Goal: Task Accomplishment & Management: Manage account settings

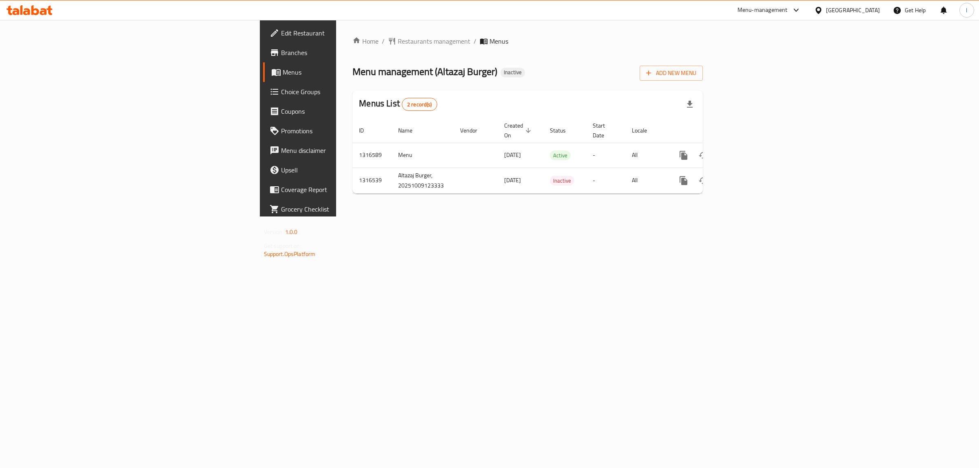
click at [560, 113] on div "Menus List 2 record(s)" at bounding box center [527, 105] width 350 height 28
click at [752, 146] on link "enhanced table" at bounding box center [742, 156] width 20 height 20
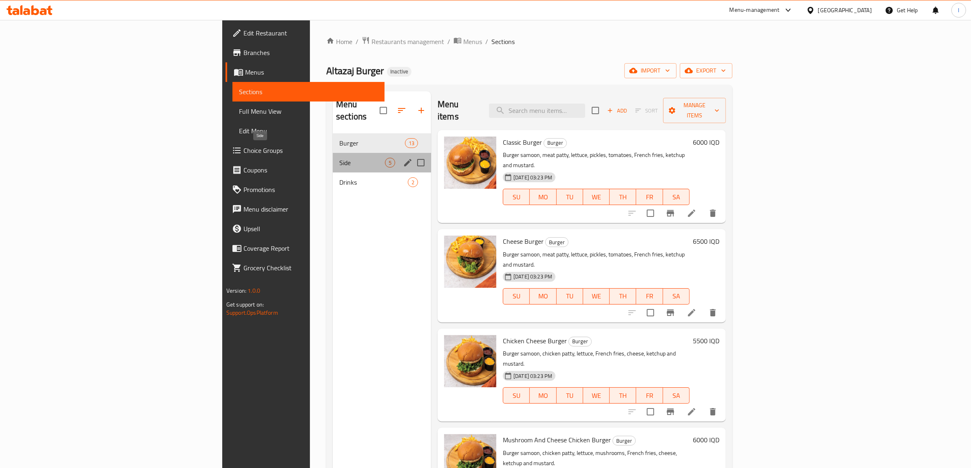
click at [339, 158] on span "Side" at bounding box center [362, 163] width 46 height 10
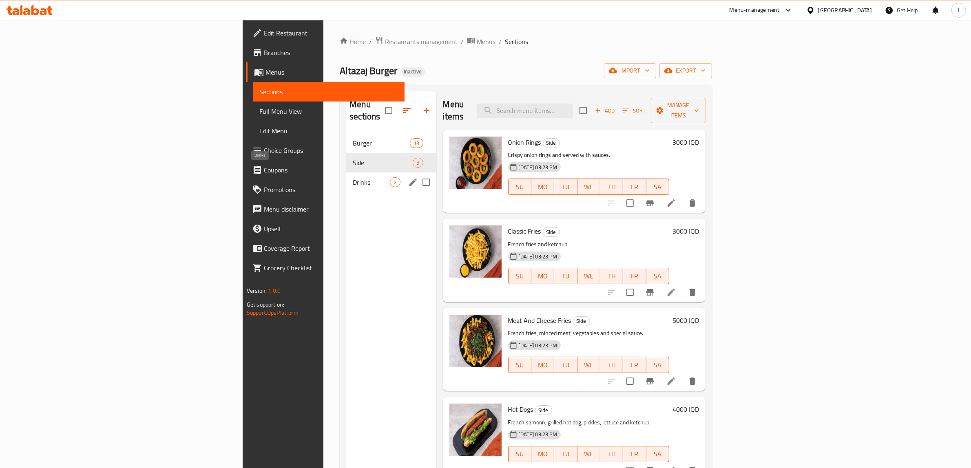
click at [353, 177] on span "Drinks" at bounding box center [371, 182] width 37 height 10
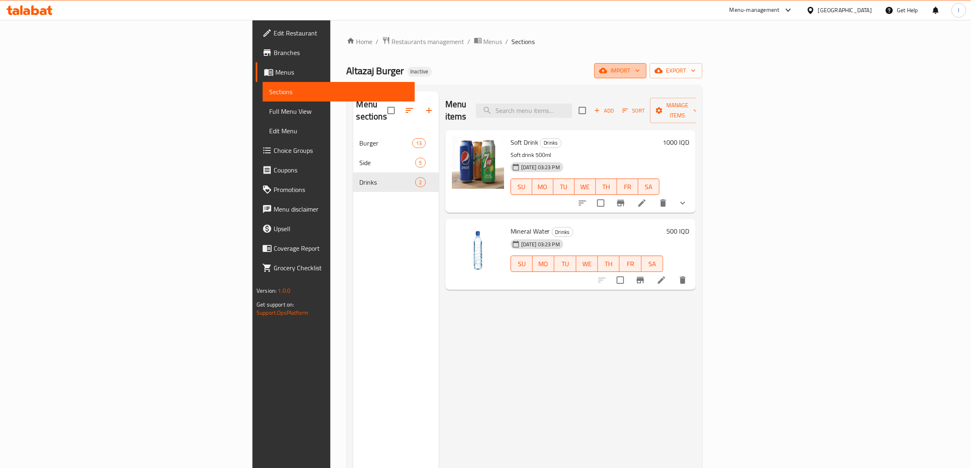
click at [640, 73] on span "import" at bounding box center [620, 71] width 39 height 10
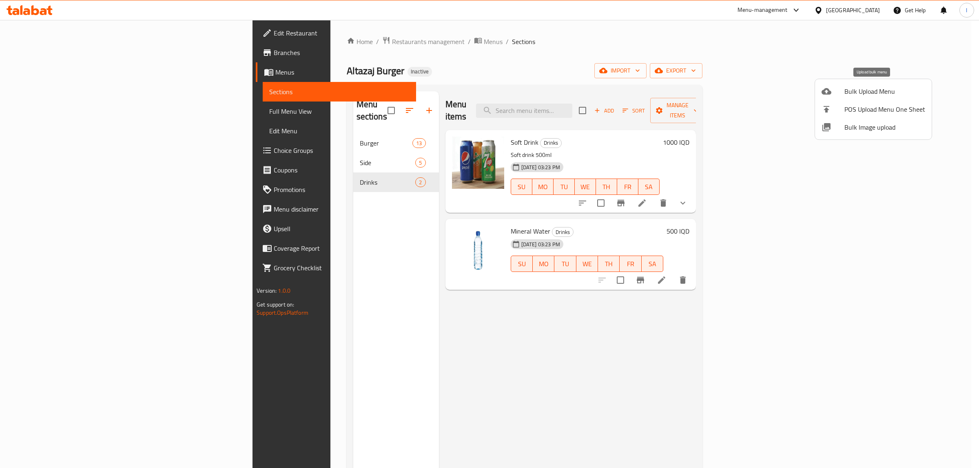
click at [863, 92] on span "Bulk Upload Menu" at bounding box center [884, 91] width 81 height 10
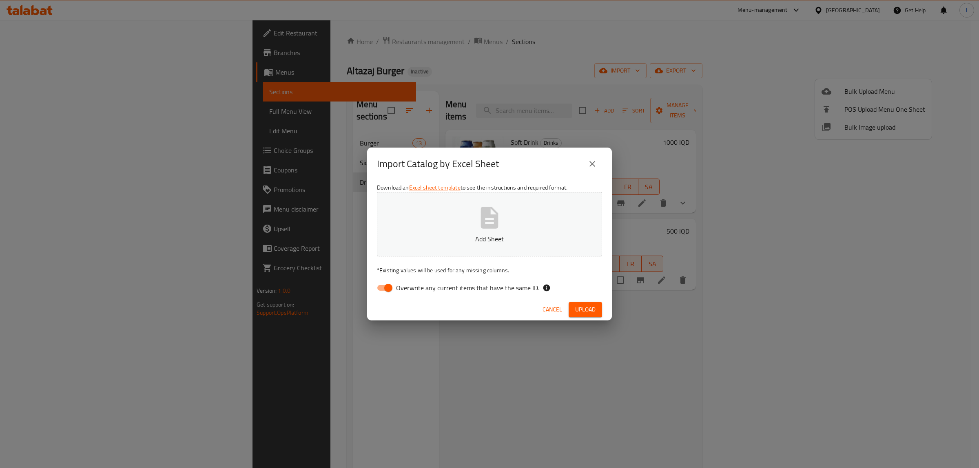
click at [402, 292] on span "Overwrite any current items that have the same ID." at bounding box center [467, 288] width 143 height 10
click at [402, 292] on input "Overwrite any current items that have the same ID." at bounding box center [388, 287] width 46 height 15
checkbox input "false"
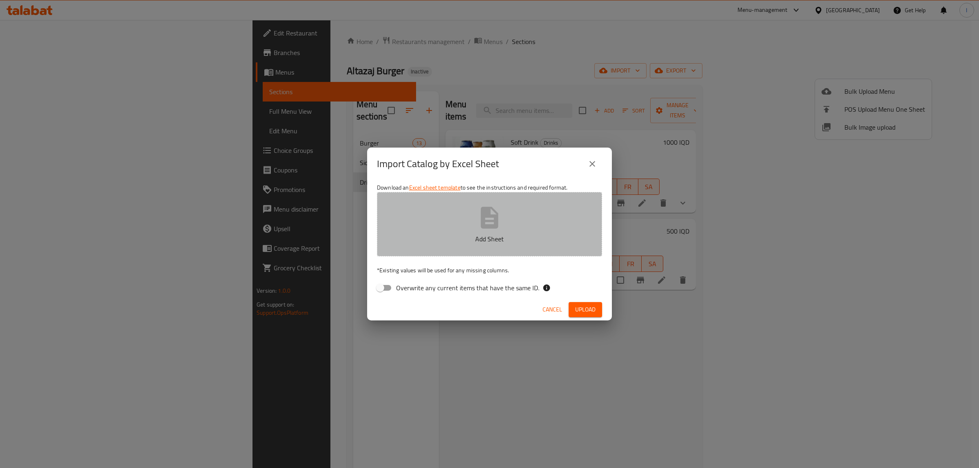
click at [424, 243] on p "Add Sheet" at bounding box center [489, 239] width 200 height 10
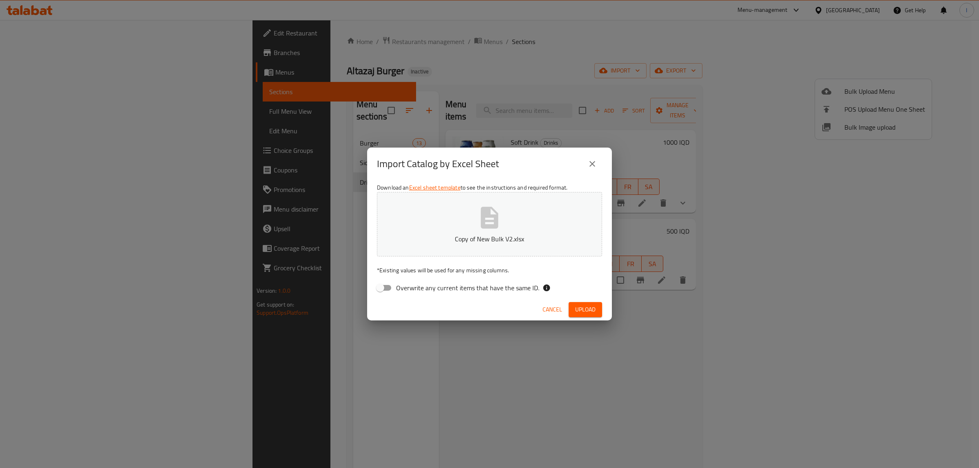
click at [589, 308] on span "Upload" at bounding box center [585, 310] width 20 height 10
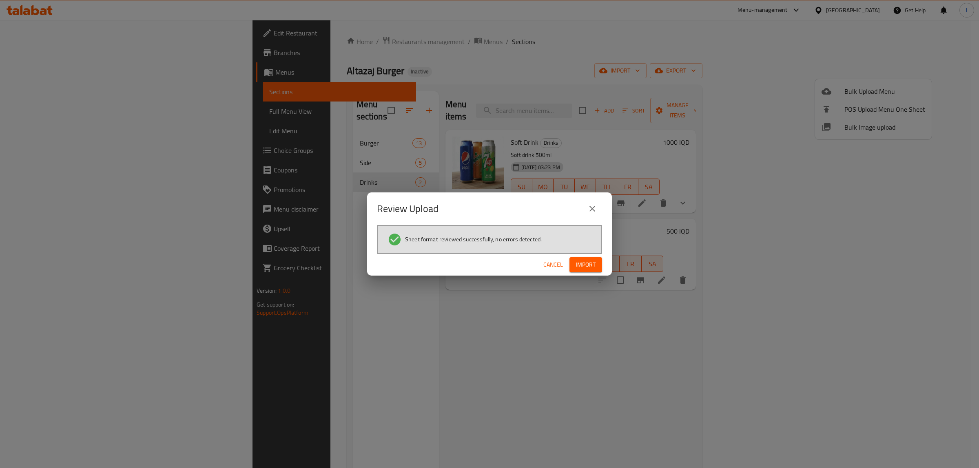
click at [585, 263] on span "Import" at bounding box center [586, 265] width 20 height 10
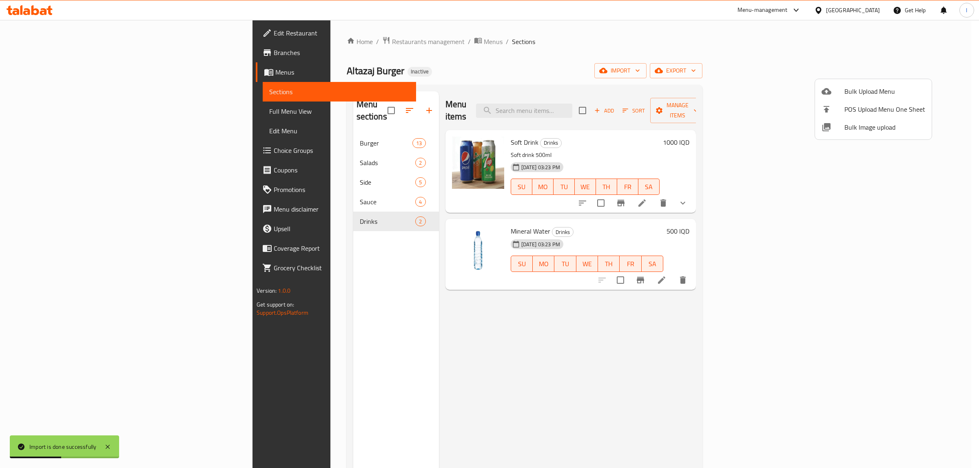
click at [344, 105] on div at bounding box center [489, 234] width 979 height 468
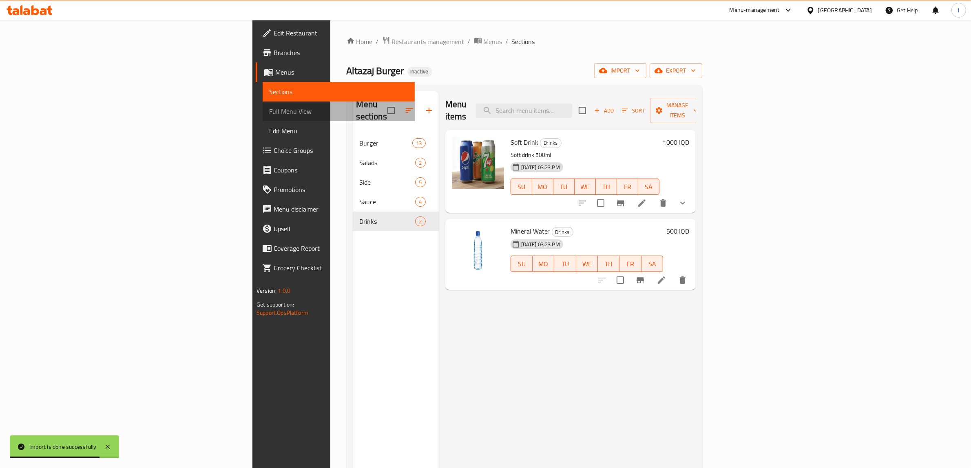
click at [269, 110] on span "Full Menu View" at bounding box center [338, 111] width 139 height 10
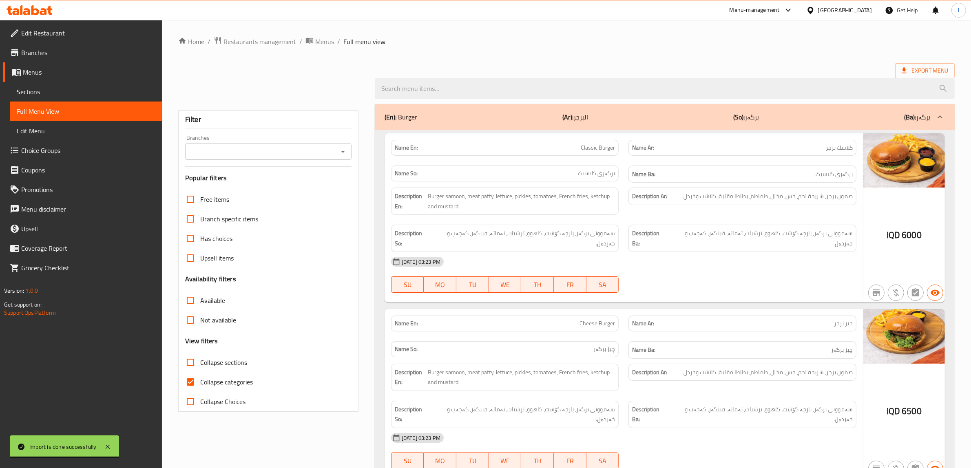
click at [311, 167] on hr at bounding box center [268, 166] width 166 height 0
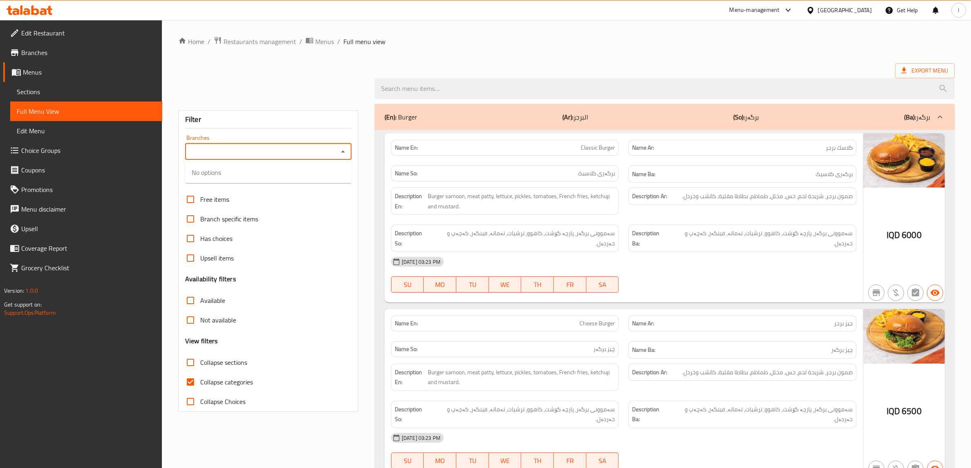
click at [317, 152] on input "Branches" at bounding box center [262, 151] width 148 height 11
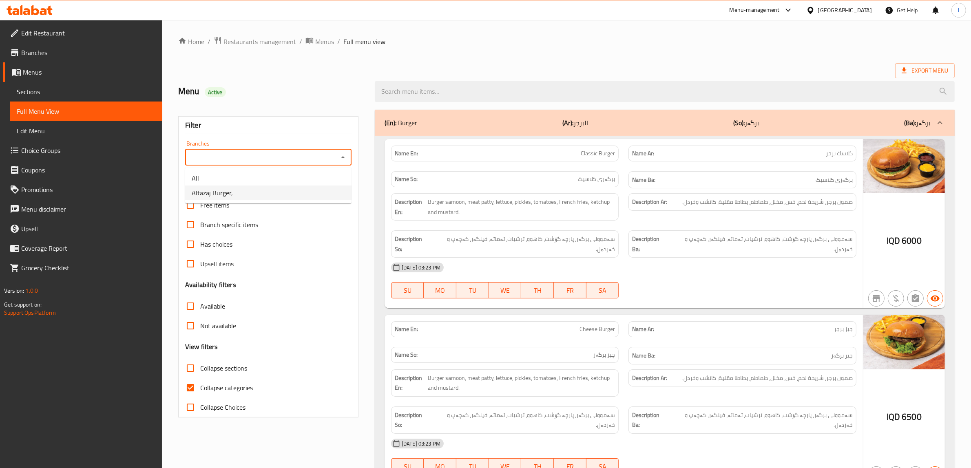
click at [260, 194] on li "Altazaj Burger," at bounding box center [268, 193] width 166 height 15
type input "Altazaj Burger,"
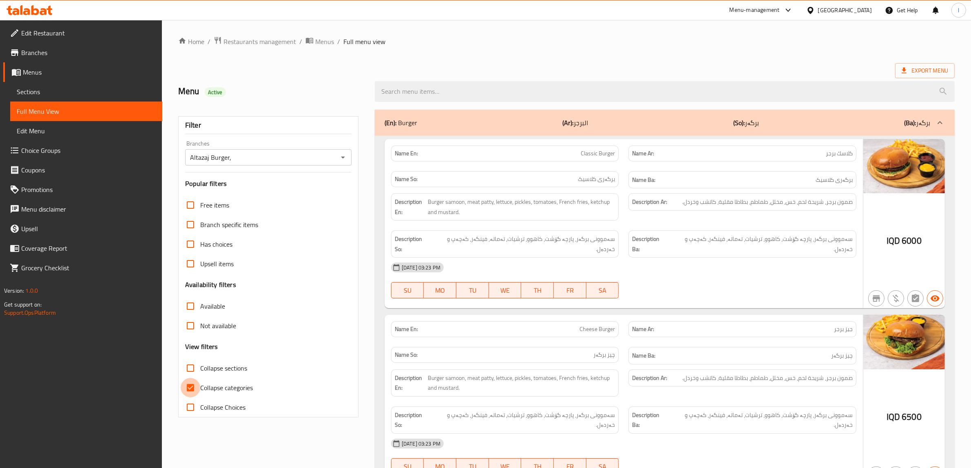
click at [192, 388] on input "Collapse categories" at bounding box center [191, 388] width 20 height 20
checkbox input "false"
click at [196, 208] on input "Free items" at bounding box center [191, 205] width 20 height 20
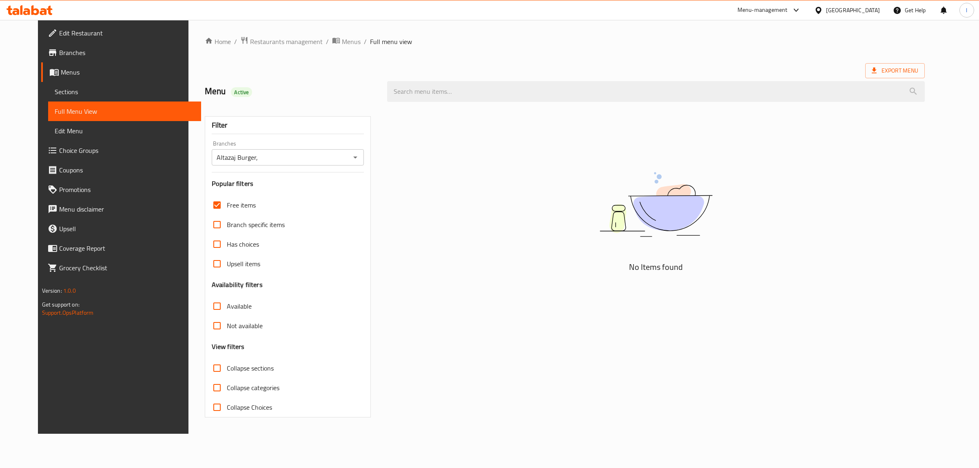
click at [207, 208] on input "Free items" at bounding box center [217, 205] width 20 height 20
checkbox input "false"
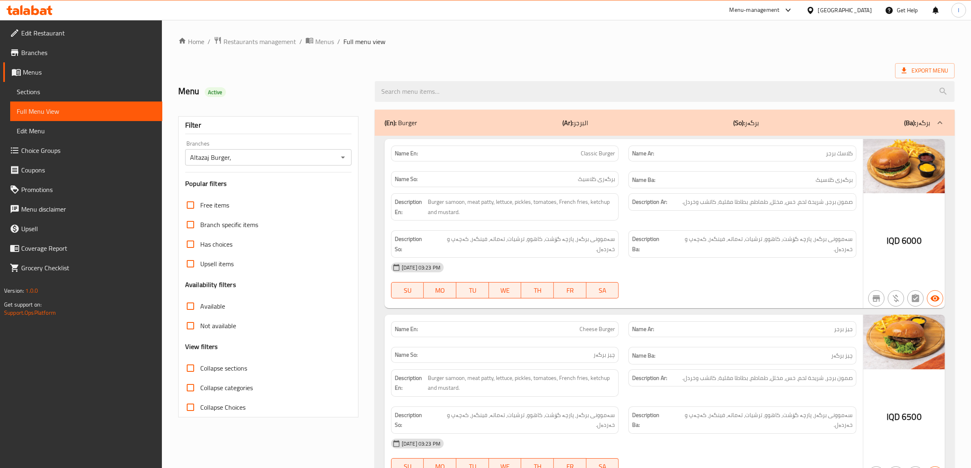
click at [195, 368] on input "Collapse sections" at bounding box center [191, 368] width 20 height 20
checkbox input "true"
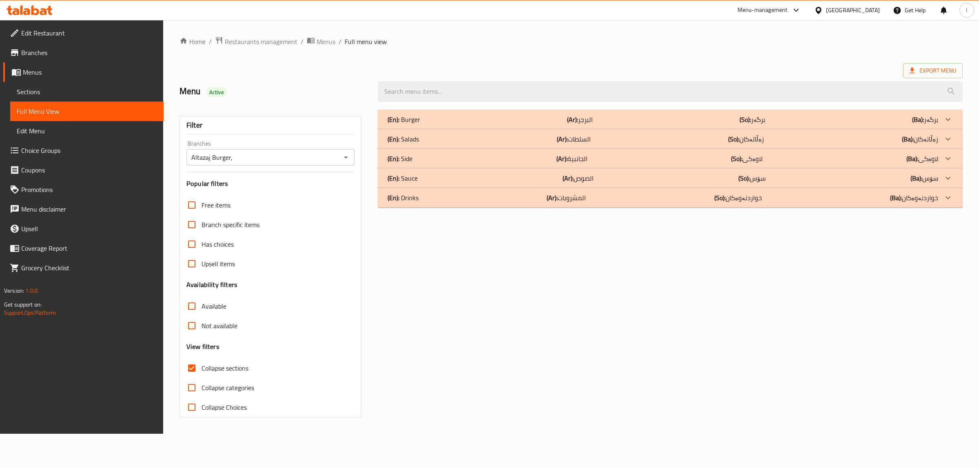
click at [486, 140] on div "(En): Salads (Ar): السلطات (So): زەڵاتەکان (Ba): زەڵاتەکان" at bounding box center [662, 139] width 550 height 10
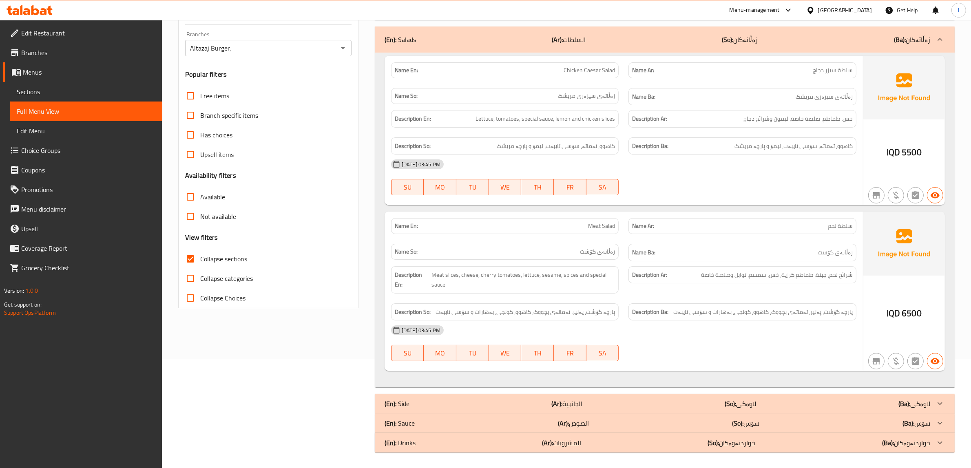
scroll to position [111, 0]
drag, startPoint x: 468, startPoint y: 276, endPoint x: 487, endPoint y: 278, distance: 19.7
click at [473, 276] on span "Meat slices, cheese, cherry tomatoes, lettuce, sesame, spices and special sauce" at bounding box center [523, 279] width 184 height 20
drag, startPoint x: 491, startPoint y: 277, endPoint x: 525, endPoint y: 280, distance: 33.5
click at [525, 280] on span "Meat slices, cheese, cherry tomatoes, lettuce, sesame, spices and special sauce" at bounding box center [523, 279] width 184 height 20
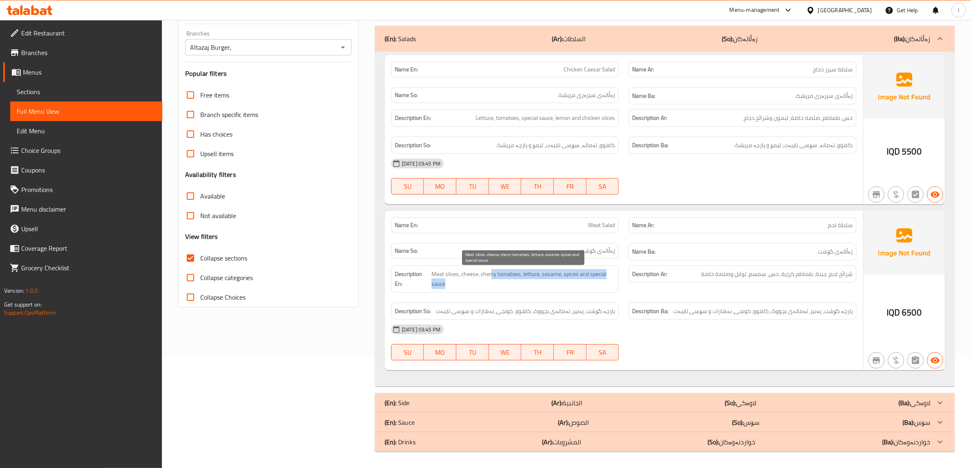
click at [531, 270] on span "Meat slices, cheese, cherry tomatoes, lettuce, sesame, spices and special sauce" at bounding box center [523, 279] width 184 height 20
click at [528, 272] on span "Meat slices, cheese, cherry tomatoes, lettuce, sesame, spices and special sauce" at bounding box center [523, 279] width 184 height 20
click at [551, 275] on span "Meat slices, cheese, cherry tomatoes, lettuce, sesame, spices and special sauce" at bounding box center [523, 279] width 184 height 20
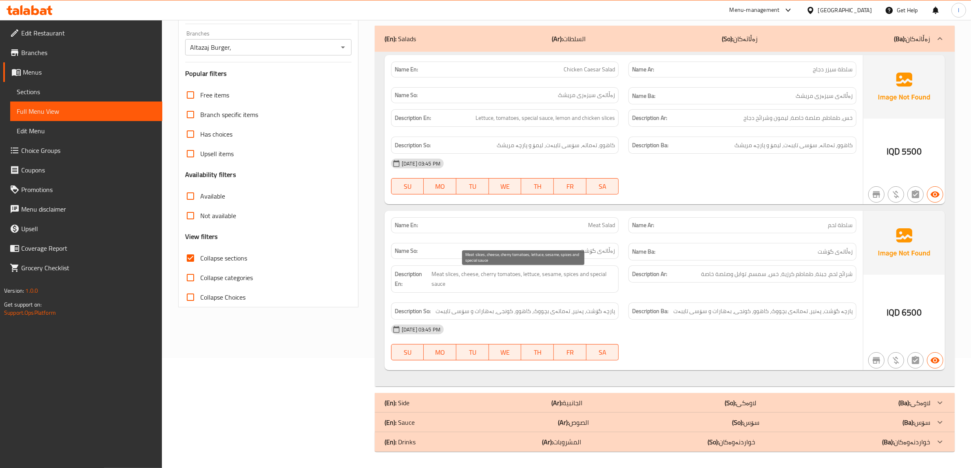
click at [568, 275] on span "Meat slices, cheese, cherry tomatoes, lettuce, sesame, spices and special sauce" at bounding box center [523, 279] width 184 height 20
click at [594, 276] on span "Meat slices, cheese, cherry tomatoes, lettuce, sesame, spices and special sauce" at bounding box center [523, 279] width 184 height 20
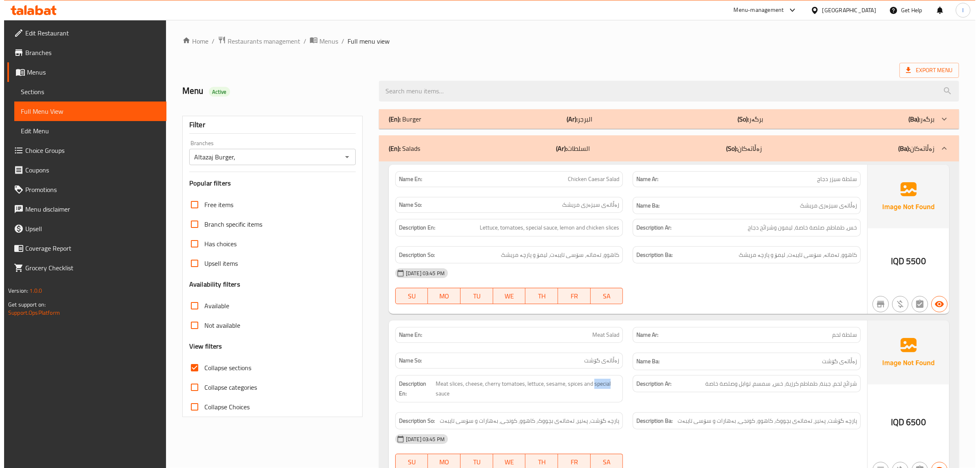
scroll to position [0, 0]
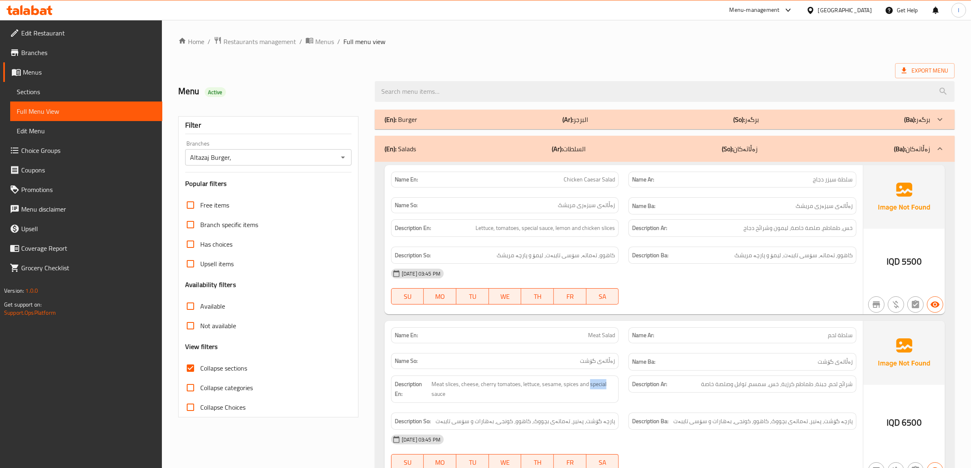
click at [630, 155] on div "(En): Salads (Ar): السلطات (So): زەڵاتەکان (Ba): زەڵاتەکان" at bounding box center [665, 149] width 580 height 26
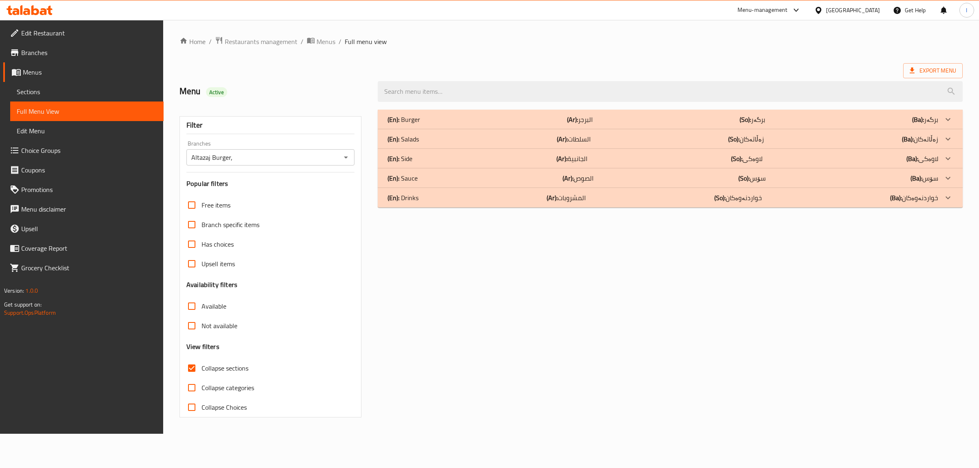
click at [544, 178] on div "(En): Sauce (Ar): الصوص (So): سۆس (Ba): سۆس" at bounding box center [662, 178] width 550 height 10
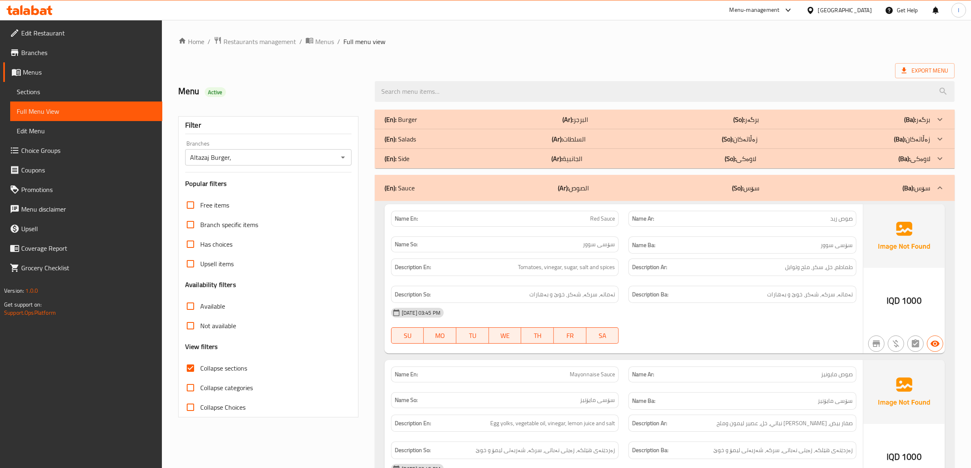
click at [733, 139] on b "(So):" at bounding box center [727, 139] width 11 height 12
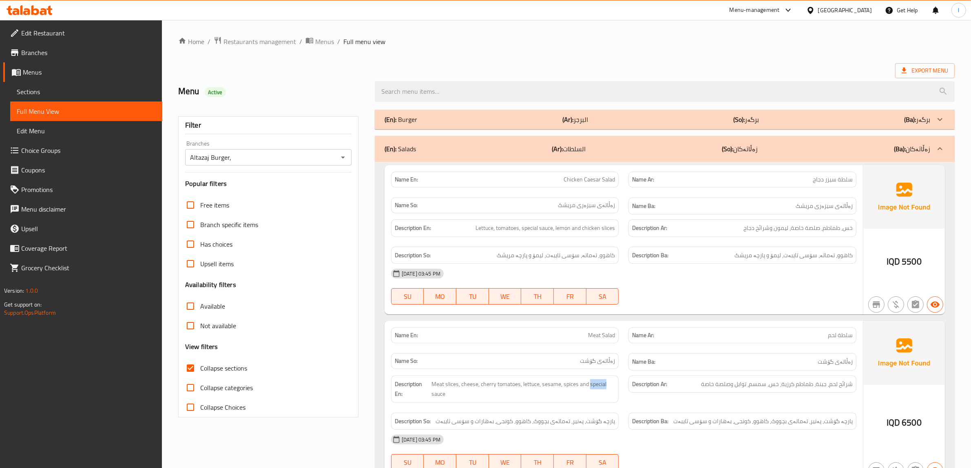
click at [737, 139] on div "(En): Salads (Ar): السلطات (So): زەڵاتەکان (Ba): زەڵاتەکان" at bounding box center [665, 149] width 580 height 26
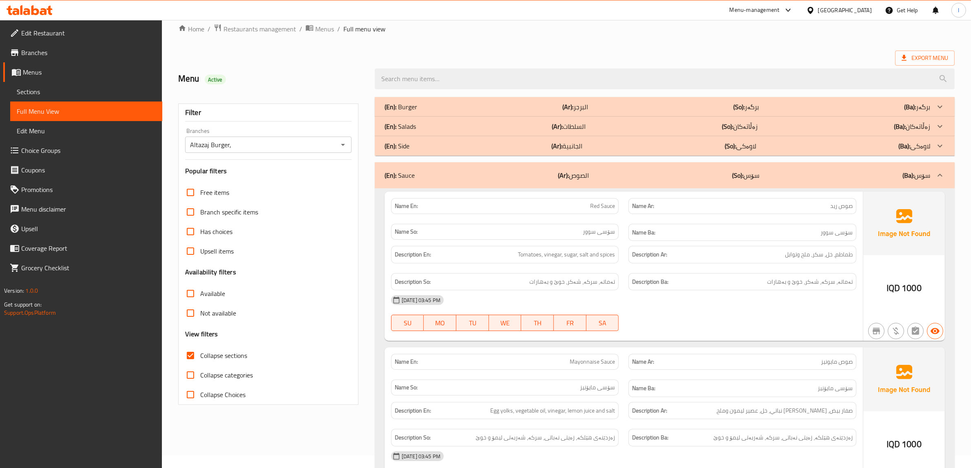
scroll to position [51, 0]
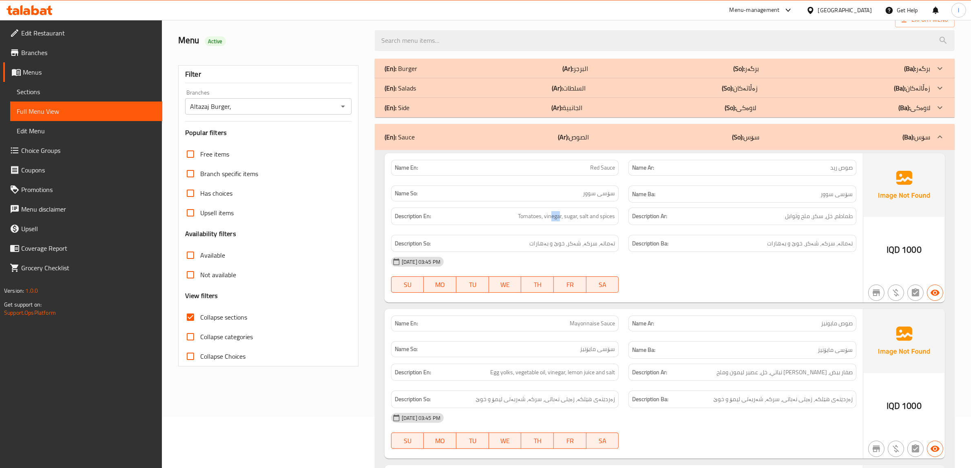
drag, startPoint x: 551, startPoint y: 219, endPoint x: 559, endPoint y: 227, distance: 11.2
click at [559, 227] on div "Description En: Tomatoes, vinegar, sugar, salt and spices" at bounding box center [505, 216] width 238 height 27
click at [568, 217] on span "Tomatoes, vinegar, sugar, salt and spices" at bounding box center [566, 216] width 97 height 10
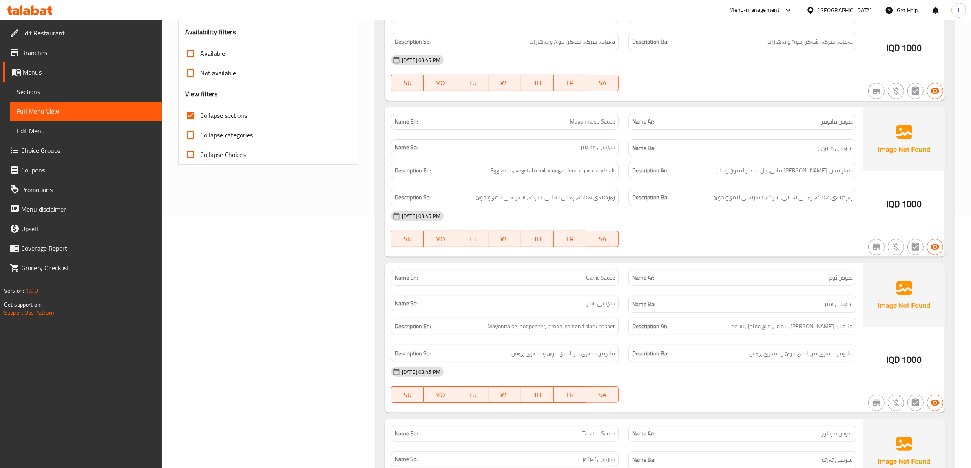
scroll to position [255, 0]
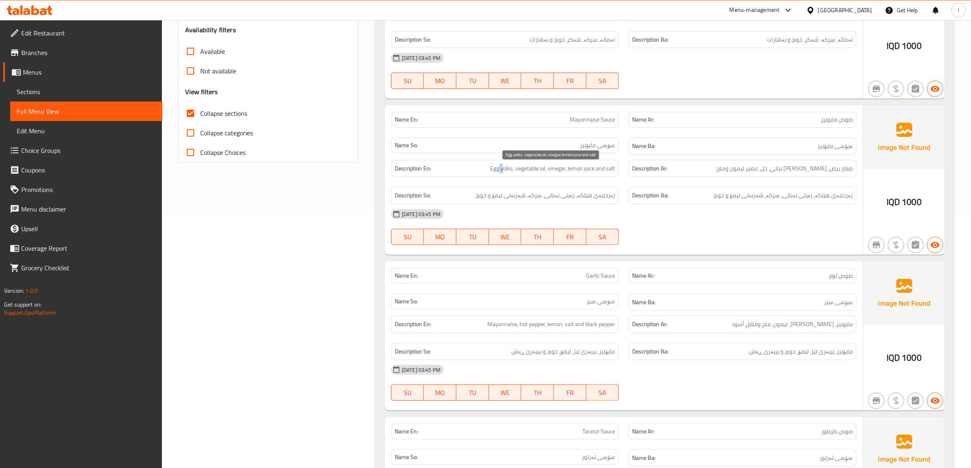
click at [502, 171] on span "Egg yolks, vegetable oil, vinegar, lemon juice and salt" at bounding box center [552, 169] width 125 height 10
drag, startPoint x: 518, startPoint y: 171, endPoint x: 542, endPoint y: 168, distance: 24.6
click at [542, 168] on span "Egg yolks, vegetable oil, vinegar, lemon juice and salt" at bounding box center [552, 169] width 125 height 10
click at [559, 168] on span "Egg yolks, vegetable oil, vinegar, lemon juice and salt" at bounding box center [552, 169] width 125 height 10
drag, startPoint x: 586, startPoint y: 170, endPoint x: 594, endPoint y: 169, distance: 8.2
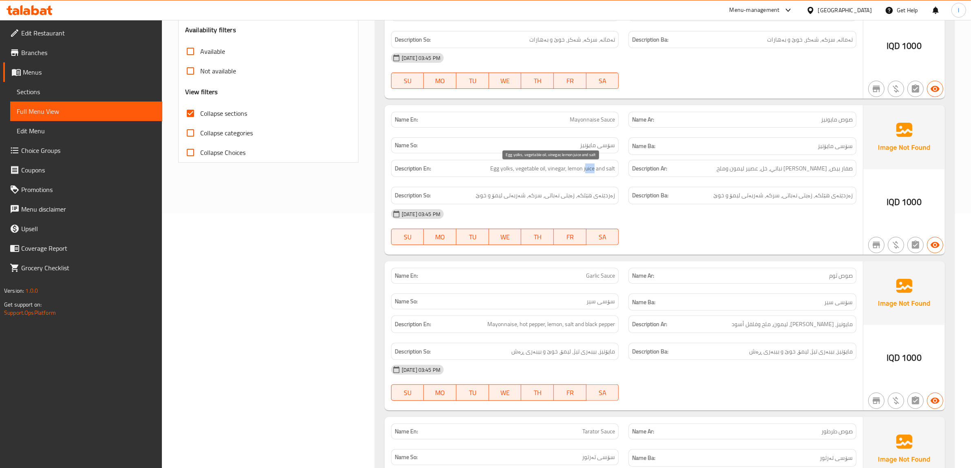
click at [594, 169] on span "Egg yolks, vegetable oil, vinegar, lemon juice and salt" at bounding box center [552, 169] width 125 height 10
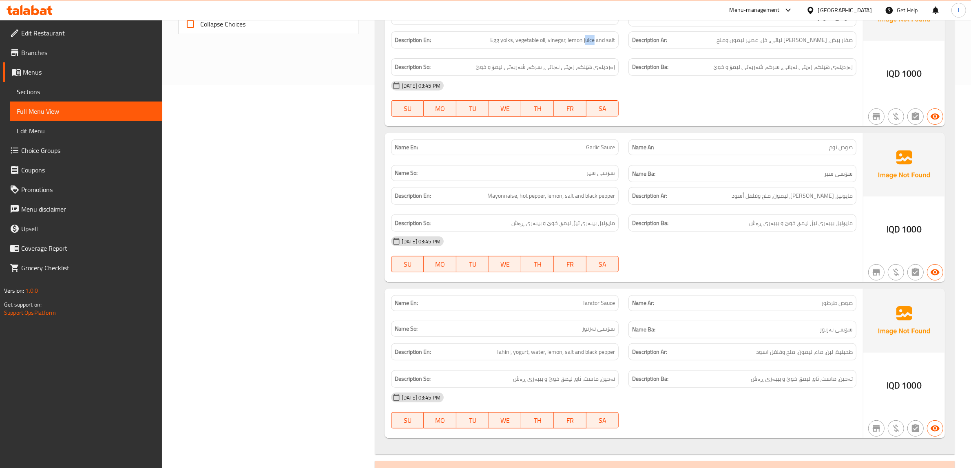
scroll to position [408, 0]
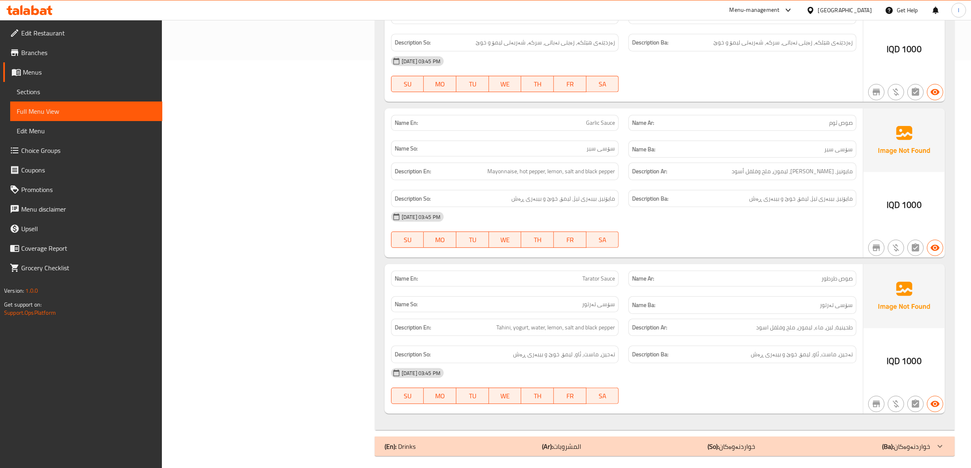
click at [847, 168] on div "Description Ar: مايونيز، فلفل حار، ليمون، ملح وفلفل أسود" at bounding box center [742, 172] width 228 height 18
click at [534, 177] on span "Mayonnaise, hot pepper, lemon, salt and black pepper" at bounding box center [551, 171] width 128 height 10
drag, startPoint x: 563, startPoint y: 173, endPoint x: 555, endPoint y: 175, distance: 8.0
click at [555, 175] on span "Mayonnaise, hot pepper, lemon, salt and black pepper" at bounding box center [551, 171] width 128 height 10
click at [569, 177] on span "Mayonnaise, hot pepper, lemon, salt and black pepper" at bounding box center [551, 171] width 128 height 10
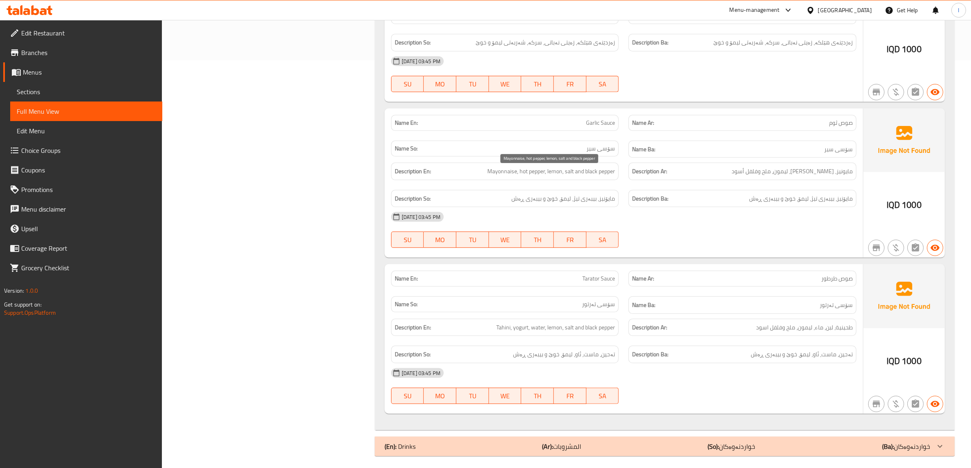
click at [594, 180] on div "Description En: Mayonnaise, hot pepper, lemon, salt and black pepper" at bounding box center [505, 172] width 228 height 18
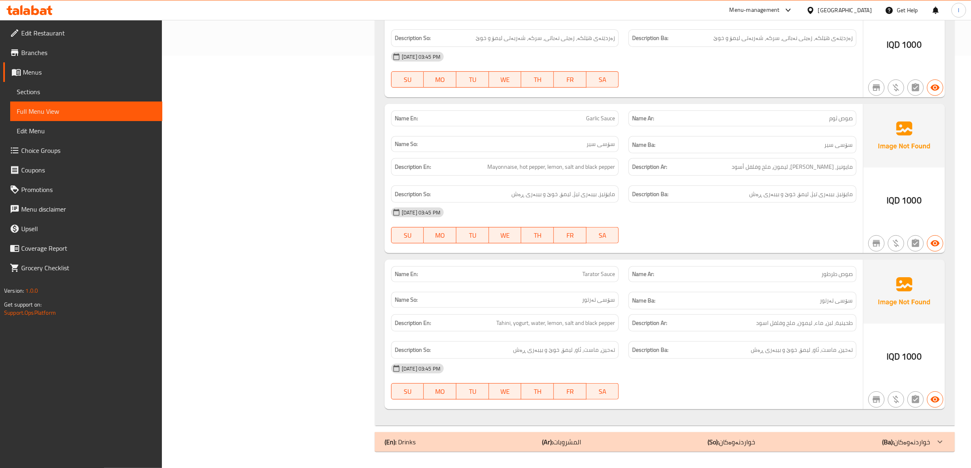
scroll to position [415, 0]
drag, startPoint x: 794, startPoint y: 354, endPoint x: 743, endPoint y: 355, distance: 50.6
click at [767, 357] on div "Description Ba: تەحین، ماست، ئاو، لیمۆ، خوێ و بیبەری ڕەش" at bounding box center [742, 350] width 228 height 18
click at [532, 331] on div "Description En: Tahini, yogurt, water, lemon, salt and black pepper" at bounding box center [505, 323] width 228 height 18
drag, startPoint x: 516, startPoint y: 324, endPoint x: 523, endPoint y: 323, distance: 6.6
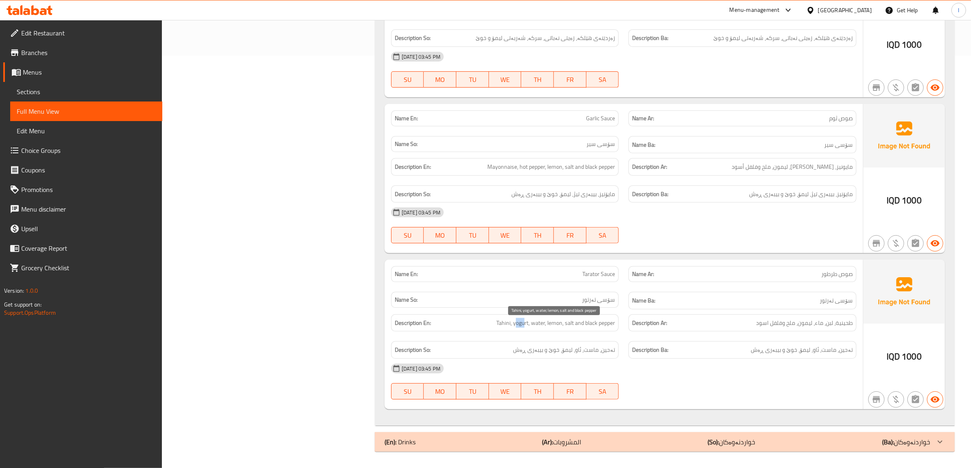
click at [523, 323] on span "Tahini, yogurt, water, lemon, salt and black pepper" at bounding box center [555, 323] width 119 height 10
click at [539, 325] on span "Tahini, yogurt, water, lemon, salt and black pepper" at bounding box center [555, 323] width 119 height 10
drag, startPoint x: 537, startPoint y: 326, endPoint x: 548, endPoint y: 326, distance: 10.2
click at [548, 326] on span "Tahini, yogurt, water, lemon, salt and black pepper" at bounding box center [555, 323] width 119 height 10
click at [559, 326] on span "Tahini, yogurt, water, lemon, salt and black pepper" at bounding box center [555, 323] width 119 height 10
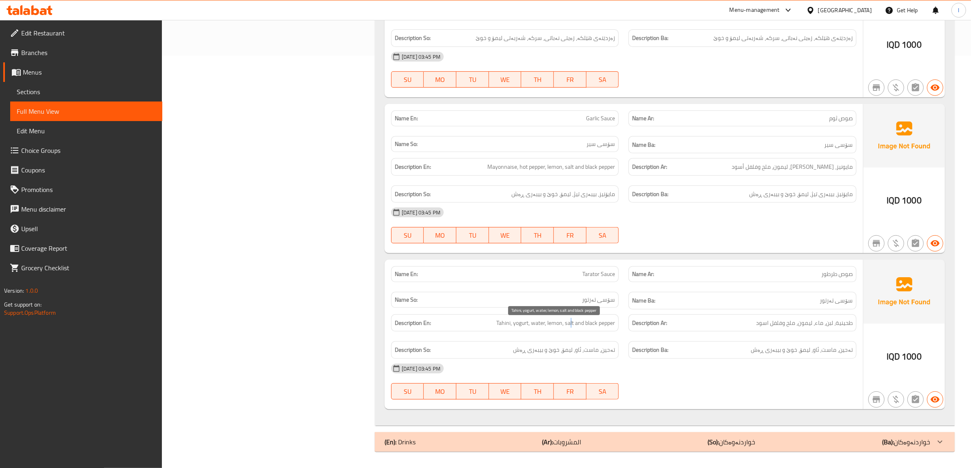
click at [569, 326] on span "Tahini, yogurt, water, lemon, salt and black pepper" at bounding box center [555, 323] width 119 height 10
click at [592, 329] on div "Description En: Tahini, yogurt, water, lemon, salt and black pepper" at bounding box center [505, 323] width 228 height 18
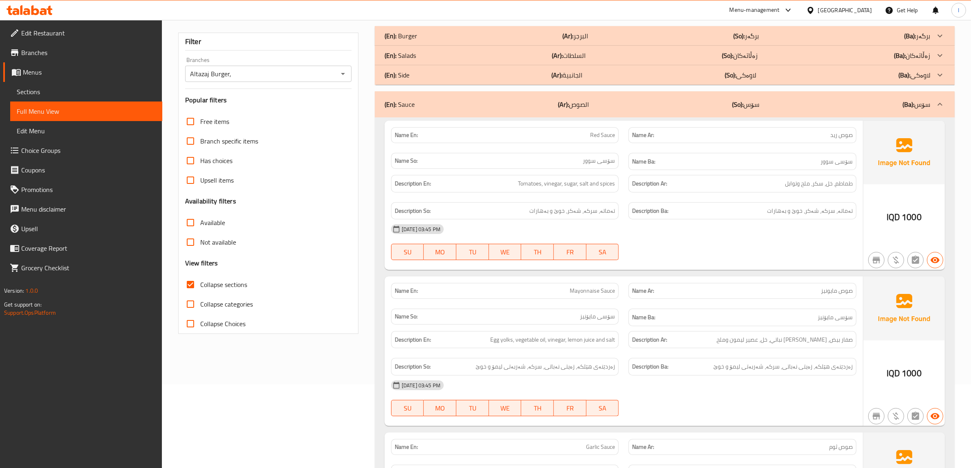
scroll to position [0, 0]
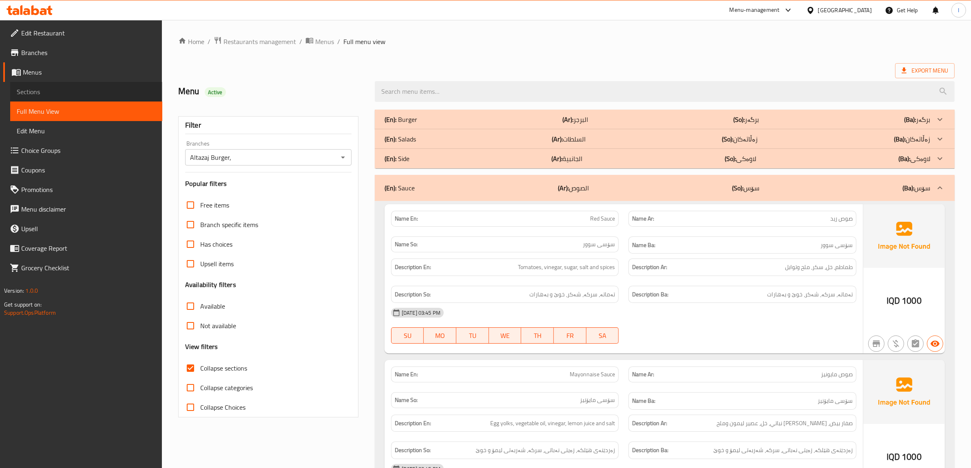
click at [69, 91] on span "Sections" at bounding box center [86, 92] width 139 height 10
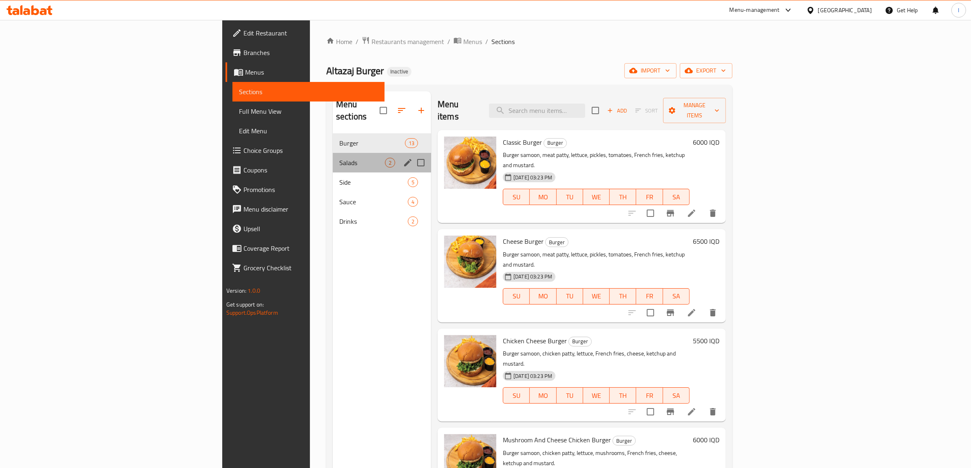
click at [333, 153] on div "Salads 2" at bounding box center [382, 163] width 98 height 20
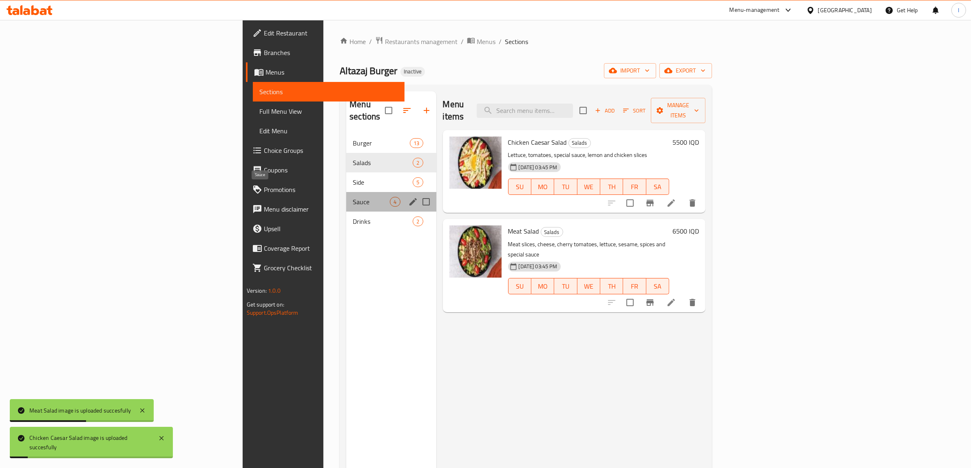
click at [353, 197] on span "Sauce" at bounding box center [371, 202] width 37 height 10
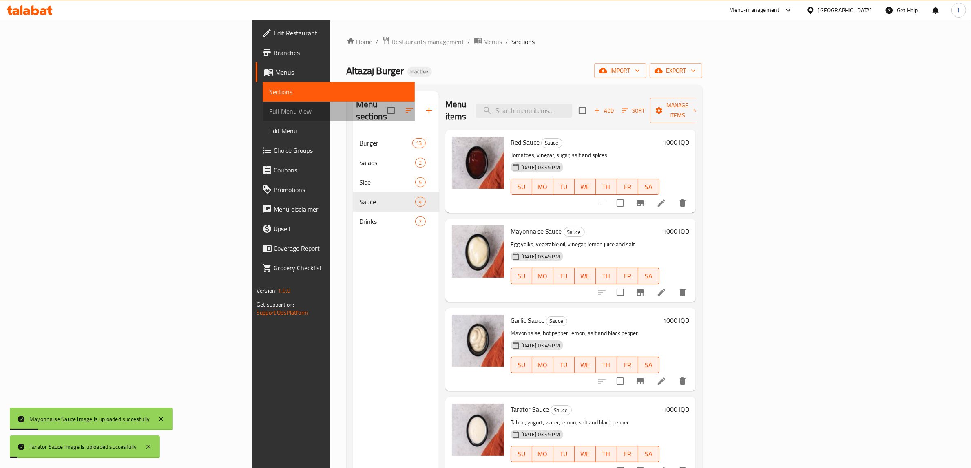
click at [269, 109] on span "Full Menu View" at bounding box center [338, 111] width 139 height 10
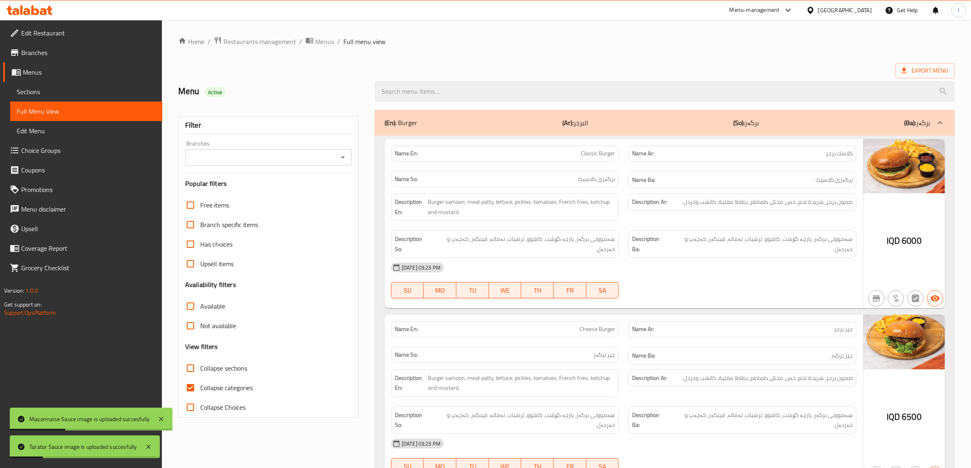
click at [334, 164] on div "Branches" at bounding box center [268, 157] width 166 height 16
click at [343, 155] on icon "Open" at bounding box center [343, 157] width 10 height 10
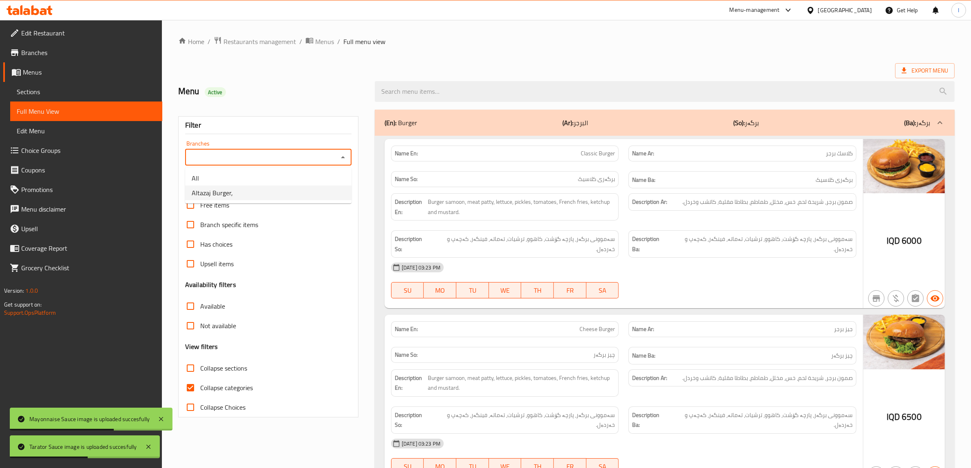
click at [279, 192] on li "Altazaj Burger," at bounding box center [268, 193] width 166 height 15
type input "Altazaj Burger,"
click at [221, 385] on span "Collapse categories" at bounding box center [226, 388] width 53 height 10
click at [200, 385] on input "Collapse categories" at bounding box center [191, 388] width 20 height 20
checkbox input "false"
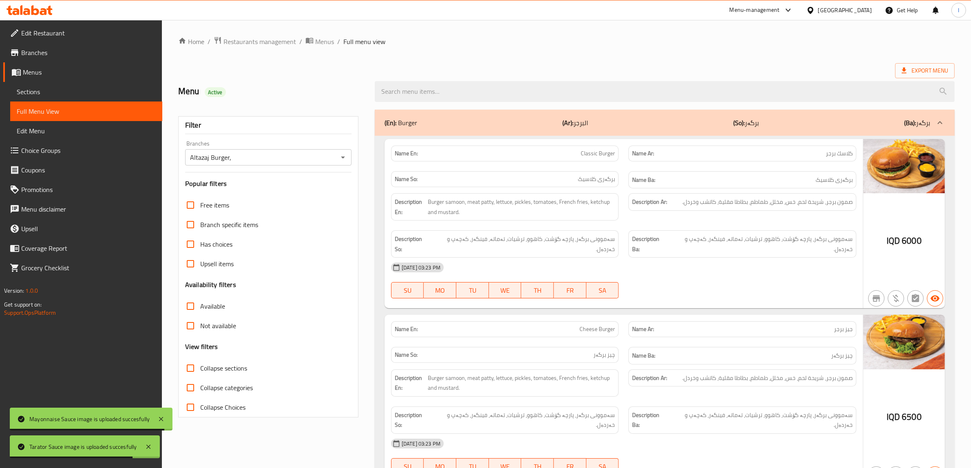
click at [188, 370] on input "Collapse sections" at bounding box center [191, 368] width 20 height 20
checkbox input "true"
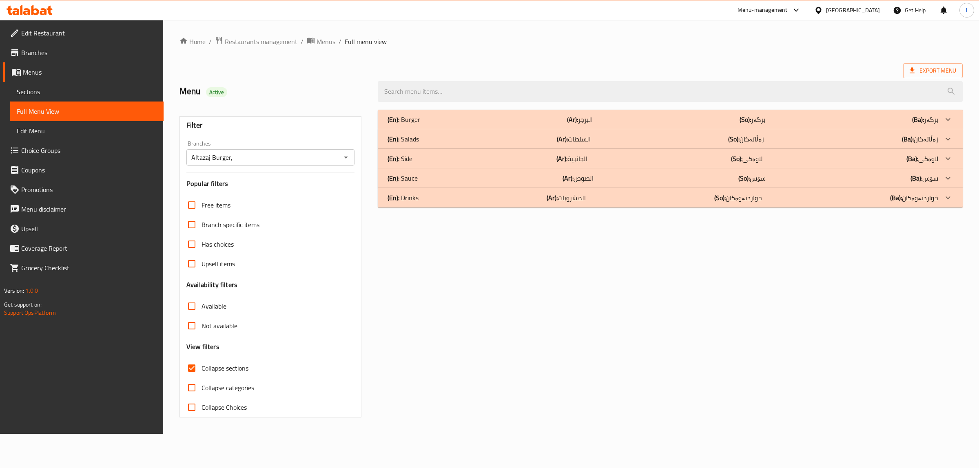
click at [457, 175] on div "(En): Sauce (Ar): الصوص (So): سۆس (Ba): سۆس" at bounding box center [662, 178] width 550 height 10
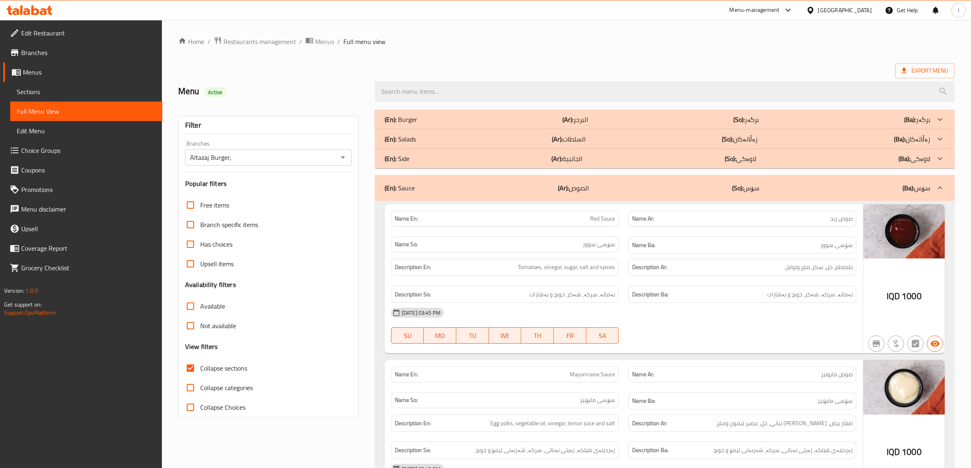
click at [451, 138] on div "(En): Salads (Ar): السلطات (So): زەڵاتەکان (Ba): زەڵاتەکان" at bounding box center [658, 139] width 546 height 10
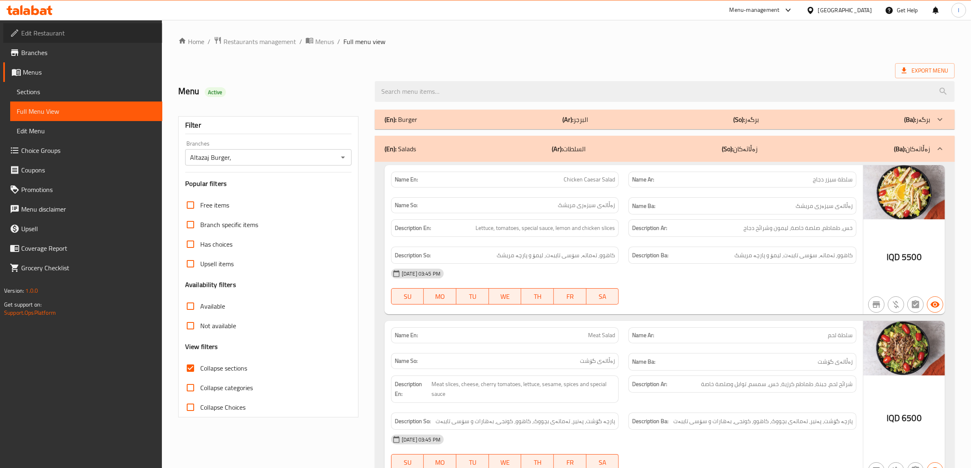
click at [35, 31] on span "Edit Restaurant" at bounding box center [88, 33] width 135 height 10
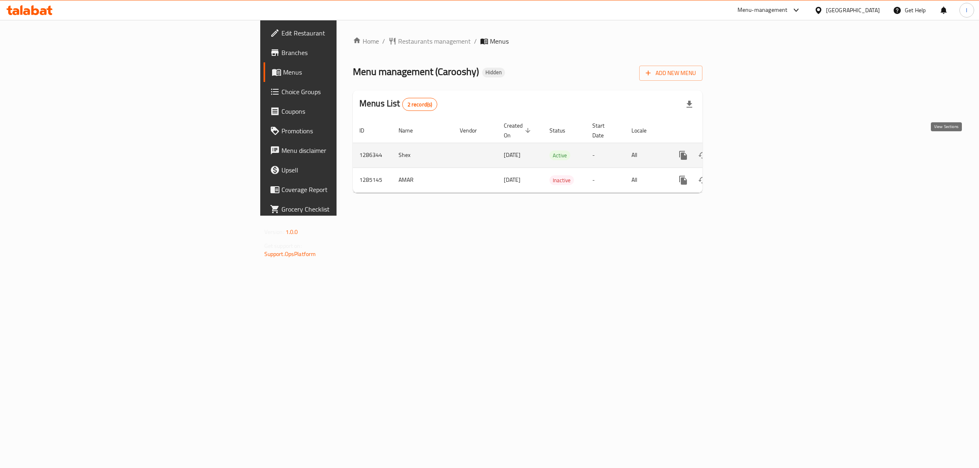
click at [751, 149] on link "enhanced table" at bounding box center [742, 156] width 20 height 20
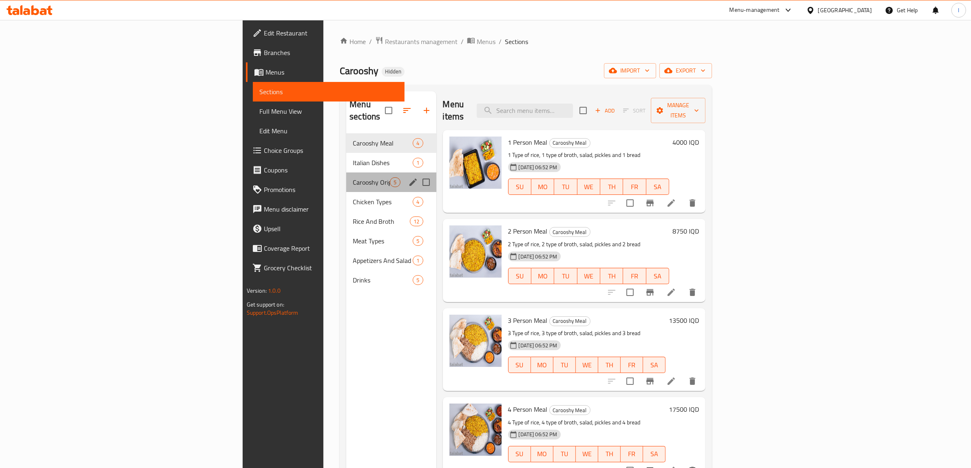
click at [346, 175] on div "Carooshy Original 5" at bounding box center [391, 182] width 90 height 20
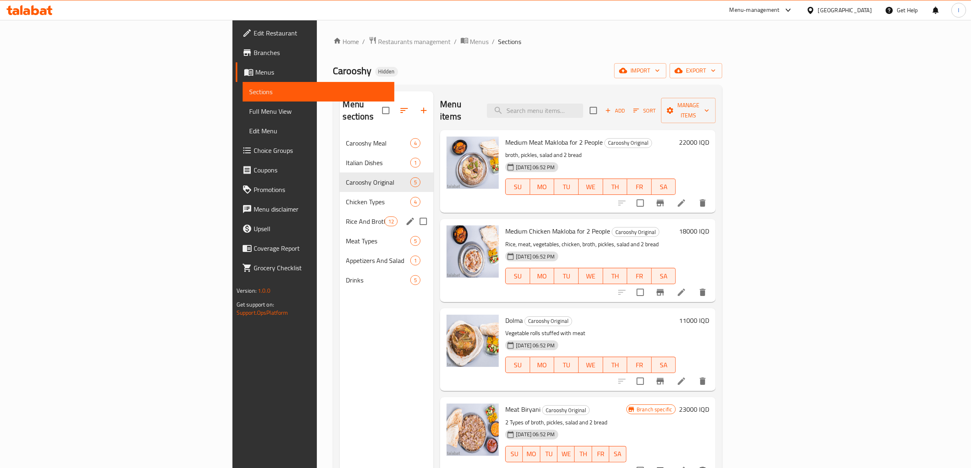
click at [346, 217] on span "Rice And Broth" at bounding box center [365, 222] width 38 height 10
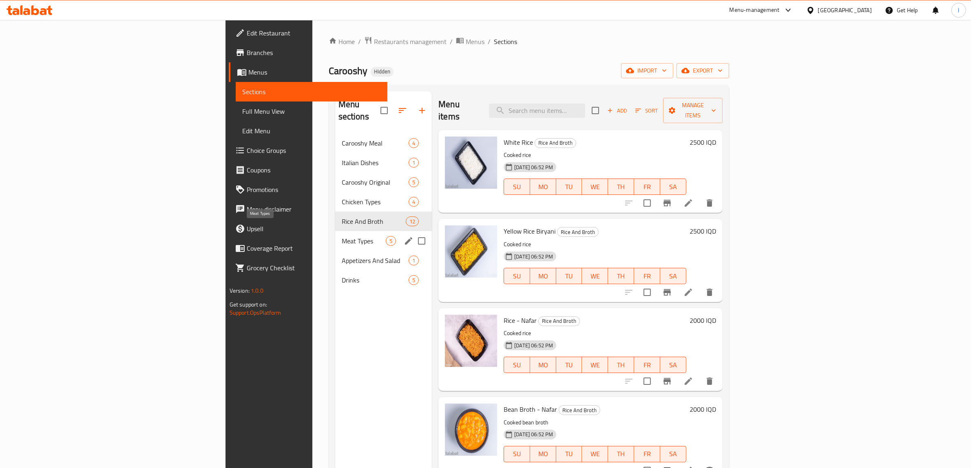
click at [342, 236] on span "Meat Types" at bounding box center [364, 241] width 44 height 10
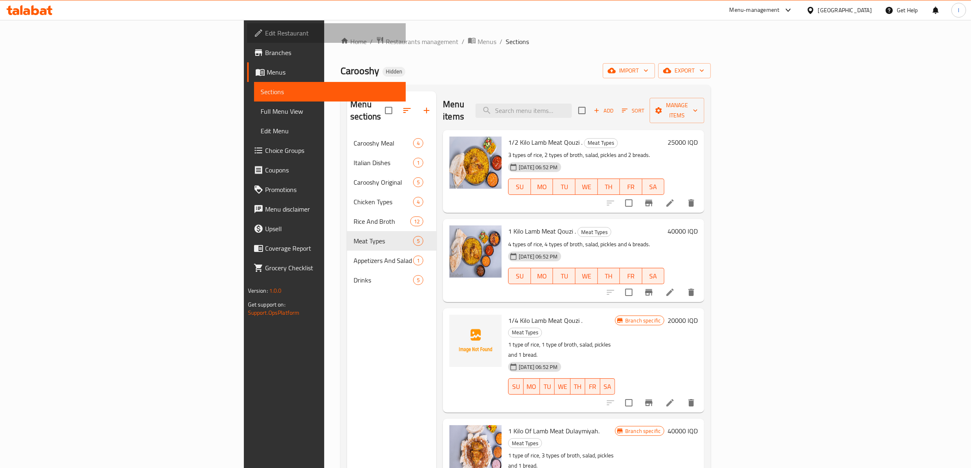
click at [247, 39] on link "Edit Restaurant" at bounding box center [326, 33] width 159 height 20
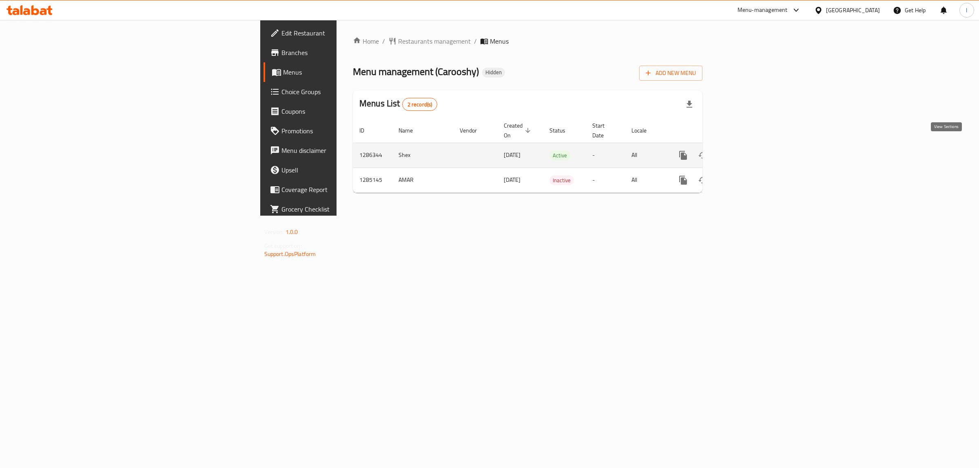
click at [747, 150] on icon "enhanced table" at bounding box center [742, 155] width 10 height 10
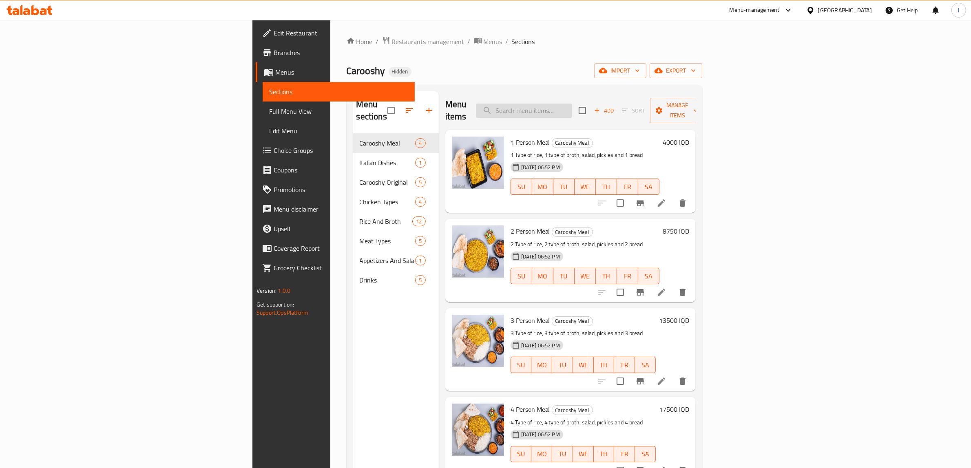
click at [572, 104] on input "search" at bounding box center [524, 111] width 96 height 14
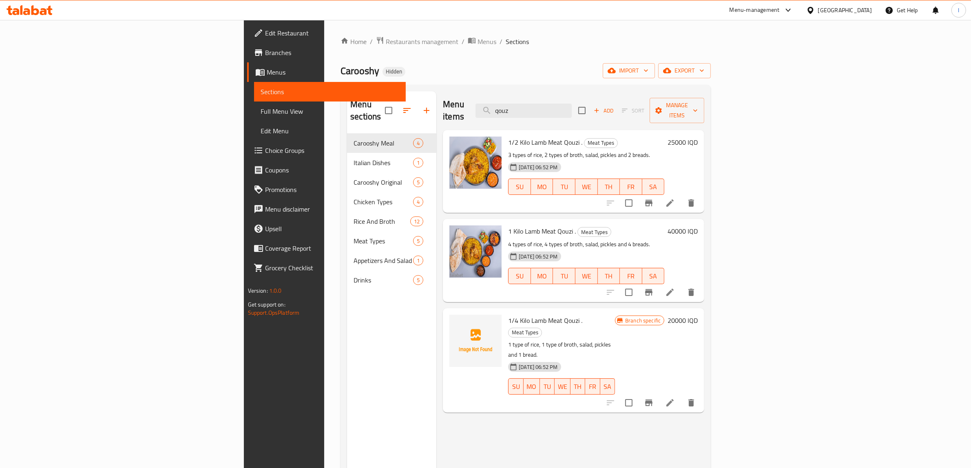
type input "qouz"
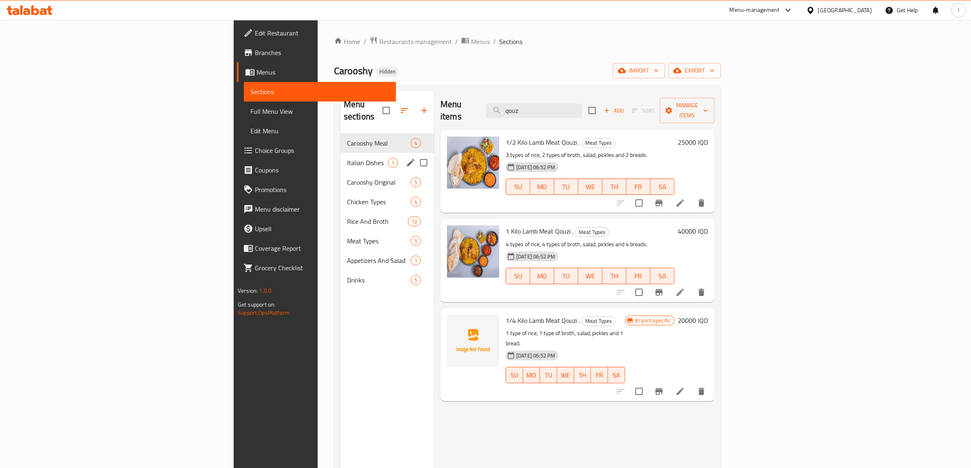
click at [347, 158] on span "Italian Dishes" at bounding box center [367, 163] width 41 height 10
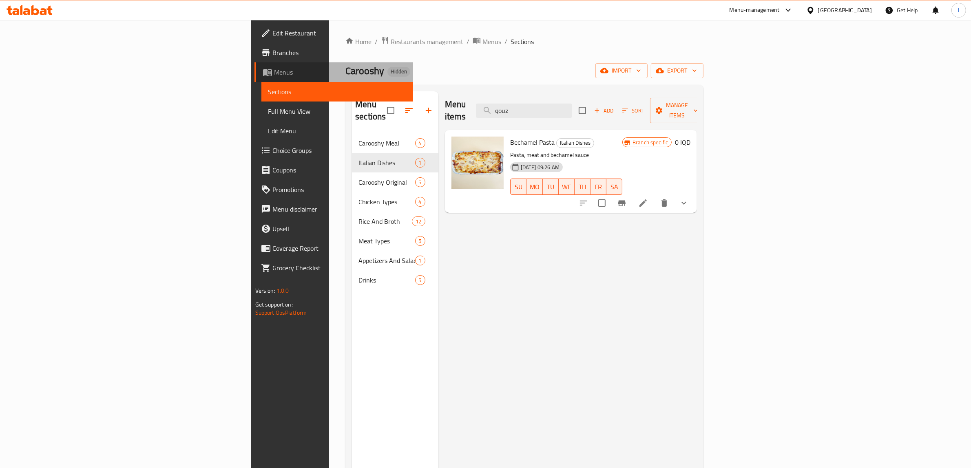
click at [254, 77] on link "Menus" at bounding box center [333, 72] width 159 height 20
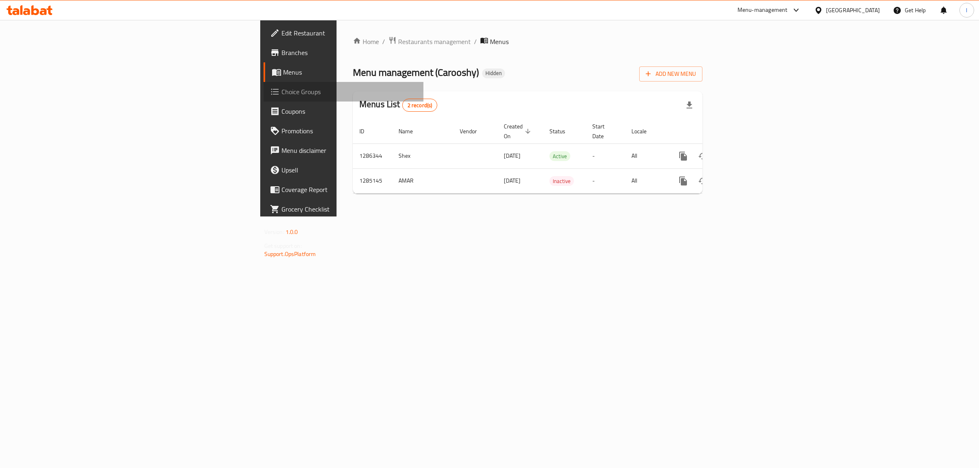
click at [281, 91] on span "Choice Groups" at bounding box center [349, 92] width 136 height 10
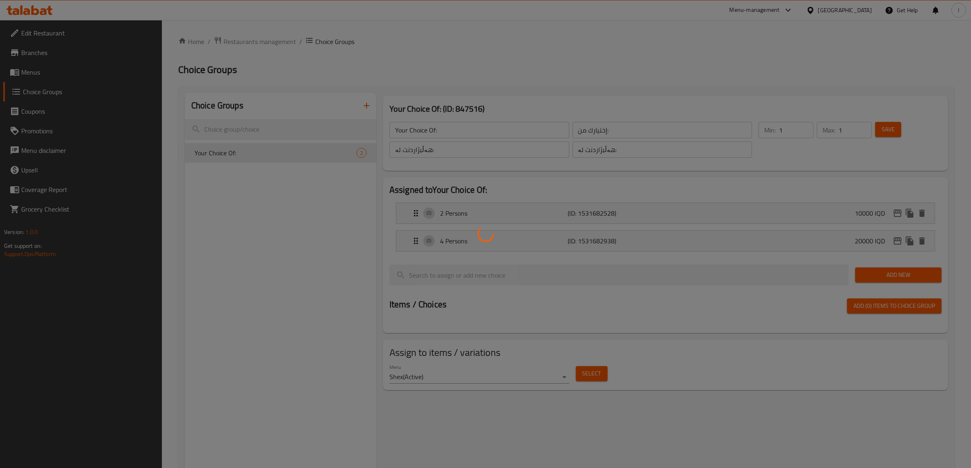
click at [19, 74] on div at bounding box center [485, 234] width 971 height 468
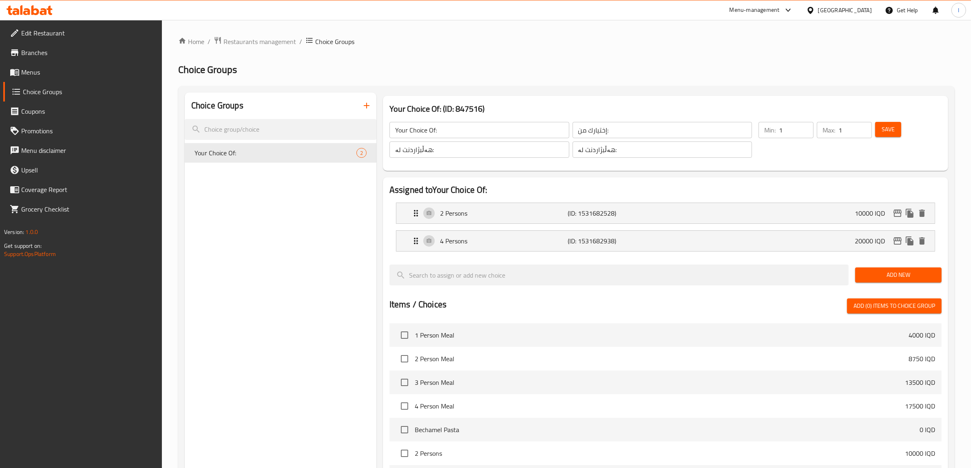
click at [43, 73] on div at bounding box center [485, 234] width 971 height 468
click at [43, 73] on span "Menus" at bounding box center [88, 72] width 135 height 10
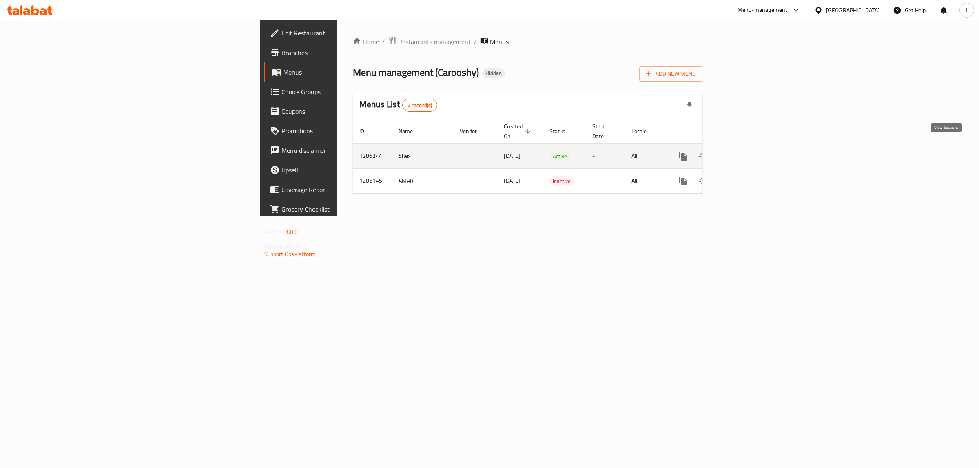
click at [747, 151] on icon "enhanced table" at bounding box center [742, 156] width 10 height 10
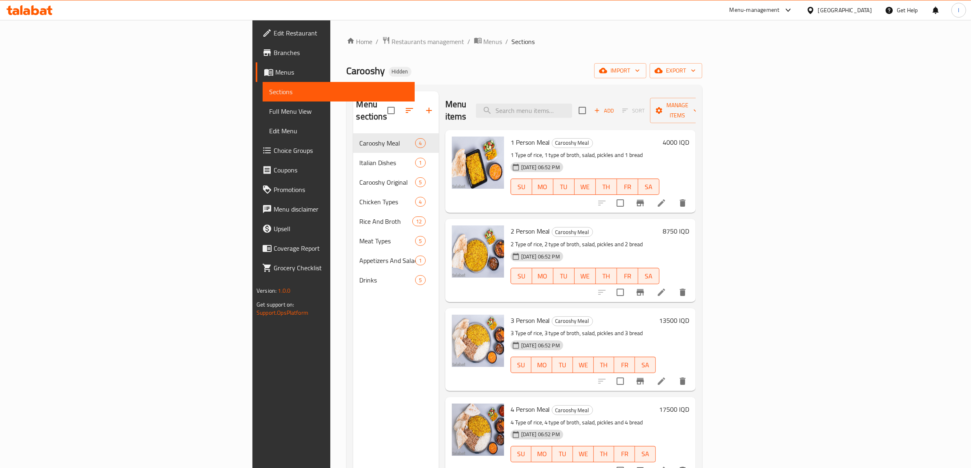
click at [347, 73] on span "Carooshy" at bounding box center [366, 71] width 39 height 18
copy span "Carooshy"
click at [275, 72] on span "Menus" at bounding box center [341, 72] width 133 height 10
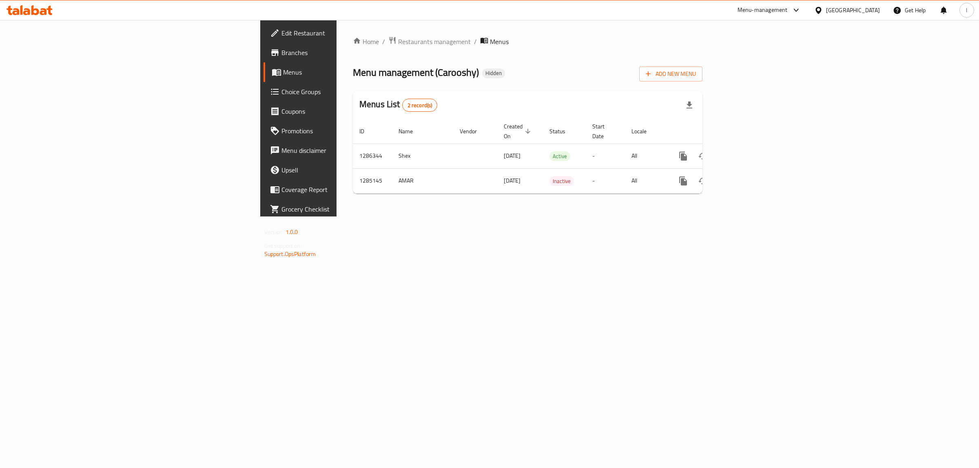
click at [281, 57] on span "Branches" at bounding box center [349, 53] width 136 height 10
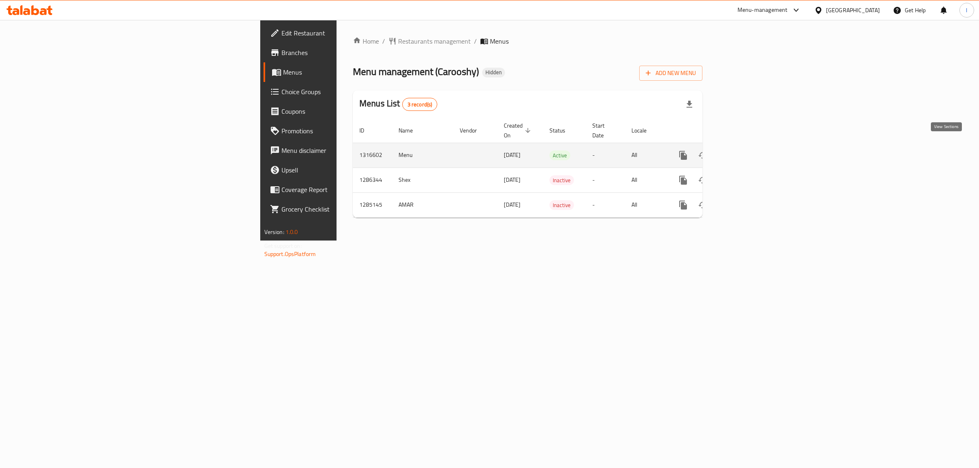
click at [747, 150] on icon "enhanced table" at bounding box center [742, 155] width 10 height 10
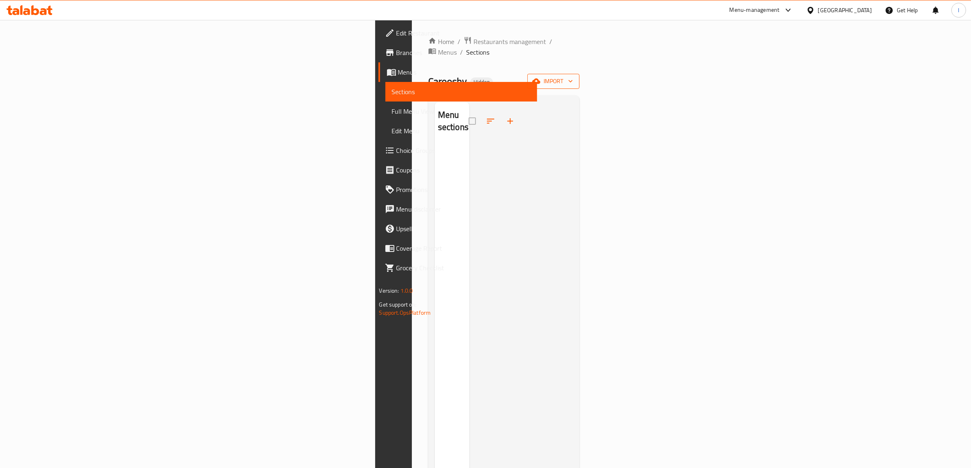
click at [573, 76] on span "import" at bounding box center [553, 81] width 39 height 10
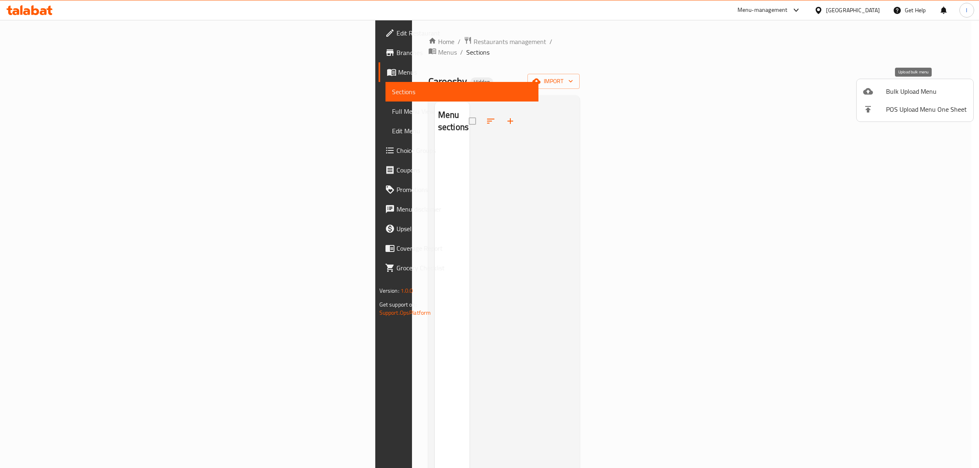
click at [906, 91] on span "Bulk Upload Menu" at bounding box center [926, 91] width 81 height 10
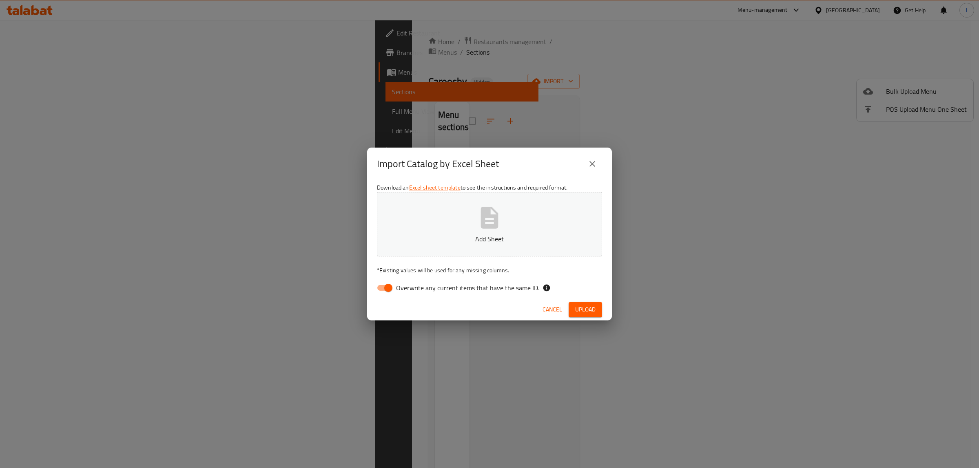
click at [400, 297] on div "Download an Excel sheet template to see the instructions and required format. A…" at bounding box center [489, 239] width 245 height 118
click at [404, 288] on span "Overwrite any current items that have the same ID." at bounding box center [467, 288] width 143 height 10
click at [404, 288] on input "Overwrite any current items that have the same ID." at bounding box center [388, 287] width 46 height 15
checkbox input "false"
click at [435, 239] on p "Add Sheet" at bounding box center [489, 239] width 200 height 10
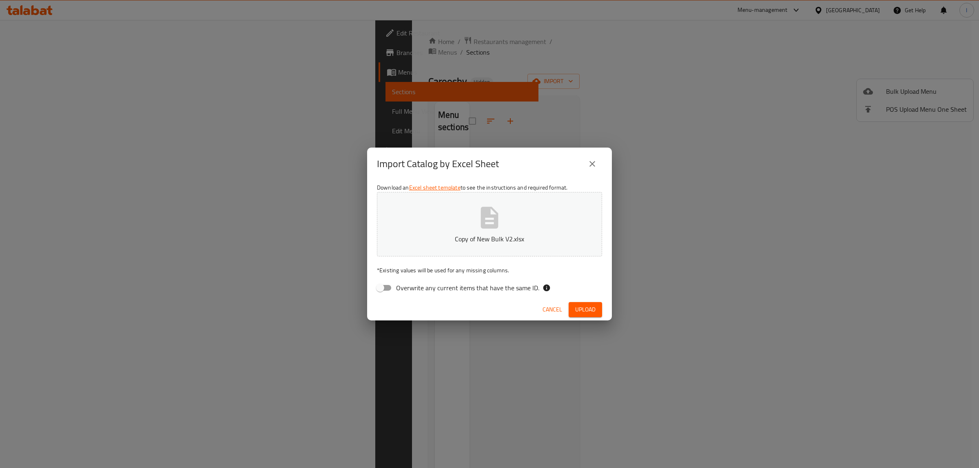
click at [590, 306] on span "Upload" at bounding box center [585, 310] width 20 height 10
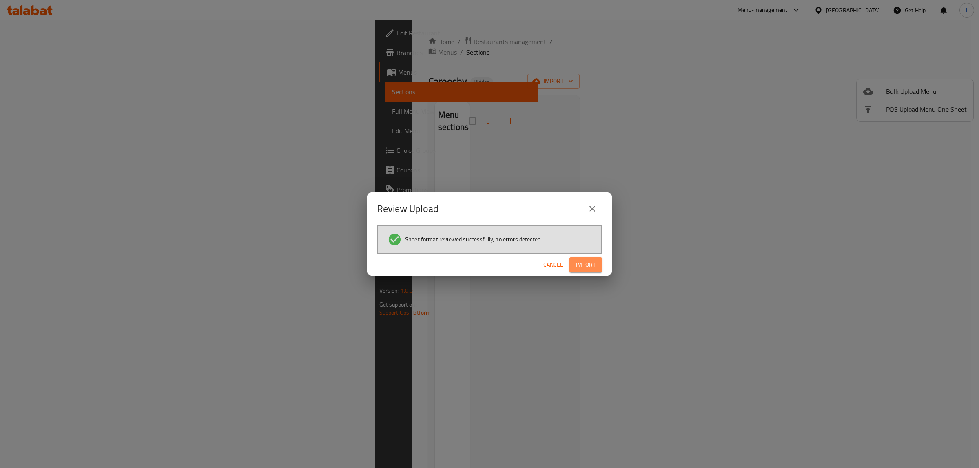
click at [572, 262] on button "Import" at bounding box center [585, 264] width 33 height 15
click at [575, 261] on div "Cancel" at bounding box center [489, 265] width 245 height 22
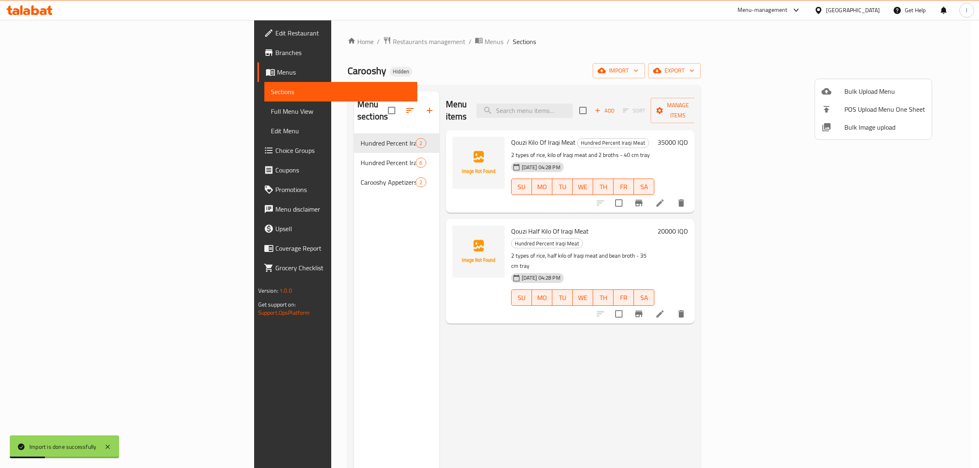
click at [45, 105] on div at bounding box center [489, 234] width 979 height 468
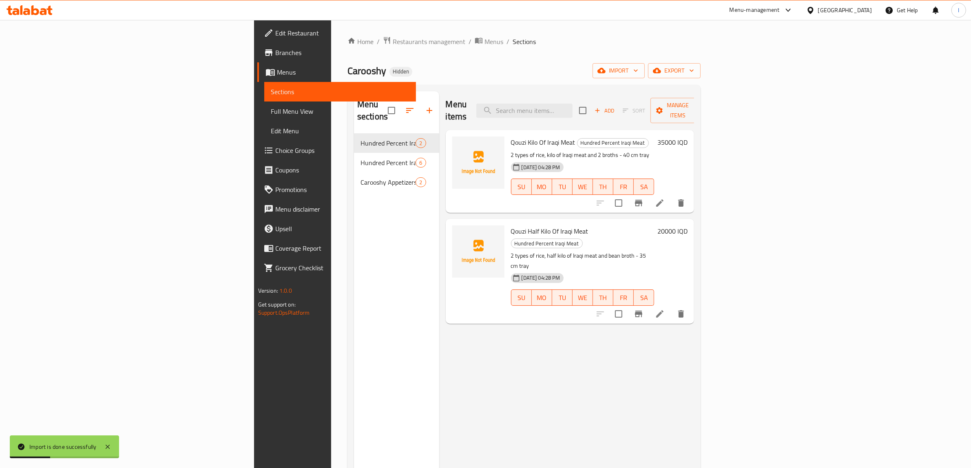
click at [271, 113] on span "Full Menu View" at bounding box center [340, 111] width 139 height 10
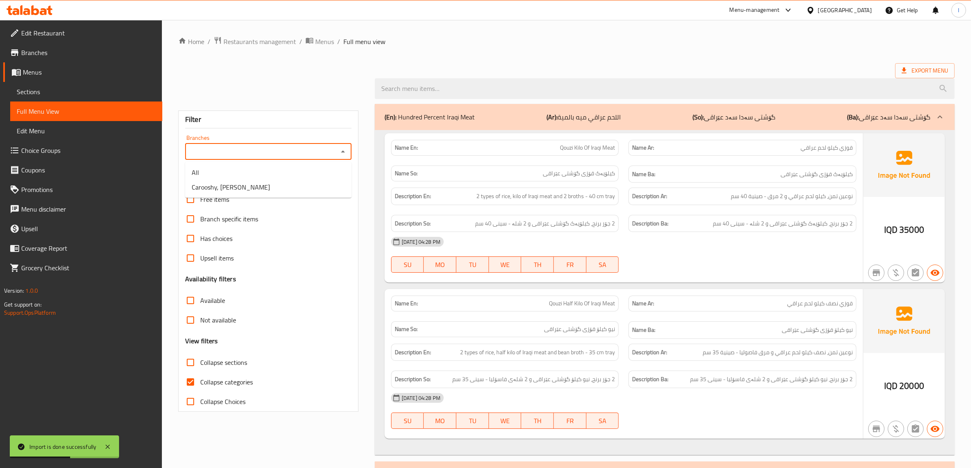
click at [245, 151] on input "Branches" at bounding box center [262, 151] width 148 height 11
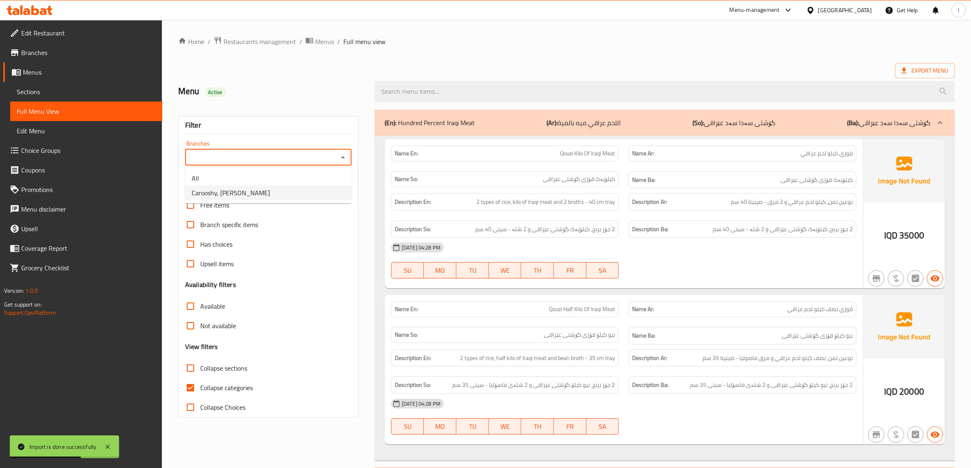
click at [264, 186] on li "Carooshy, Hay Al Jihad" at bounding box center [268, 193] width 166 height 15
type input "Carooshy, Hay Al Jihad"
click at [194, 390] on input "Collapse categories" at bounding box center [191, 388] width 20 height 20
checkbox input "false"
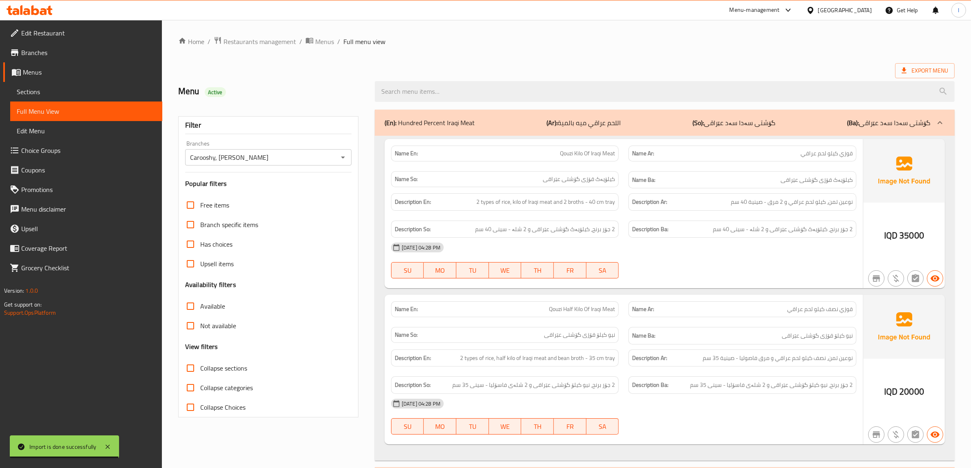
click at [188, 369] on input "Collapse sections" at bounding box center [191, 368] width 20 height 20
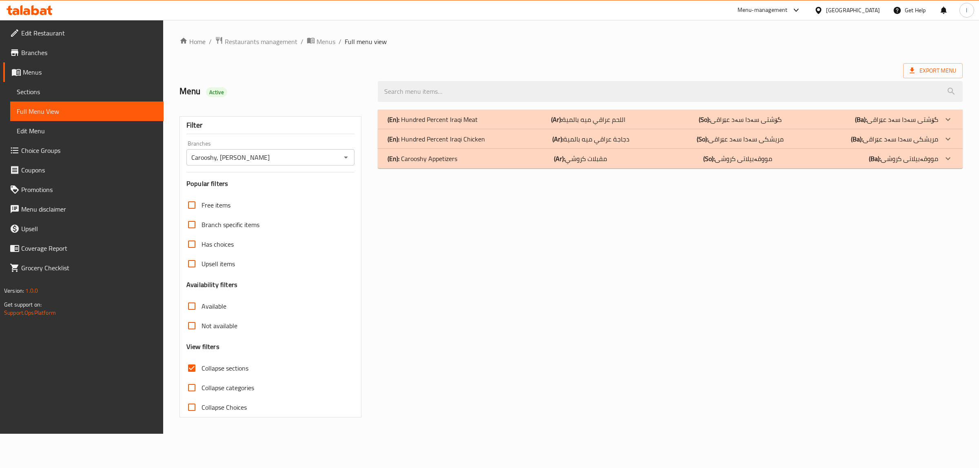
click at [496, 119] on div "(En): Hundred Percent Iraqi Meat (Ar): اللحم عراقي ميه بالمية (So): گۆشتی سەدا …" at bounding box center [662, 120] width 550 height 10
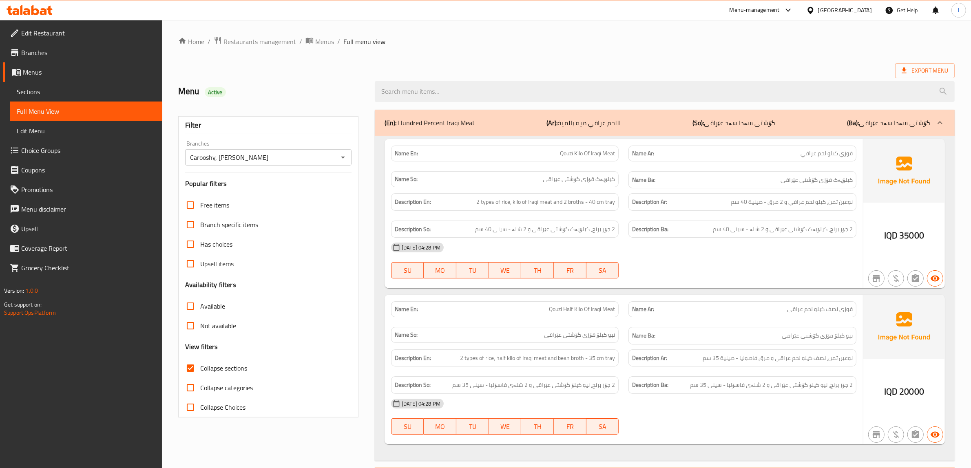
click at [770, 198] on span "نوعين تمن، كيلو لحم عراقي و 2 مرق - صينية 40 سم" at bounding box center [792, 202] width 122 height 10
copy span "مرق"
click at [714, 234] on h6 "Description Ba: 2 جۆر برنج، کیلۆیەک گۆشتی عێراقی و 2 شلە - سینی 40 سم" at bounding box center [742, 229] width 221 height 10
drag, startPoint x: 478, startPoint y: 205, endPoint x: 499, endPoint y: 214, distance: 23.4
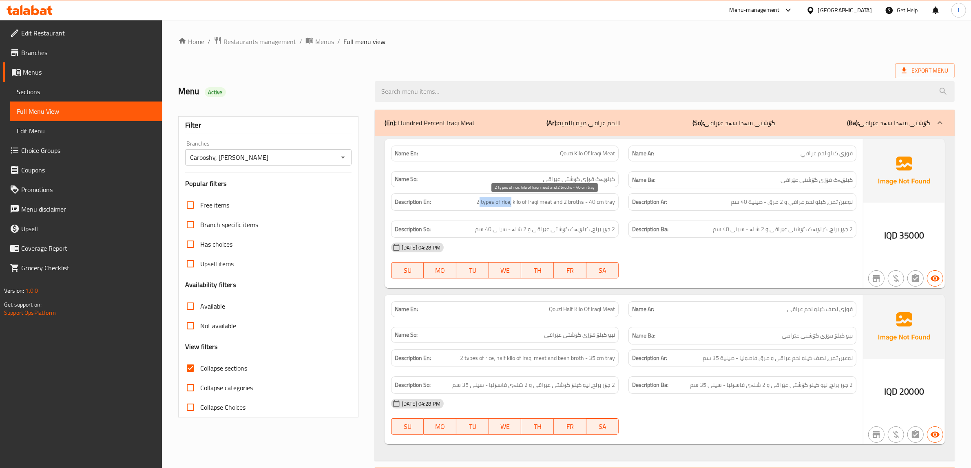
click at [508, 207] on span "2 types of rice, kilo of Iraqi meat and 2 broths - 40 cm tray" at bounding box center [545, 202] width 139 height 10
click at [517, 202] on span "2 types of rice, kilo of Iraqi meat and 2 broths - 40 cm tray" at bounding box center [545, 202] width 139 height 10
drag, startPoint x: 510, startPoint y: 203, endPoint x: 531, endPoint y: 199, distance: 20.9
click at [531, 199] on span "2 types of rice, kilo of Iraqi meat and 2 broths - 40 cm tray" at bounding box center [545, 202] width 139 height 10
click at [494, 206] on span "2 types of rice, kilo of Iraqi meat and 2 broths - 40 cm tray" at bounding box center [545, 202] width 139 height 10
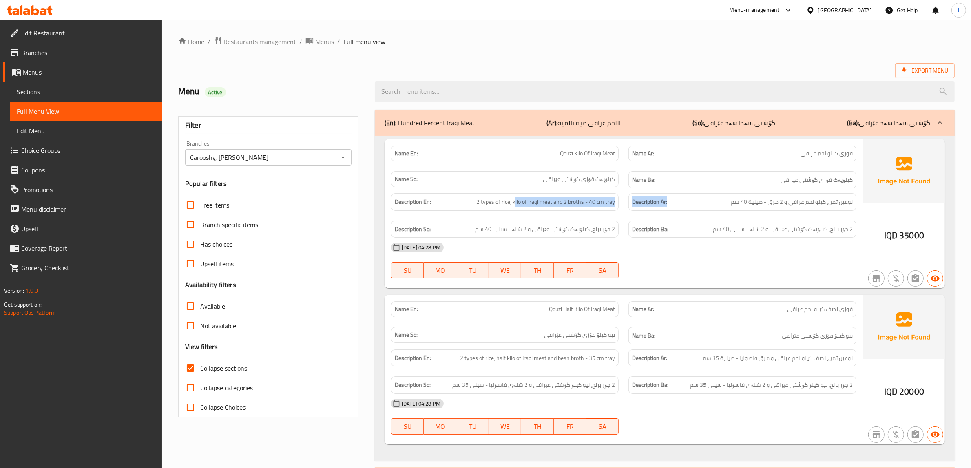
drag, startPoint x: 516, startPoint y: 200, endPoint x: 675, endPoint y: 197, distance: 159.1
click at [675, 197] on div "Description En: 2 types of rice, kilo of Iraqi meat and 2 broths - 40 cm tray D…" at bounding box center [623, 215] width 475 height 54
click at [679, 202] on h6 "Description Ar: نوعين تمن، كيلو لحم عراقي و 2 مرق - صينية 40 سم" at bounding box center [742, 202] width 221 height 10
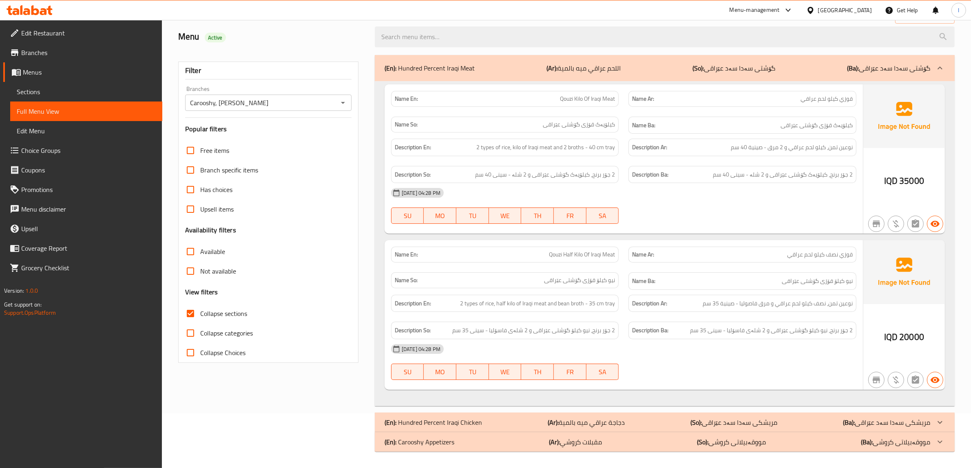
scroll to position [56, 0]
click at [735, 335] on span "2 جۆر برنج، نیو کیلۆ گۆشتی عێراقی و 2 شلەی فاسۆلیا - سینی 35 سم" at bounding box center [771, 330] width 163 height 10
click at [739, 332] on span "2 جۆر برنج، نیو کیلۆ گۆشتی عێراقی و 2 شلەی فاسۆلیا - سینی 35 سم" at bounding box center [771, 330] width 163 height 10
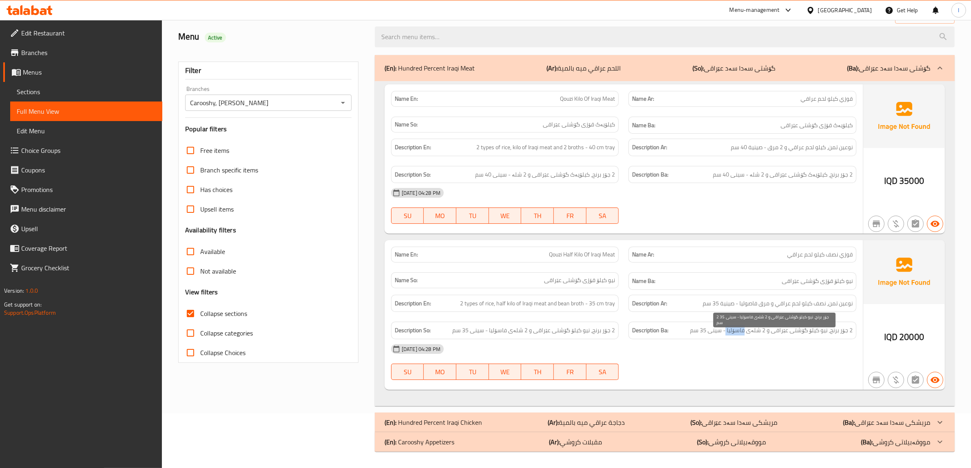
click at [739, 332] on span "2 جۆر برنج، نیو کیلۆ گۆشتی عێراقی و 2 شلەی فاسۆلیا - سینی 35 سم" at bounding box center [771, 330] width 163 height 10
click at [755, 331] on span "2 جۆر برنج، نیو کیلۆ گۆشتی عێراقی و 2 شلەی فاسۆلیا - سینی 35 سم" at bounding box center [771, 330] width 163 height 10
click at [567, 95] on span "Qouzi Kilo Of Iraqi Meat" at bounding box center [587, 99] width 55 height 9
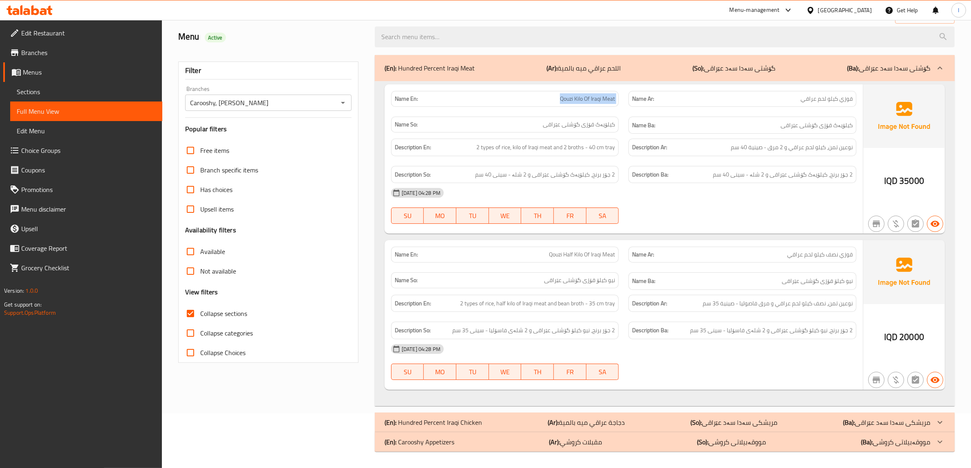
click at [567, 95] on span "Qouzi Kilo Of Iraqi Meat" at bounding box center [587, 99] width 55 height 9
copy span "Qouzi Kilo Of Iraqi Meat"
click at [570, 256] on span "Qouzi Half Kilo Of Iraqi Meat" at bounding box center [582, 254] width 66 height 9
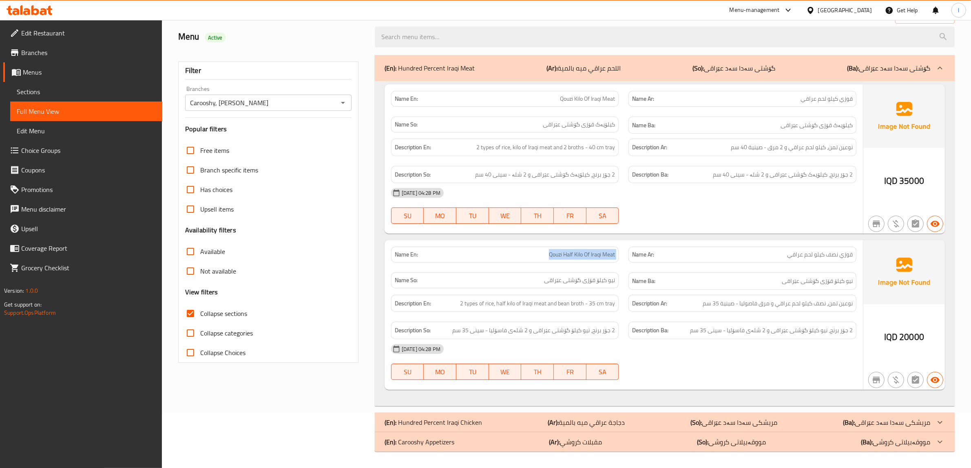
copy span "Qouzi Half Kilo Of Iraqi Meat"
click at [549, 62] on b "(Ar):" at bounding box center [551, 68] width 11 height 12
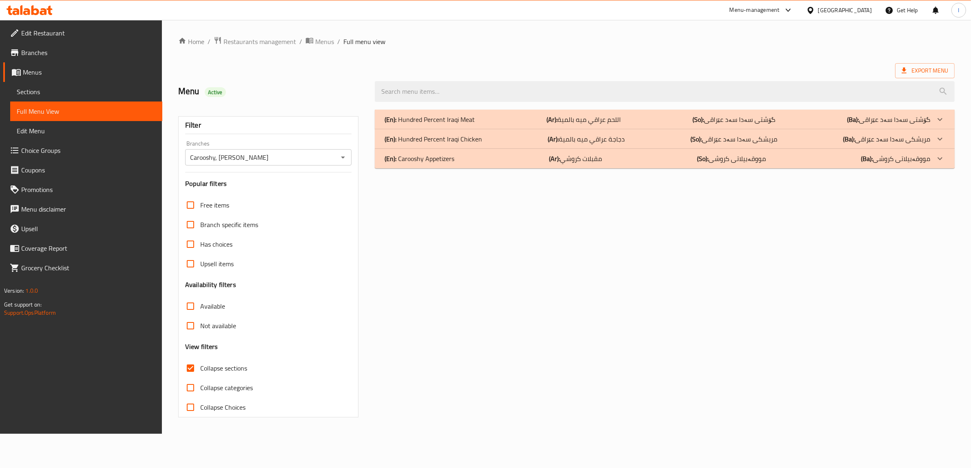
scroll to position [0, 0]
click at [579, 137] on p "(Ar): دجاجة عراقي ميه بالمية" at bounding box center [590, 139] width 77 height 10
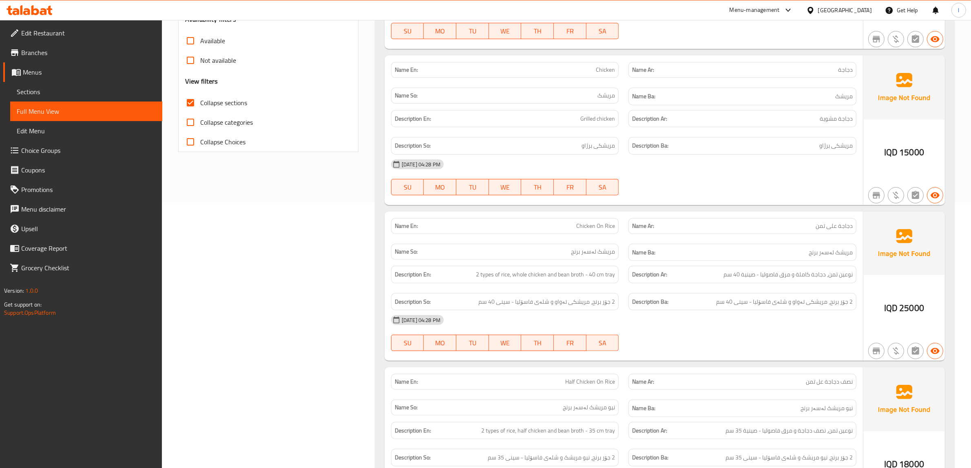
scroll to position [357, 0]
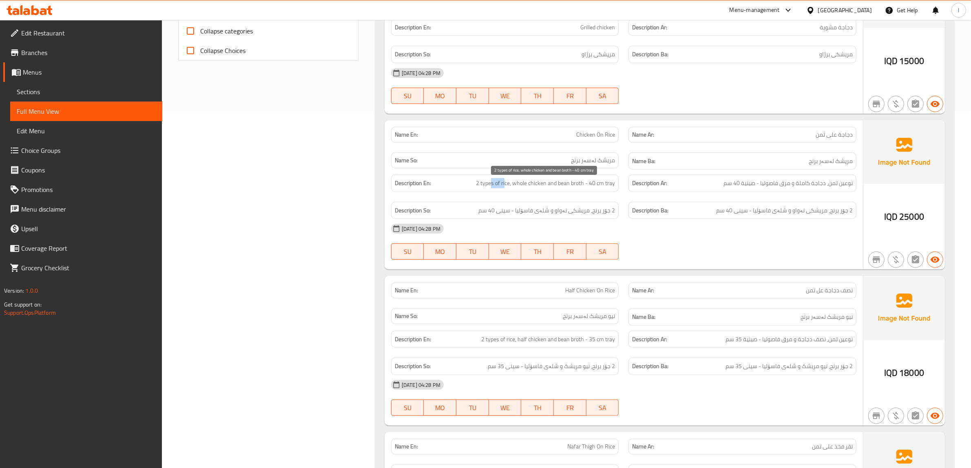
drag, startPoint x: 494, startPoint y: 188, endPoint x: 506, endPoint y: 184, distance: 12.3
click at [506, 184] on span "2 types of rice, whole chicken and bean broth - 40 cm tray" at bounding box center [545, 183] width 139 height 10
click at [517, 184] on span "2 types of rice, whole chicken and bean broth - 40 cm tray" at bounding box center [545, 183] width 139 height 10
drag, startPoint x: 518, startPoint y: 186, endPoint x: 541, endPoint y: 187, distance: 23.3
click at [541, 187] on span "2 types of rice, whole chicken and bean broth - 40 cm tray" at bounding box center [545, 183] width 139 height 10
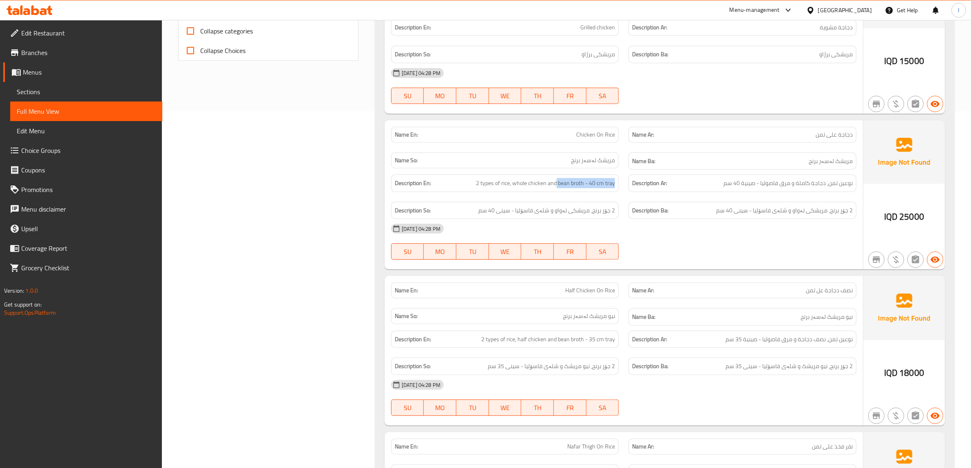
drag, startPoint x: 557, startPoint y: 184, endPoint x: 620, endPoint y: 187, distance: 62.4
click at [620, 187] on div "Description En: 2 types of rice, whole chicken and bean broth - 40 cm tray" at bounding box center [505, 183] width 238 height 27
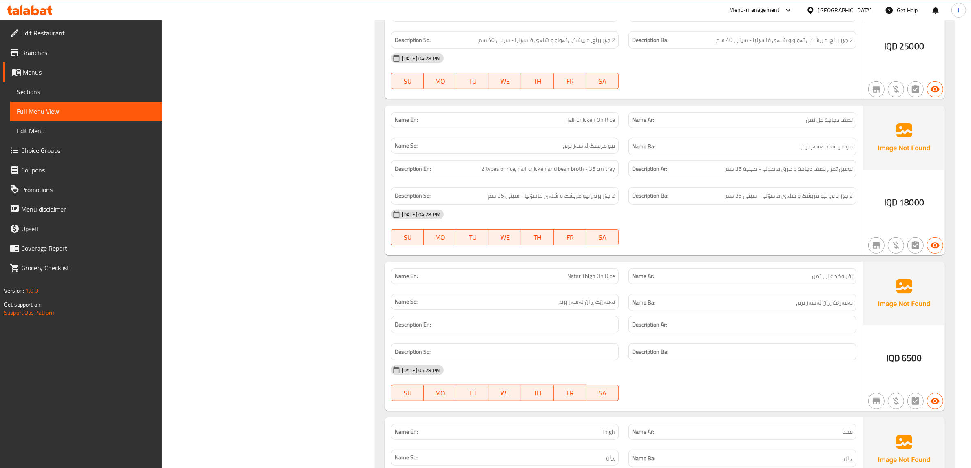
scroll to position [510, 0]
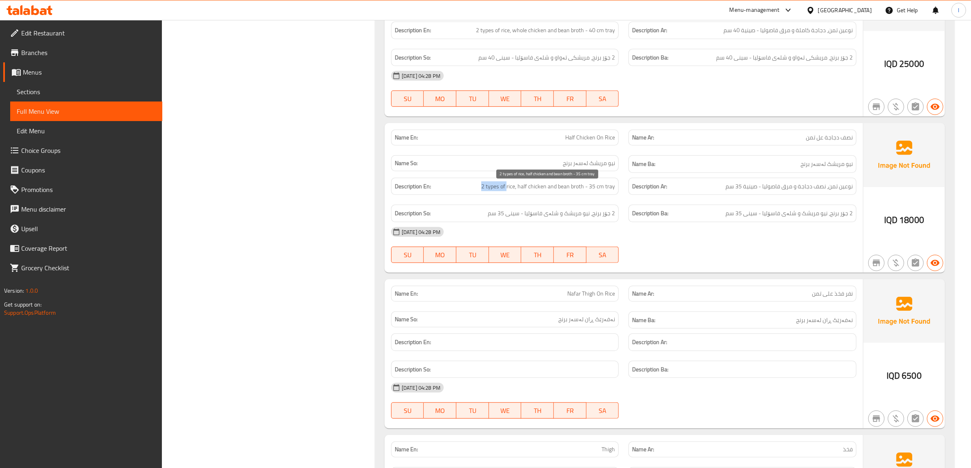
drag, startPoint x: 479, startPoint y: 189, endPoint x: 508, endPoint y: 189, distance: 28.5
click at [508, 189] on h6 "Description En: 2 types of rice, half chicken and bean broth - 35 cm tray" at bounding box center [505, 186] width 221 height 10
click at [512, 189] on span "2 types of rice, half chicken and bean broth - 35 cm tray" at bounding box center [548, 186] width 134 height 10
drag, startPoint x: 522, startPoint y: 188, endPoint x: 548, endPoint y: 190, distance: 26.2
click at [548, 190] on span "2 types of rice, half chicken and bean broth - 35 cm tray" at bounding box center [548, 186] width 134 height 10
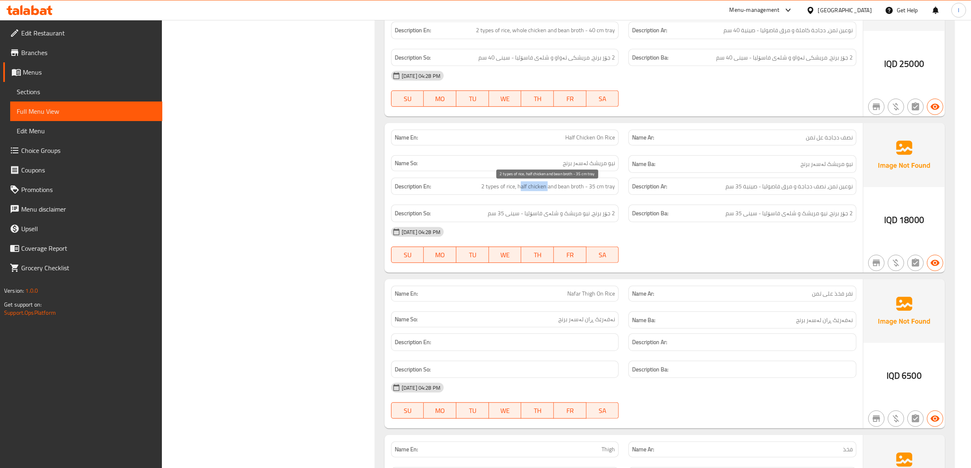
click at [543, 190] on span "2 types of rice, half chicken and bean broth - 35 cm tray" at bounding box center [548, 186] width 134 height 10
drag, startPoint x: 558, startPoint y: 188, endPoint x: 582, endPoint y: 188, distance: 24.1
click at [582, 188] on span "2 types of rice, half chicken and bean broth - 35 cm tray" at bounding box center [548, 186] width 134 height 10
click at [600, 188] on span "2 types of rice, half chicken and bean broth - 35 cm tray" at bounding box center [548, 186] width 134 height 10
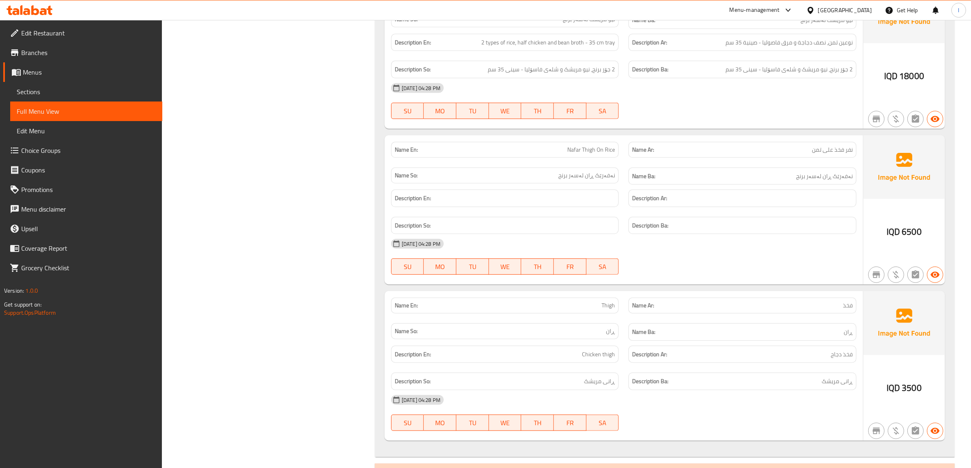
scroll to position [663, 0]
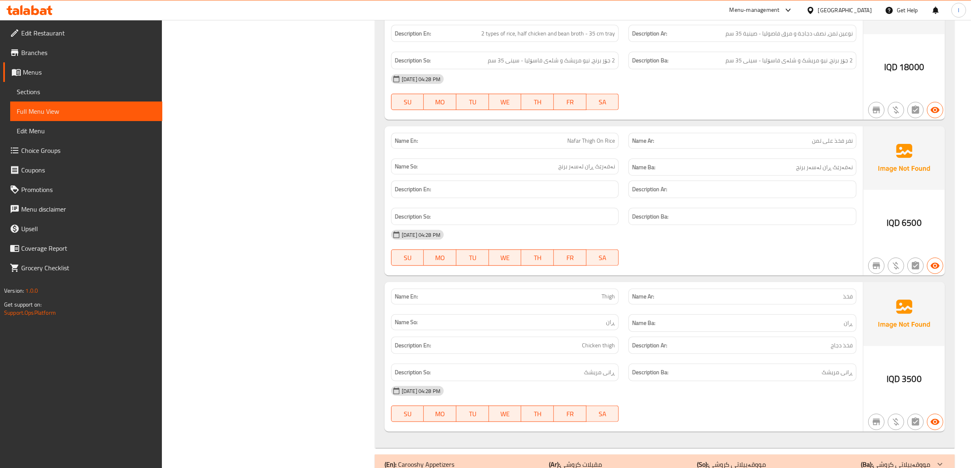
click at [832, 172] on span "نەفەرێک ڕان لەسەر برنج" at bounding box center [824, 167] width 57 height 10
click at [834, 172] on span "نەفەرێک ڕان لەسەر برنج" at bounding box center [824, 167] width 57 height 10
click at [594, 139] on span "Nafar Thigh On Rice" at bounding box center [591, 141] width 48 height 9
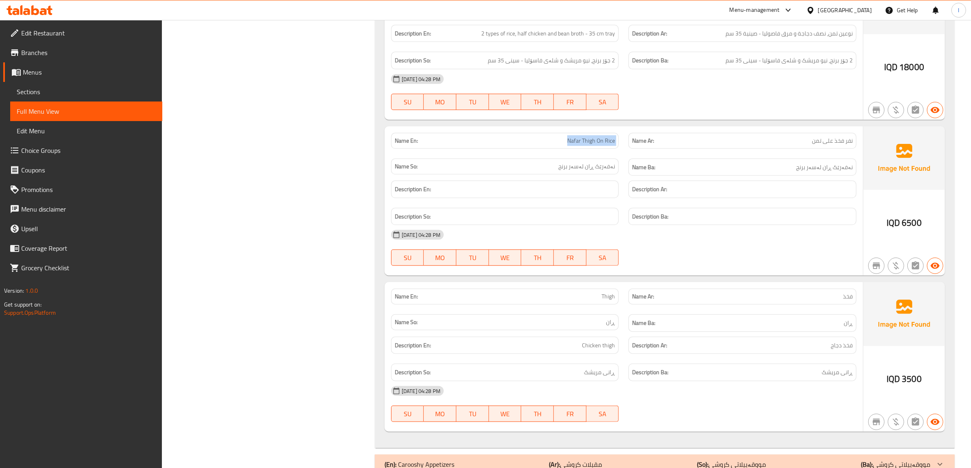
copy span "Nafar Thigh On Rice"
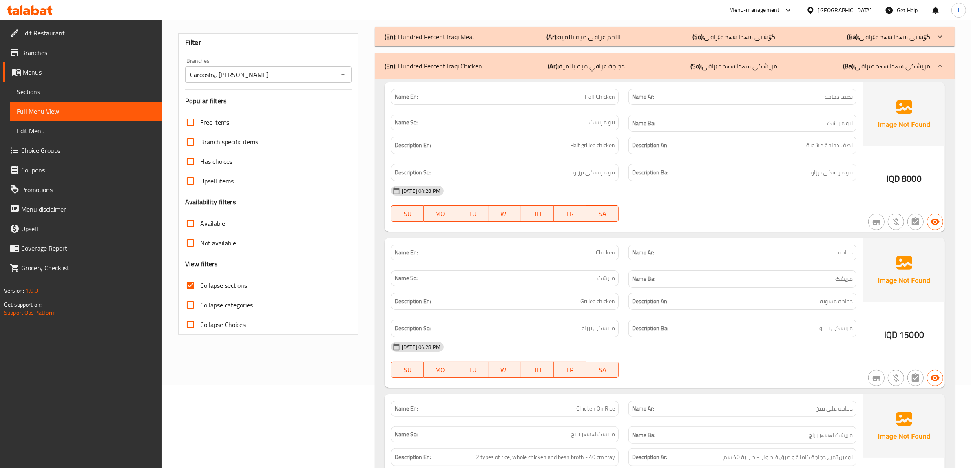
scroll to position [0, 0]
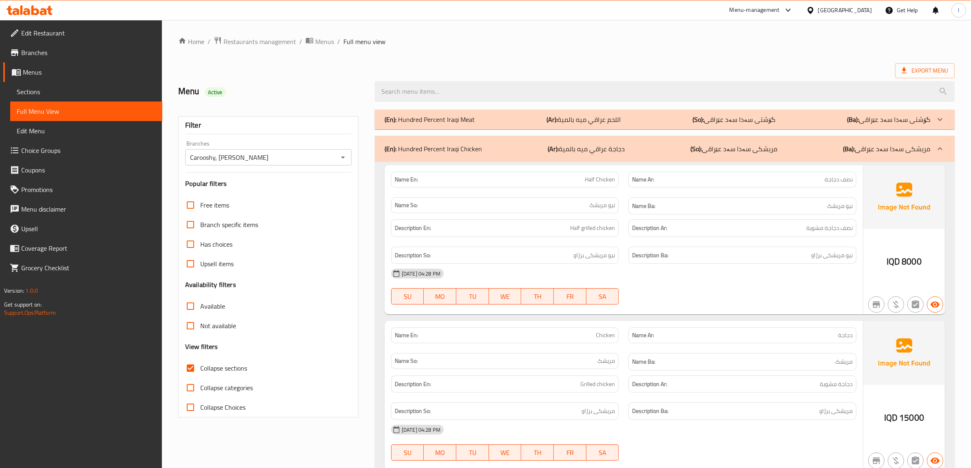
click at [746, 160] on div "(En): Hundred Percent Iraqi Chicken (Ar): دجاجة عراقي ميه بالمية (So): مریشکی س…" at bounding box center [665, 149] width 580 height 26
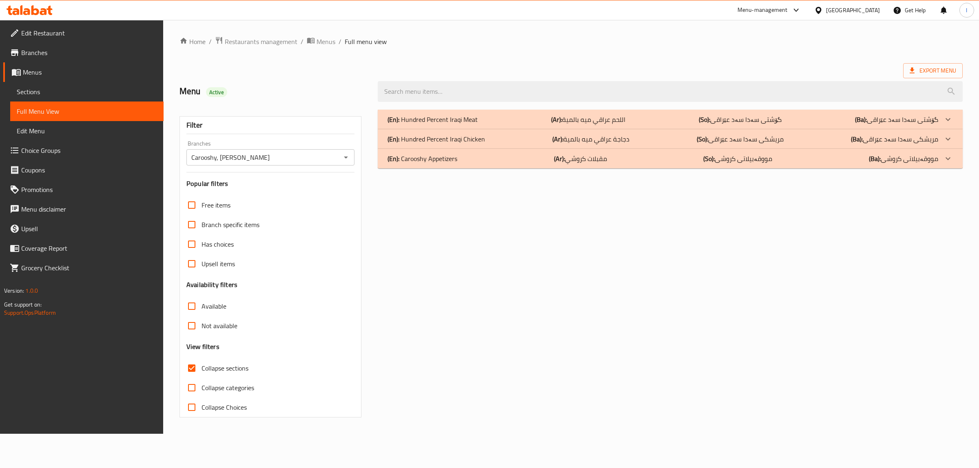
click at [619, 169] on div "(En): Hundred Percent Iraqi Meat (Ar): اللحم عراقي ميه بالمية (So): گۆشتی سەدا …" at bounding box center [670, 264] width 594 height 318
click at [631, 164] on div "(En): Carooshy Appetizers (Ar): مقبلات كروشي (So): مووقەبیلاتی کروشی (Ba): مووق…" at bounding box center [662, 159] width 550 height 10
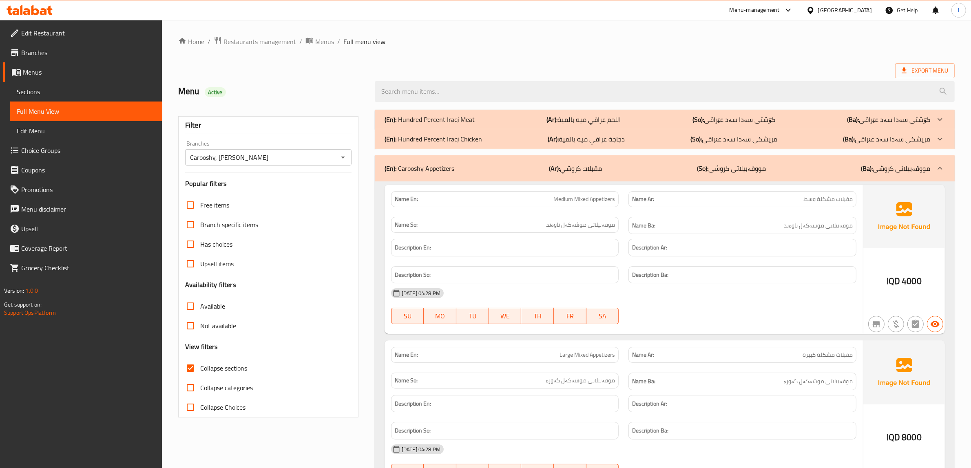
click at [212, 369] on span "Collapse sections" at bounding box center [223, 368] width 47 height 10
click at [200, 369] on input "Collapse sections" at bounding box center [191, 368] width 20 height 20
checkbox input "false"
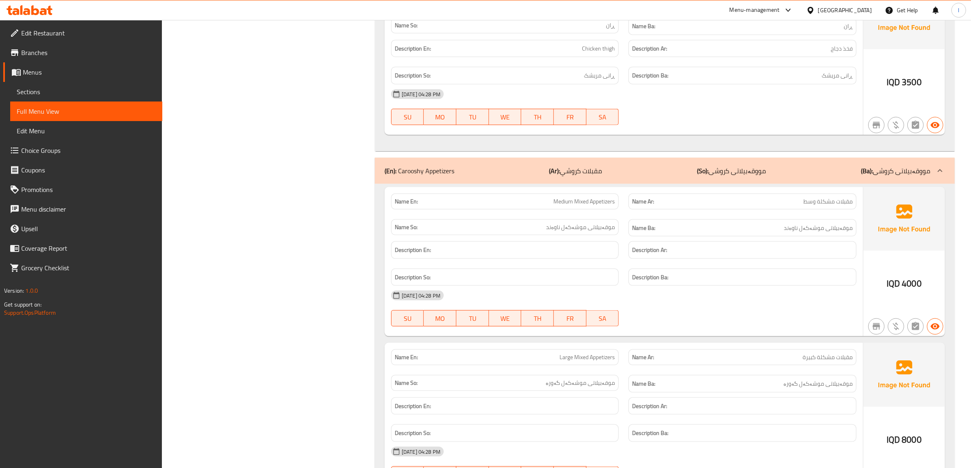
scroll to position [1151, 0]
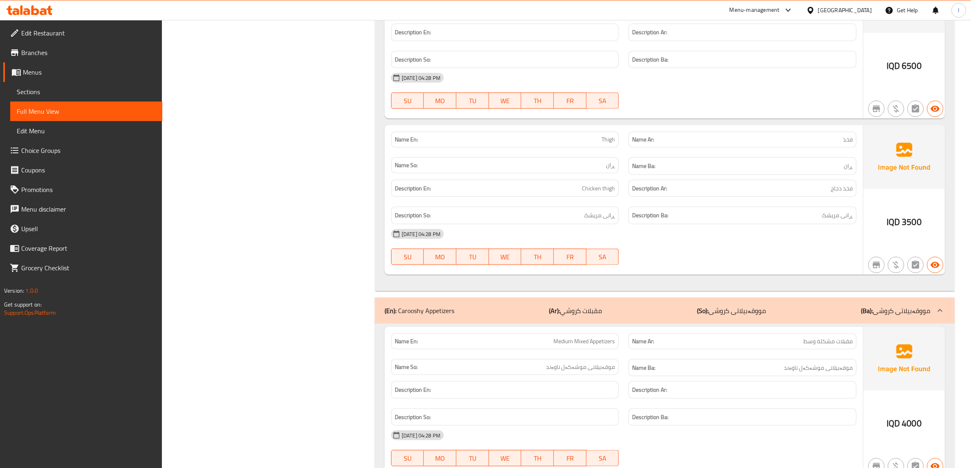
click at [40, 90] on span "Sections" at bounding box center [86, 92] width 139 height 10
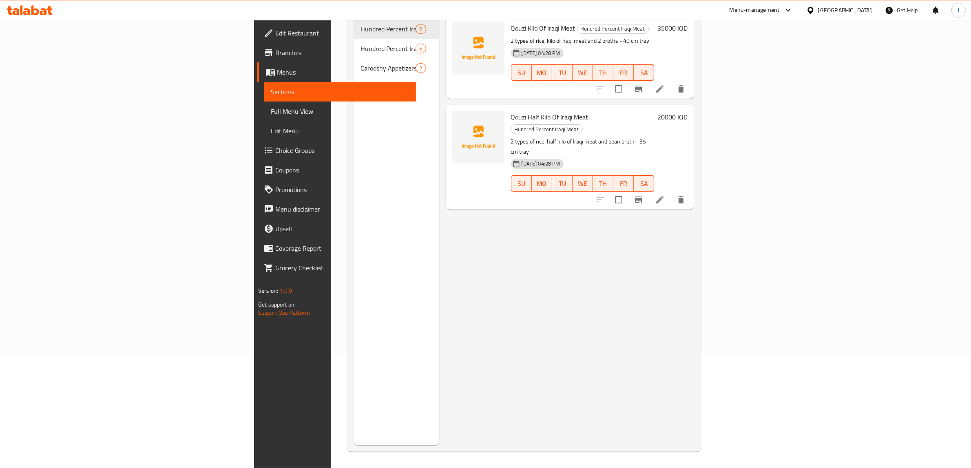
click at [271, 115] on span "Full Menu View" at bounding box center [340, 111] width 139 height 10
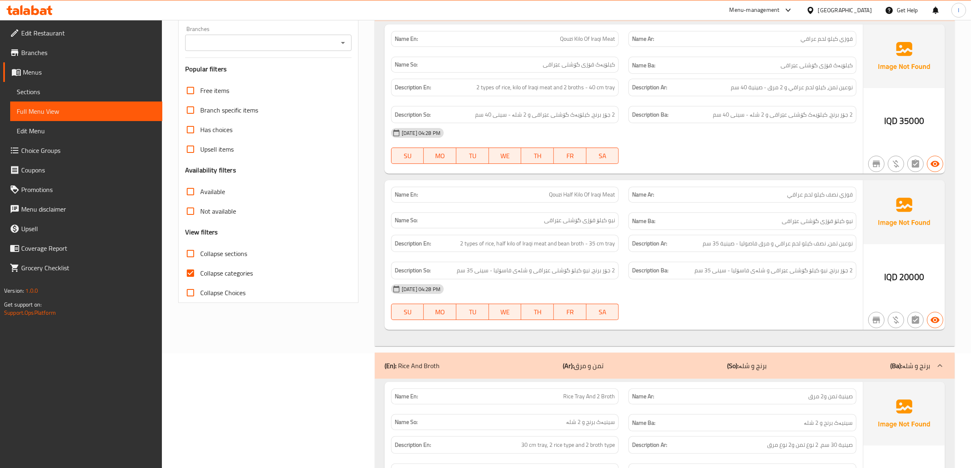
click at [276, 44] on input "Branches" at bounding box center [262, 42] width 148 height 11
click at [237, 81] on span "Carooshy, Hay Al Jihad" at bounding box center [231, 78] width 78 height 10
type input "Carooshy, Hay Al Jihad"
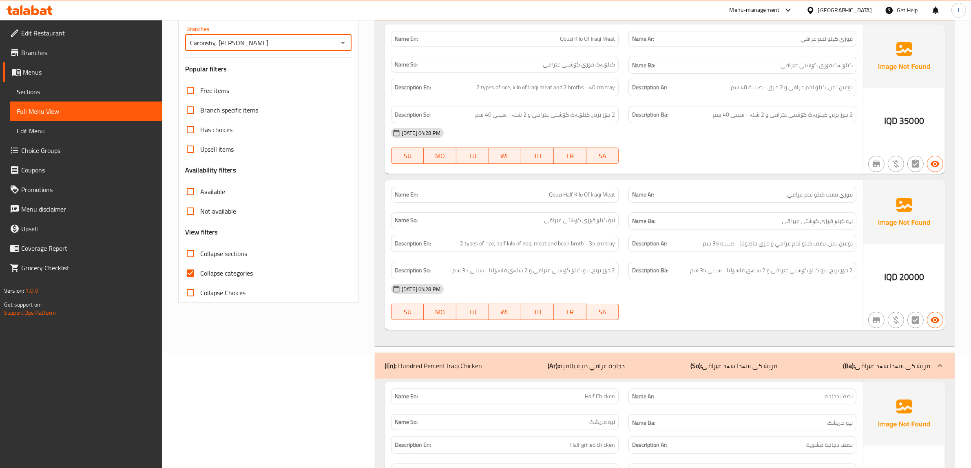
click at [200, 269] on input "Collapse categories" at bounding box center [191, 273] width 20 height 20
checkbox input "false"
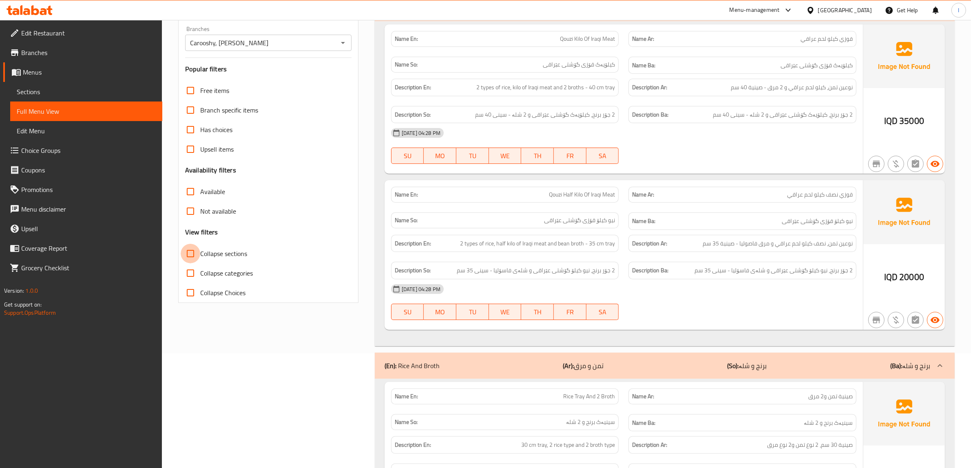
click at [182, 252] on input "Collapse sections" at bounding box center [191, 254] width 20 height 20
checkbox input "true"
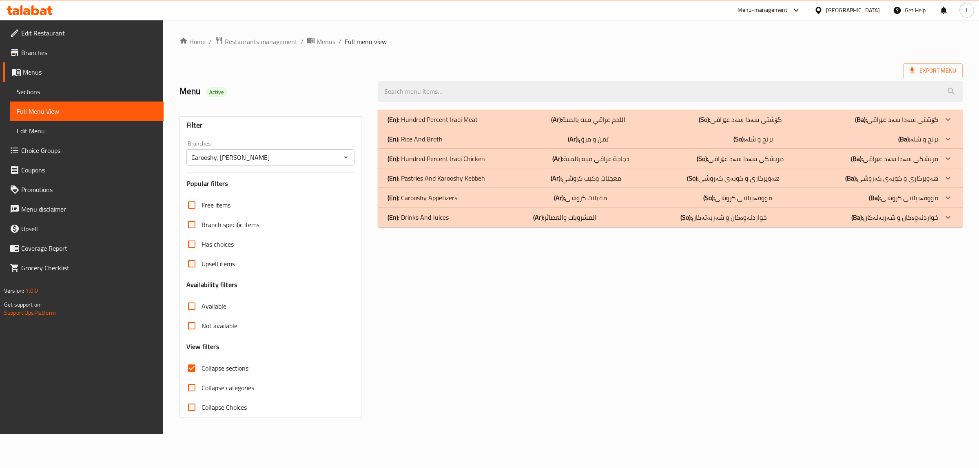
click at [441, 198] on p "(En): Carooshy Appetizers" at bounding box center [422, 198] width 70 height 10
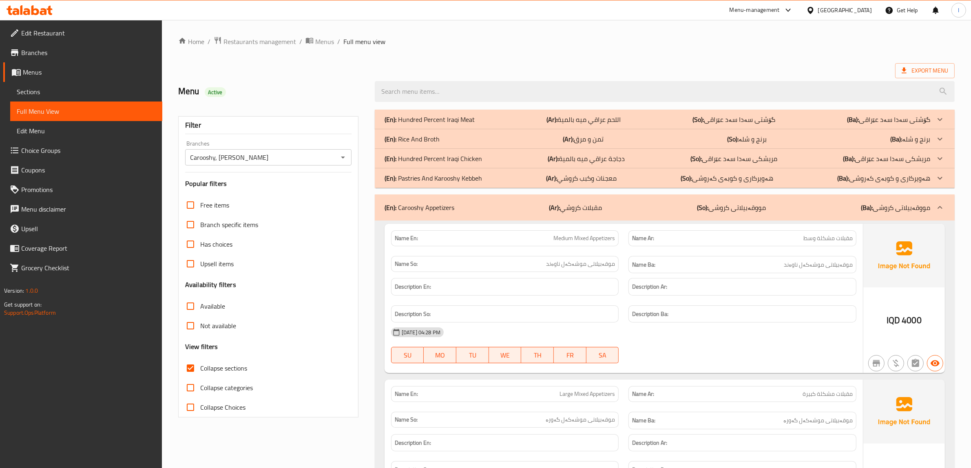
click at [421, 157] on p "(En): Hundred Percent Iraqi Chicken" at bounding box center [433, 159] width 97 height 10
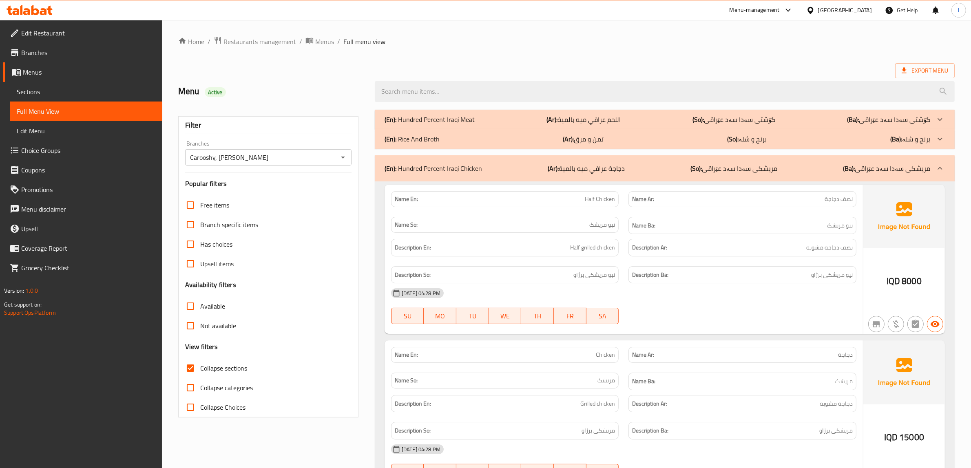
click at [437, 119] on p "(En): Hundred Percent Iraqi Meat" at bounding box center [430, 120] width 90 height 10
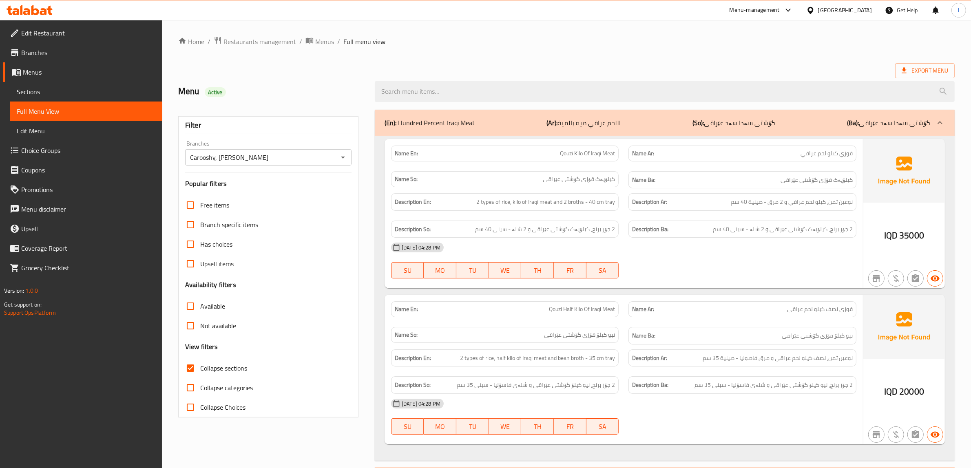
click at [33, 9] on icon at bounding box center [30, 10] width 46 height 10
click at [33, 89] on span "Sections" at bounding box center [86, 92] width 139 height 10
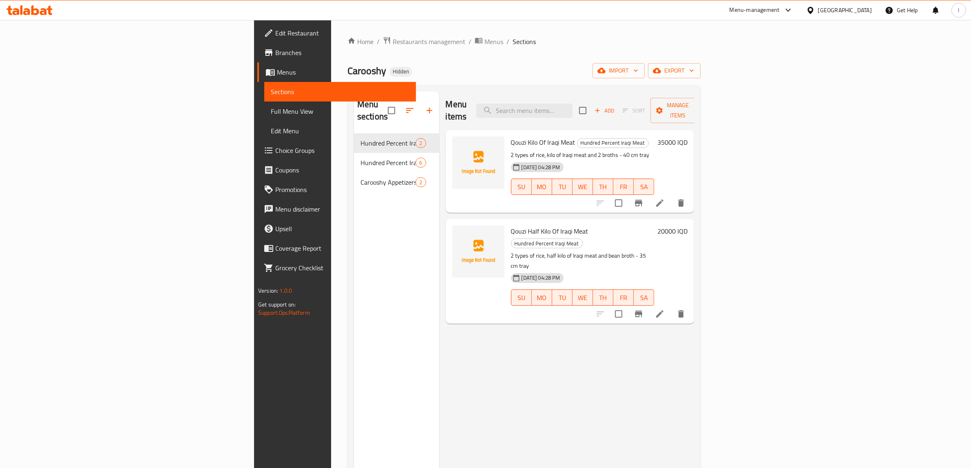
click at [550, 95] on div "Menu items Add Sort Manage items" at bounding box center [570, 110] width 249 height 39
click at [572, 104] on input "search" at bounding box center [524, 111] width 96 height 14
paste input "Qouzi Kilo Of Iraqi Meat"
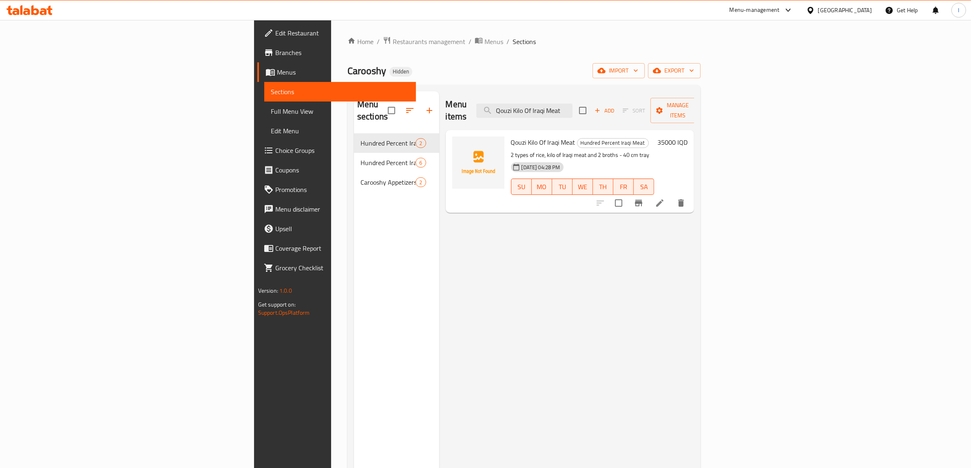
type input "Qouzi Kilo Of Iraqi Meat"
click at [665, 198] on icon at bounding box center [660, 203] width 10 height 10
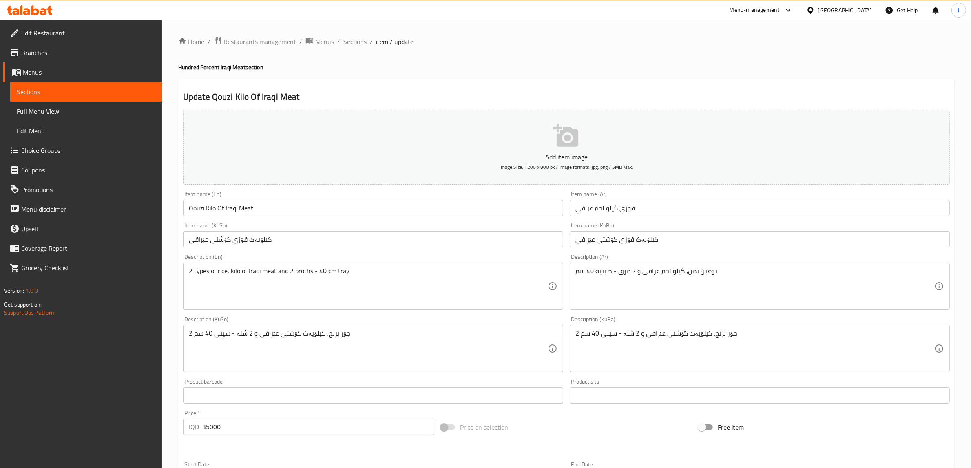
click at [58, 93] on span "Sections" at bounding box center [86, 92] width 139 height 10
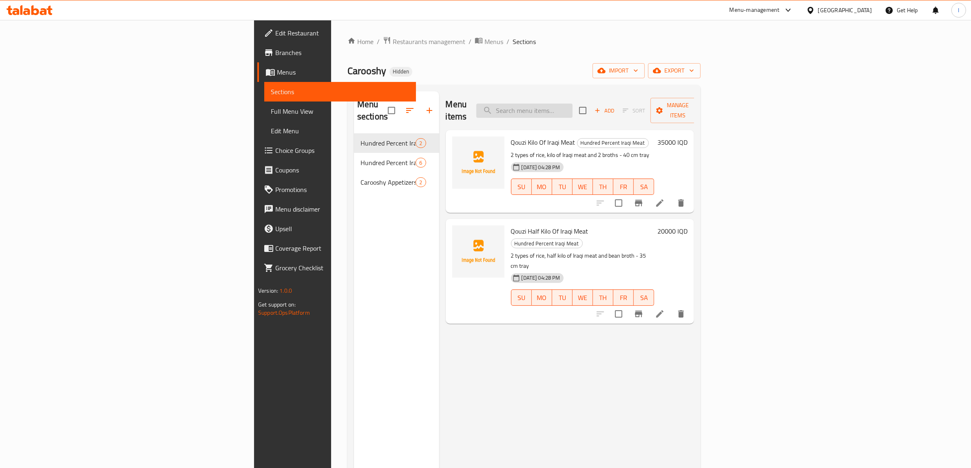
click at [572, 104] on input "search" at bounding box center [524, 111] width 96 height 14
paste input "Qouzi Half Kilo Of Iraqi Meat"
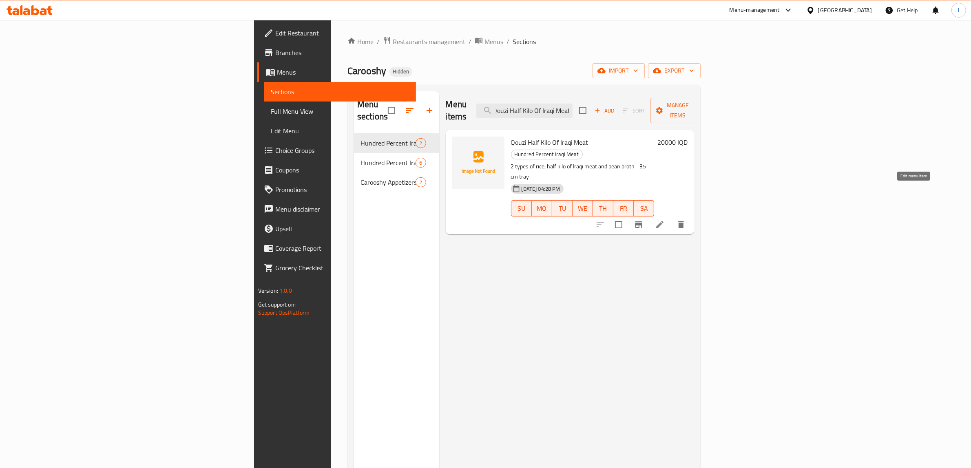
type input "Qouzi Half Kilo Of Iraqi Meat"
click at [665, 220] on icon at bounding box center [660, 225] width 10 height 10
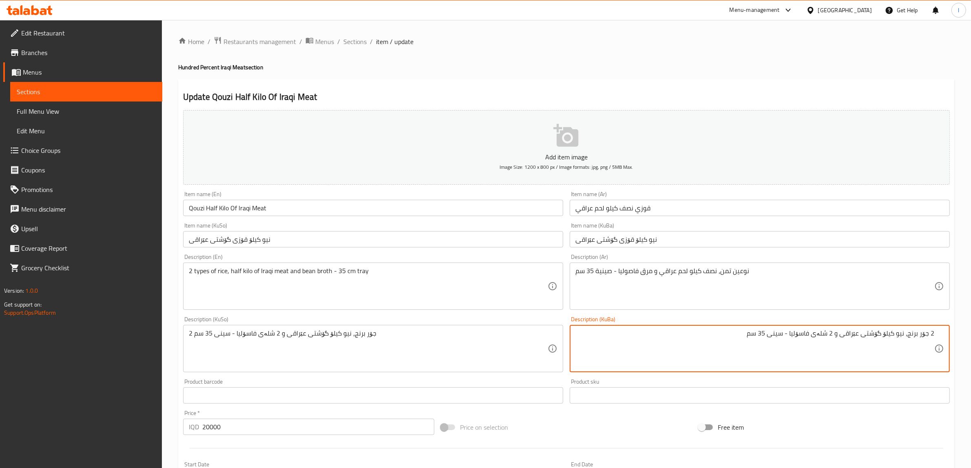
click at [836, 336] on textarea "2 جۆر برنج، نیو کیلۆ گۆشتی عێراقی و 2 شلەی فاسۆلیا - سینی 35 سم" at bounding box center [754, 348] width 359 height 39
drag, startPoint x: 645, startPoint y: 348, endPoint x: 978, endPoint y: 330, distance: 332.8
click at [971, 331] on html "​ Menu-management Iraq Get Help l Edit Restaurant Branches Menus Sections Full …" at bounding box center [485, 234] width 971 height 468
type textarea "2 جۆر برنج، نیو کیلۆ گۆشتی عێراقی و شلەی فاسۆلیا - سینی 35 سم"
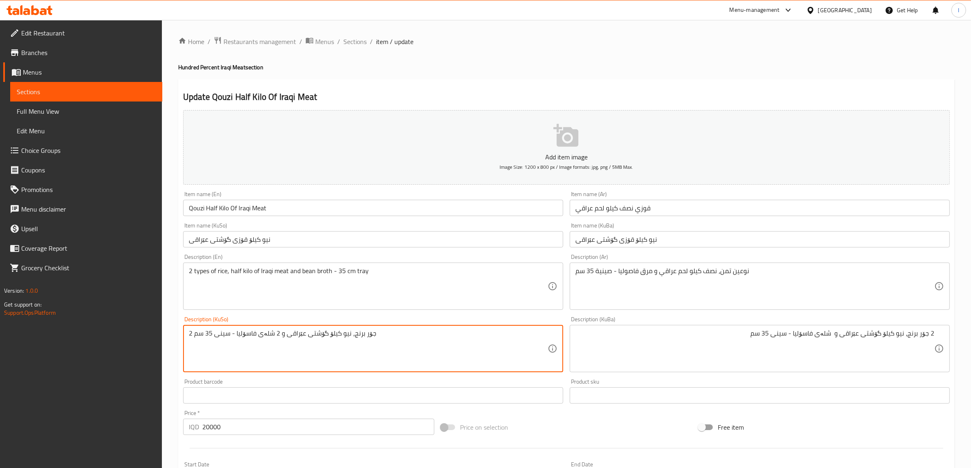
drag, startPoint x: 429, startPoint y: 338, endPoint x: 0, endPoint y: 310, distance: 430.2
paste textarea
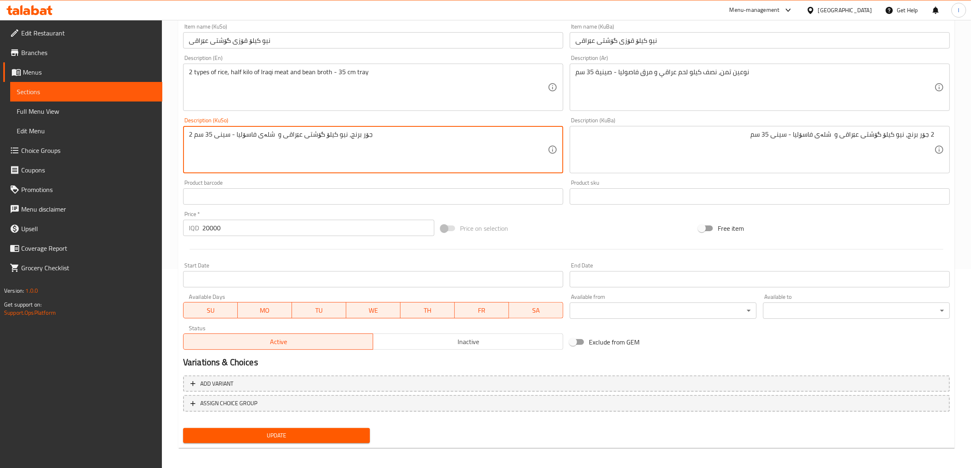
scroll to position [200, 0]
type textarea "2 جۆر برنج، نیو کیلۆ گۆشتی عێراقی و شلەی فاسۆلیا - سینی 35 سم"
click at [292, 431] on span "Update" at bounding box center [277, 434] width 174 height 10
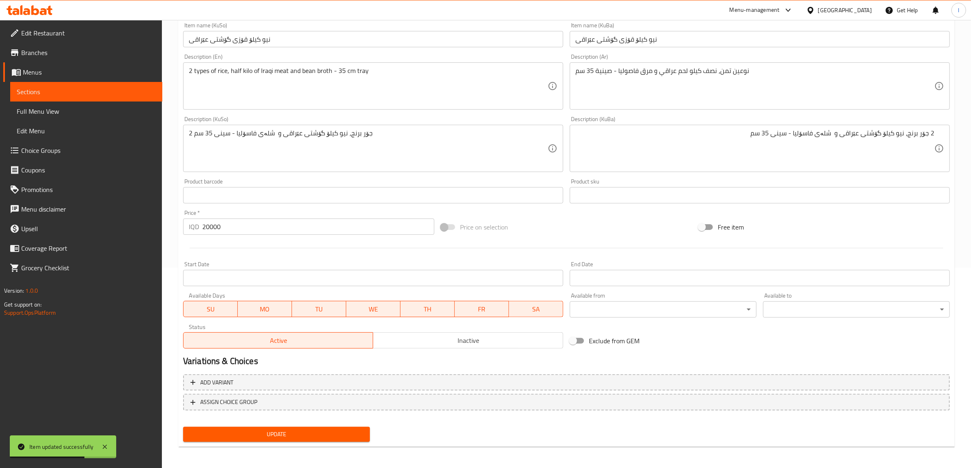
drag, startPoint x: 95, startPoint y: 88, endPoint x: 122, endPoint y: 89, distance: 27.3
click at [95, 88] on span "Sections" at bounding box center [86, 92] width 139 height 10
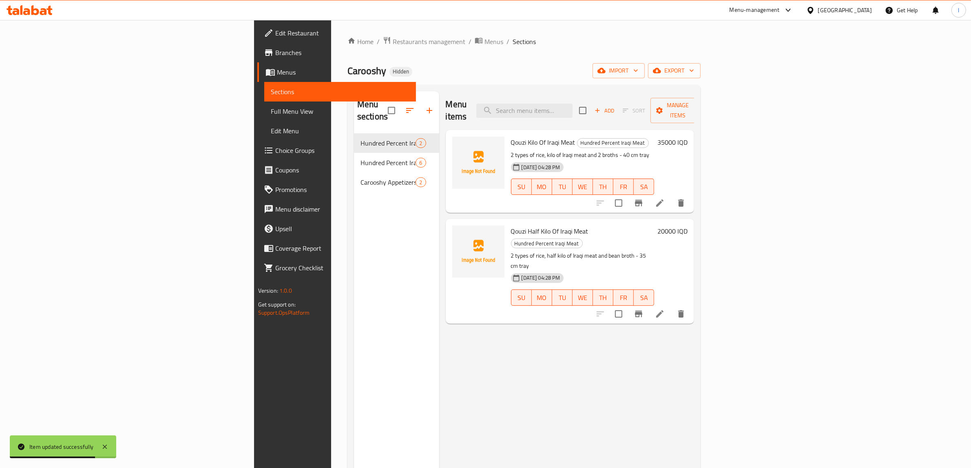
click at [596, 92] on div "Menu items Add Sort Manage items" at bounding box center [570, 110] width 249 height 39
click at [572, 104] on input "search" at bounding box center [524, 111] width 96 height 14
paste input "Nafar Thigh On Rice"
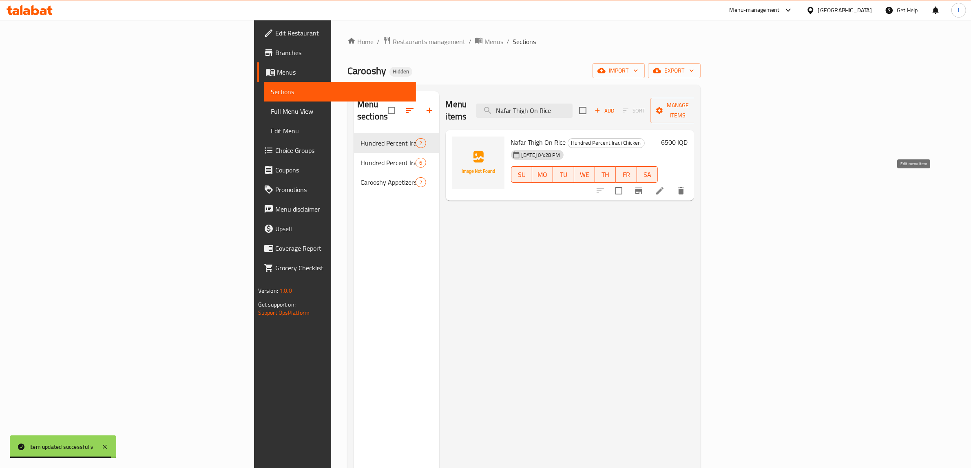
type input "Nafar Thigh On Rice"
click at [663, 187] on icon at bounding box center [659, 190] width 7 height 7
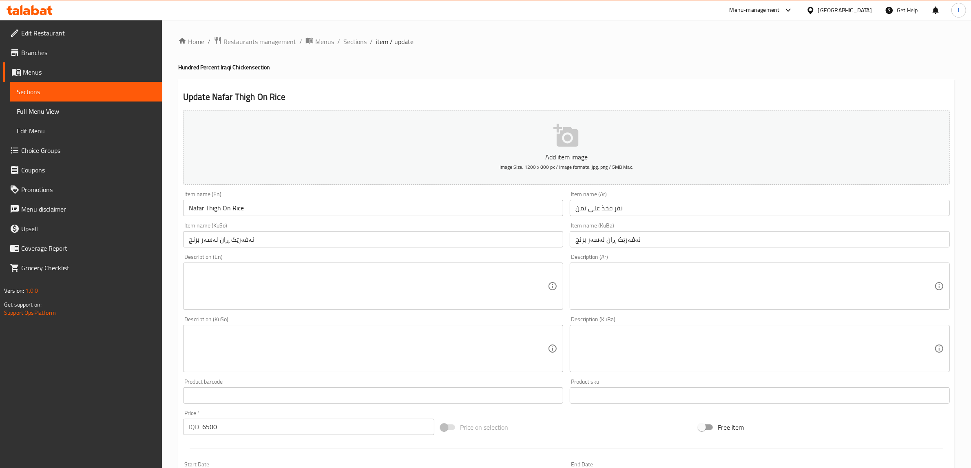
click at [616, 241] on input "نەفەرێک ڕان لەسەر برنج" at bounding box center [760, 239] width 380 height 16
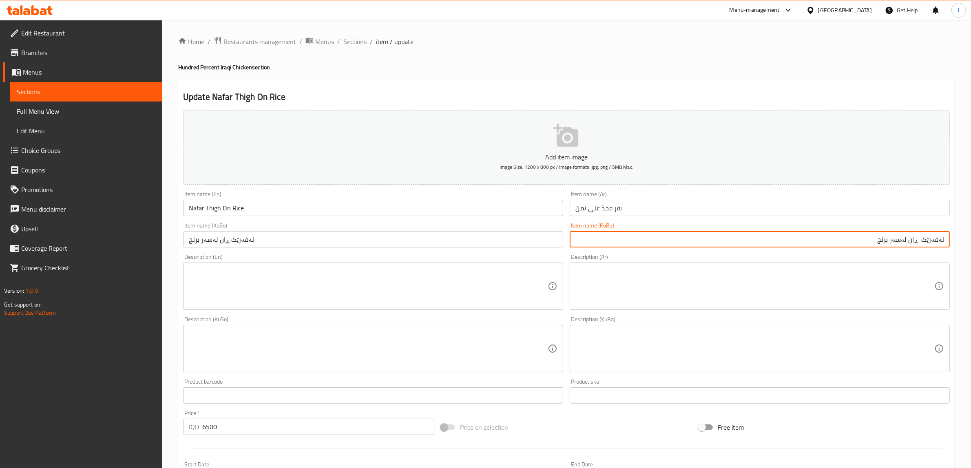
drag, startPoint x: 852, startPoint y: 246, endPoint x: 976, endPoint y: 202, distance: 131.0
click at [971, 203] on html "​ Menu-management Iraq Get Help l Edit Restaurant Branches Menus Sections Full …" at bounding box center [485, 234] width 971 height 468
type input "نەفەرێک ڕان لەسەر برنج"
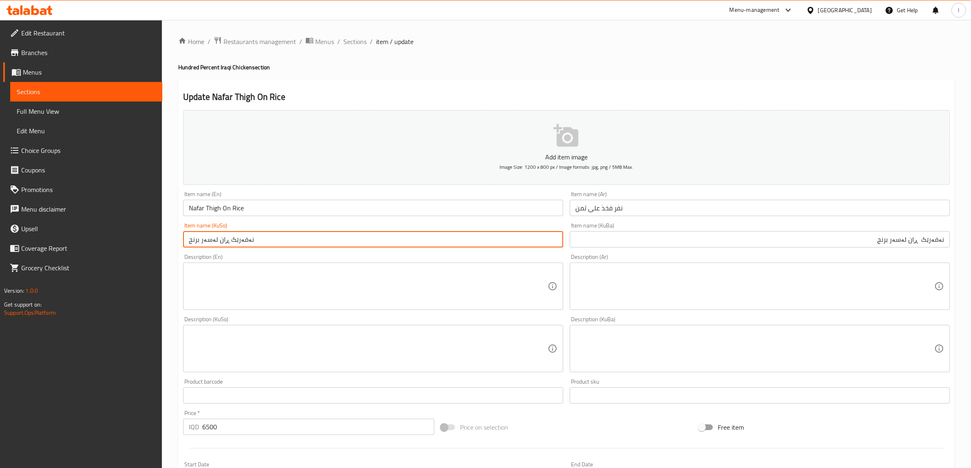
drag, startPoint x: 144, startPoint y: 229, endPoint x: 0, endPoint y: 218, distance: 144.3
click at [0, 218] on div "Edit Restaurant Branches Menus Sections Full Menu View Edit Menu Choice Groups …" at bounding box center [485, 345] width 971 height 650
paste input "text"
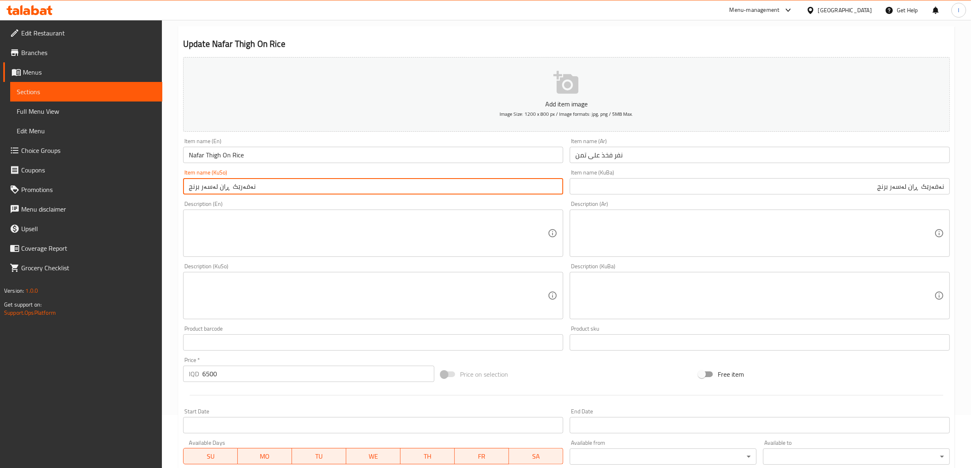
scroll to position [200, 0]
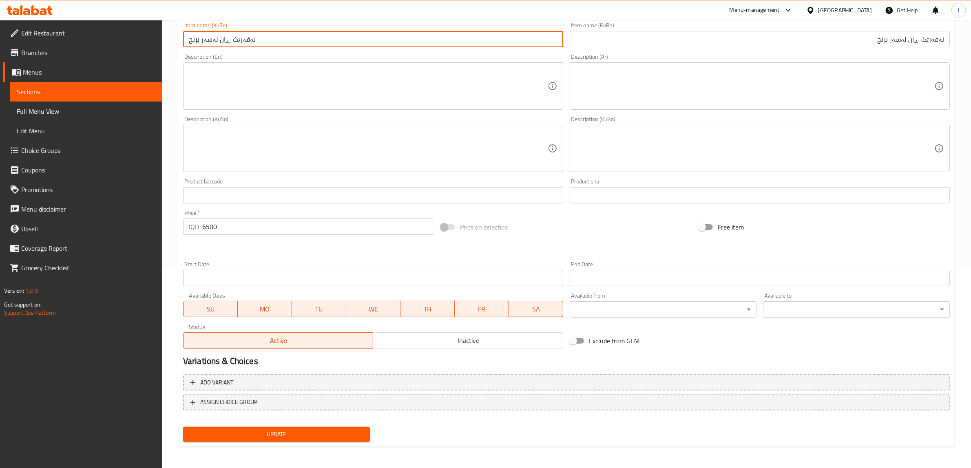
type input "نەفەرێک ڕان لەسەر برنج"
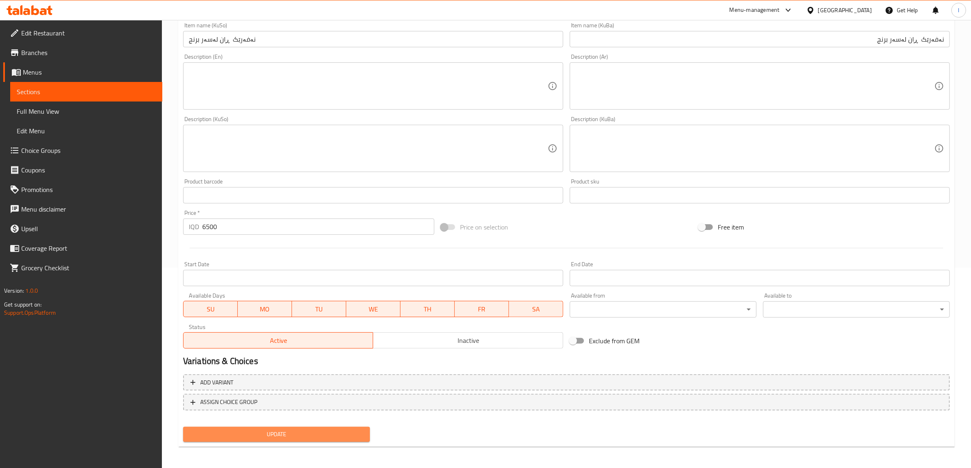
click at [311, 438] on button "Update" at bounding box center [276, 434] width 187 height 15
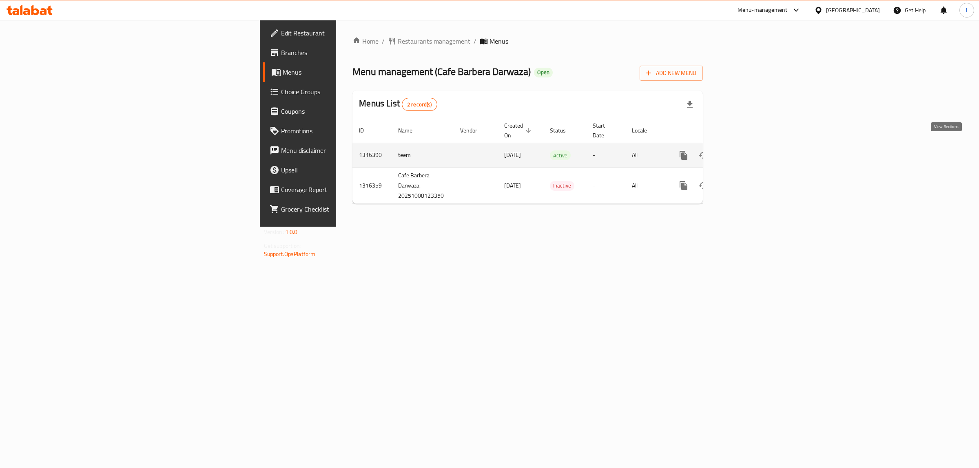
click at [747, 150] on icon "enhanced table" at bounding box center [742, 155] width 10 height 10
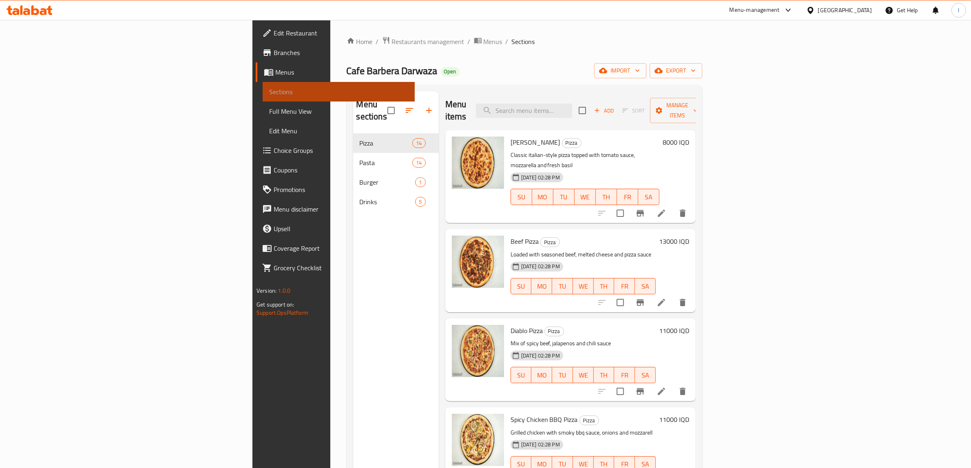
click at [269, 96] on span "Sections" at bounding box center [338, 92] width 139 height 10
click at [269, 87] on span "Sections" at bounding box center [338, 92] width 139 height 10
click at [264, 76] on icon at bounding box center [269, 72] width 10 height 10
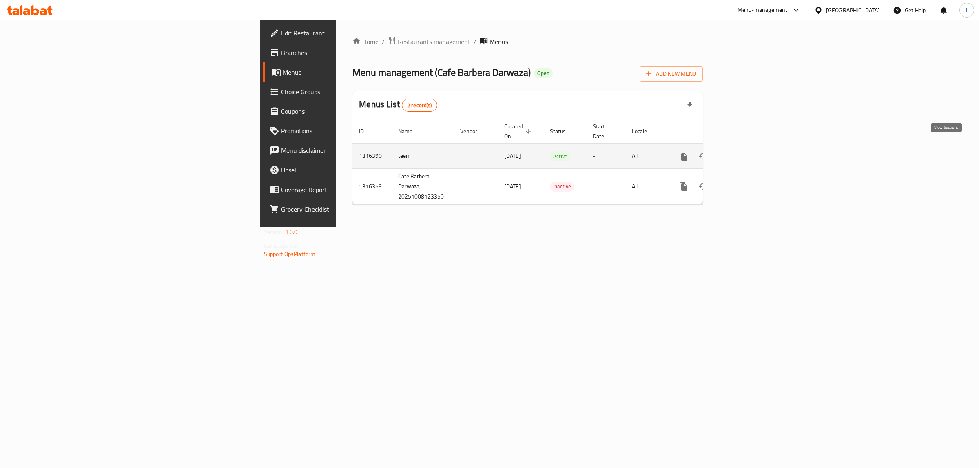
click at [747, 151] on icon "enhanced table" at bounding box center [742, 156] width 10 height 10
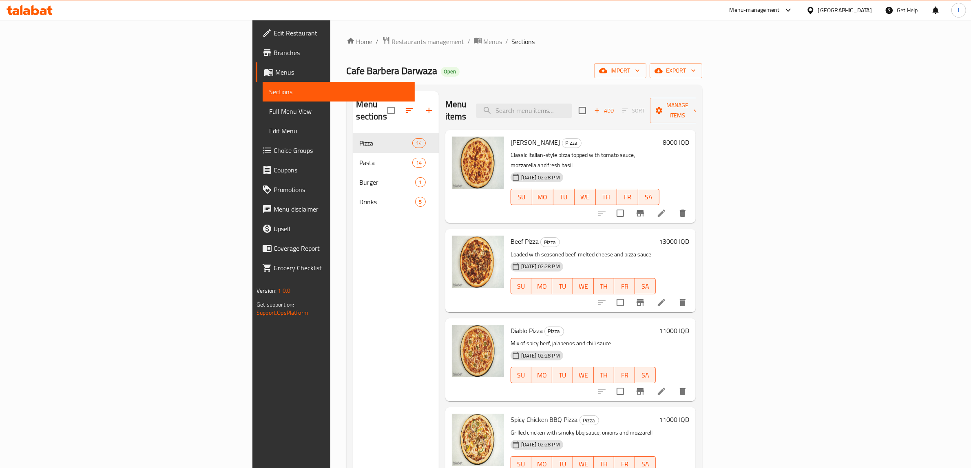
click at [275, 73] on span "Menus" at bounding box center [341, 72] width 133 height 10
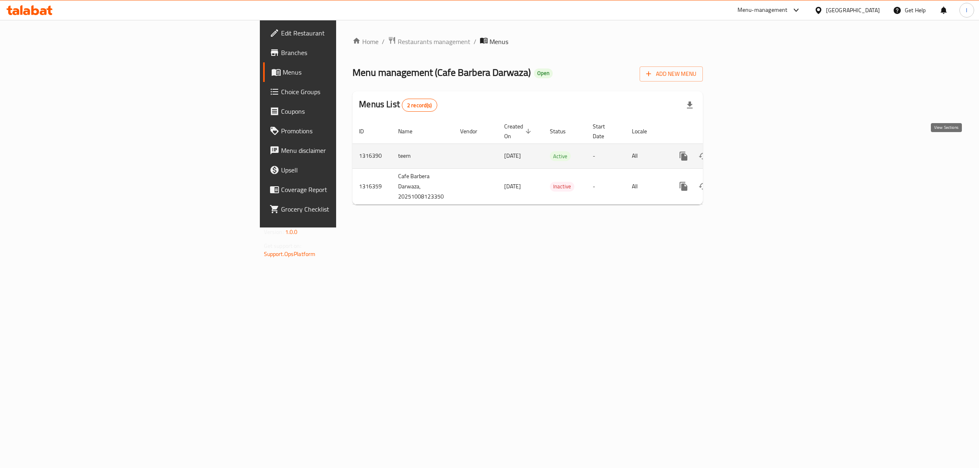
click at [747, 151] on icon "enhanced table" at bounding box center [742, 156] width 10 height 10
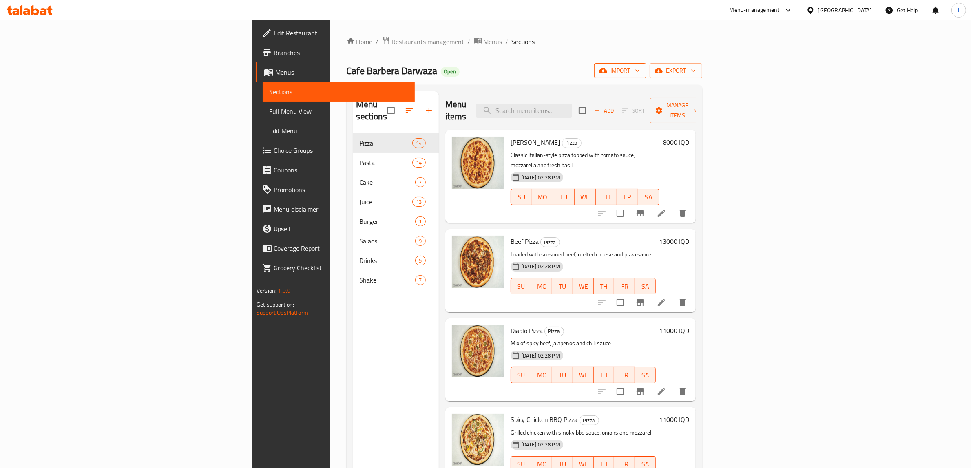
click at [640, 74] on span "import" at bounding box center [620, 71] width 39 height 10
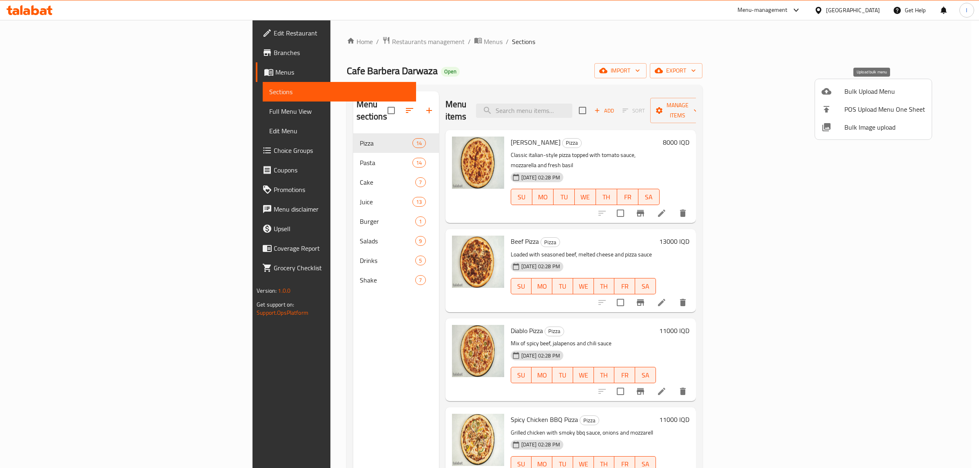
click at [842, 89] on div at bounding box center [832, 91] width 23 height 10
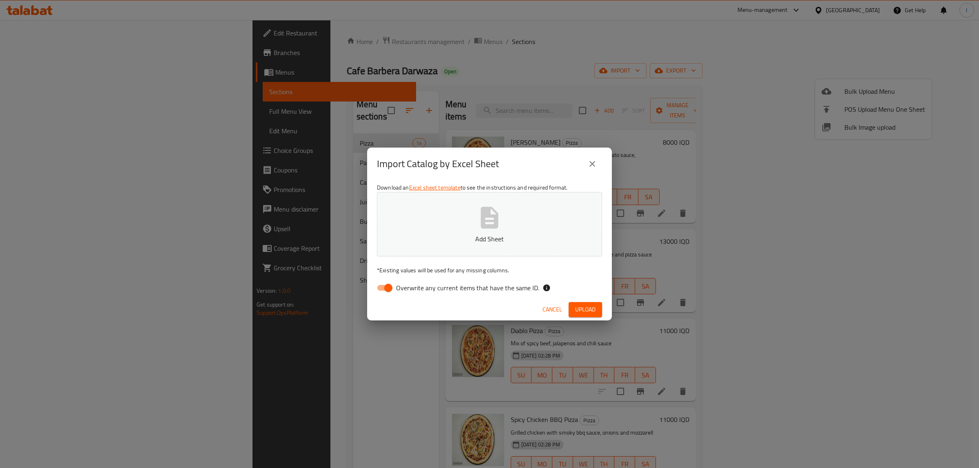
click at [408, 290] on span "Overwrite any current items that have the same ID." at bounding box center [467, 288] width 143 height 10
click at [408, 290] on input "Overwrite any current items that have the same ID." at bounding box center [388, 287] width 46 height 15
checkbox input "false"
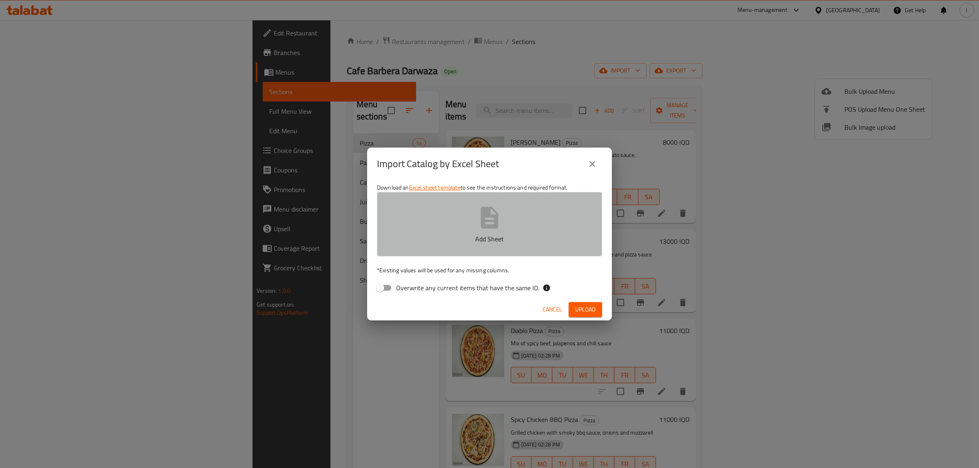
click at [430, 227] on button "Add Sheet" at bounding box center [489, 224] width 225 height 64
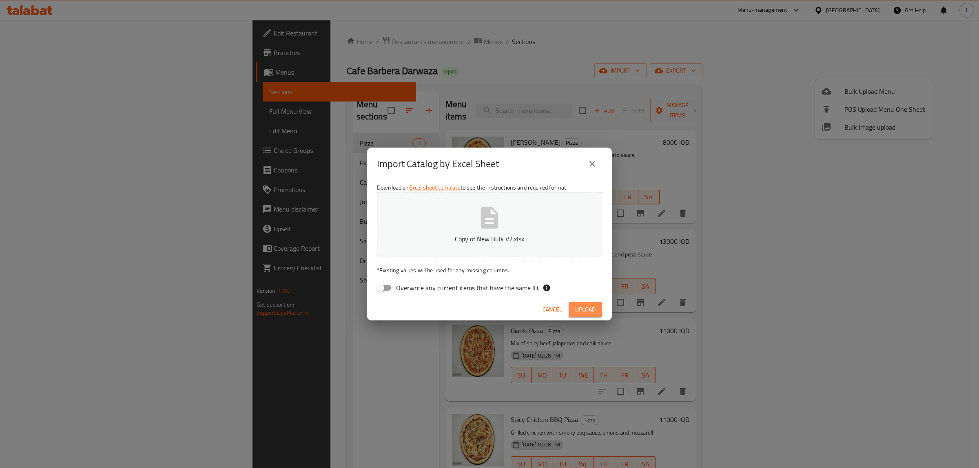
click at [586, 303] on button "Upload" at bounding box center [584, 309] width 33 height 15
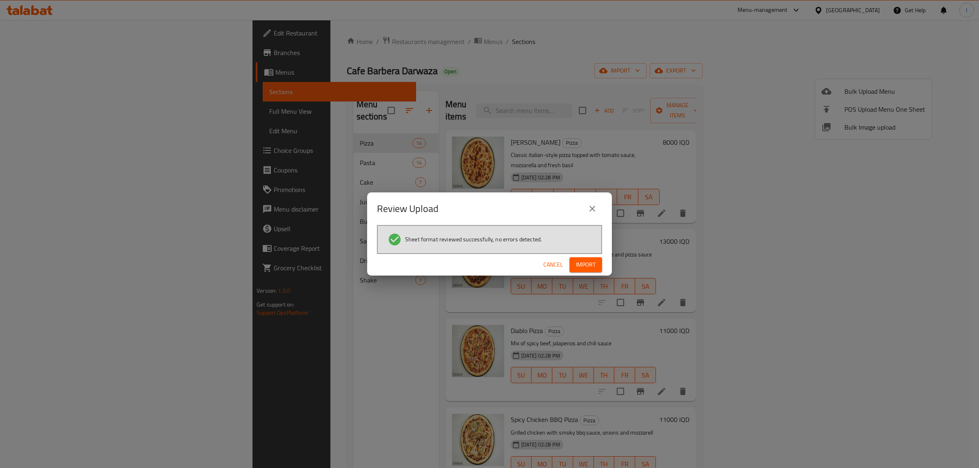
click at [579, 263] on span "Import" at bounding box center [586, 265] width 20 height 10
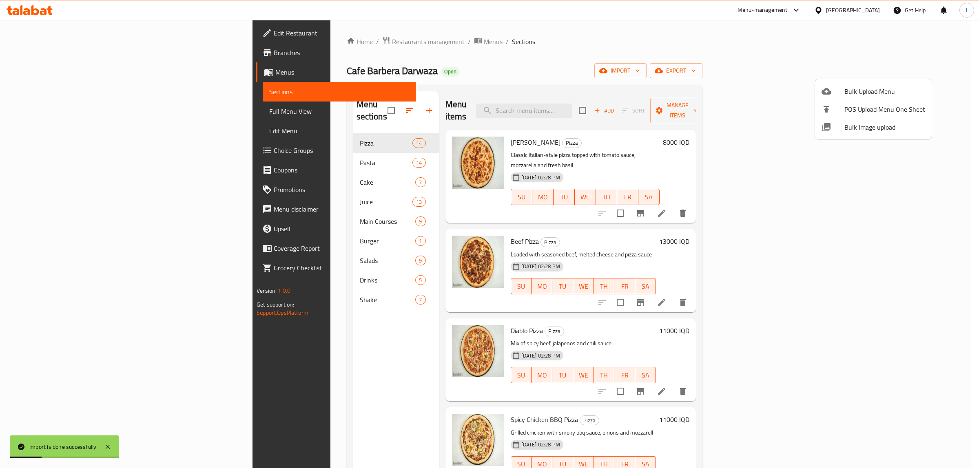
click at [231, 243] on div at bounding box center [489, 234] width 979 height 468
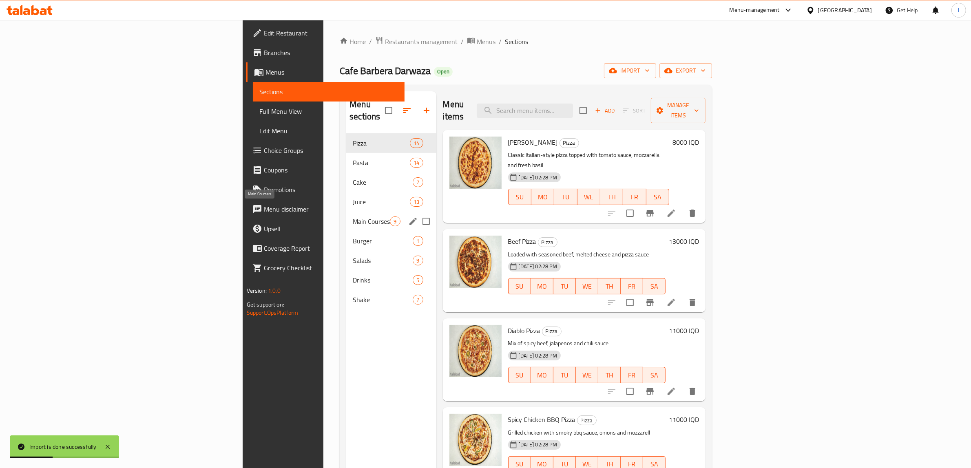
click at [353, 217] on span "Main Courses" at bounding box center [371, 222] width 37 height 10
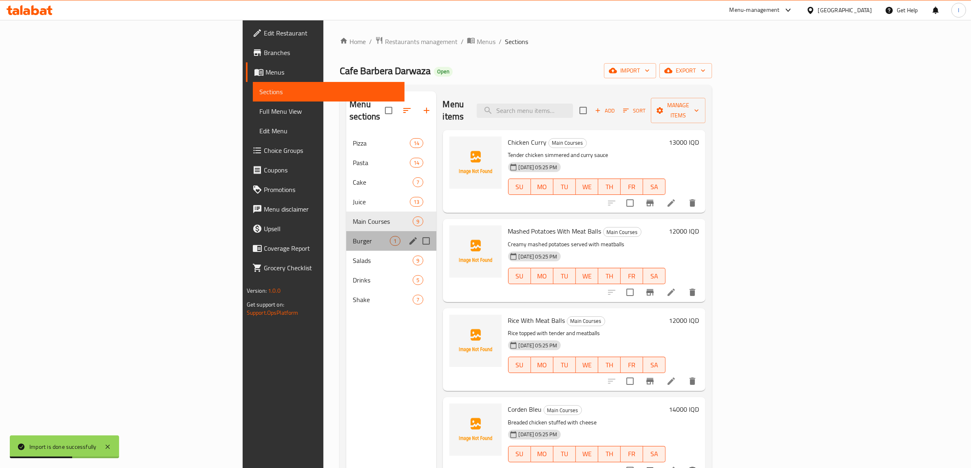
click at [346, 231] on div "Burger 1" at bounding box center [391, 241] width 90 height 20
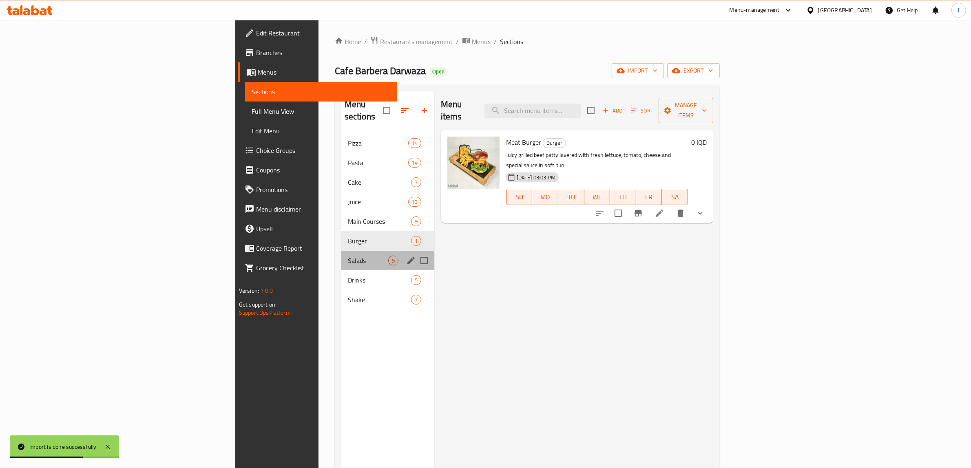
click at [341, 251] on div "Salads 9" at bounding box center [387, 261] width 93 height 20
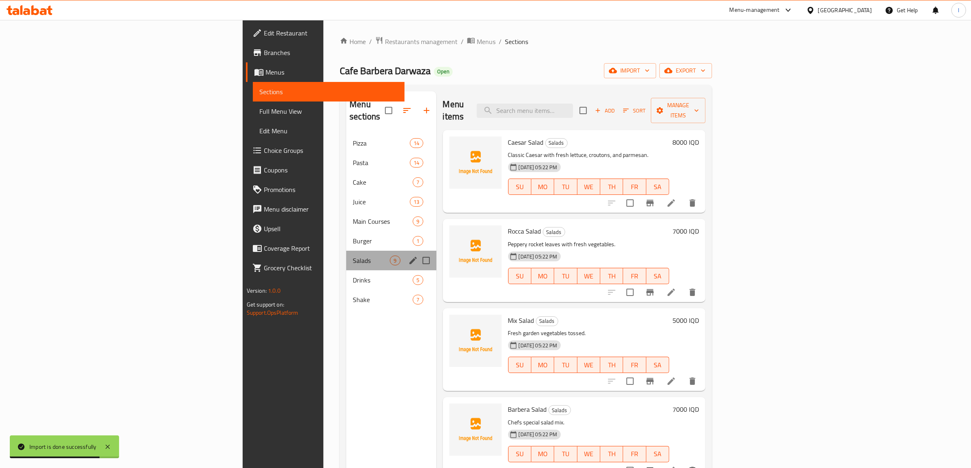
click at [346, 256] on div "Salads 9" at bounding box center [391, 261] width 90 height 20
click at [353, 275] on span "Drinks" at bounding box center [371, 280] width 37 height 10
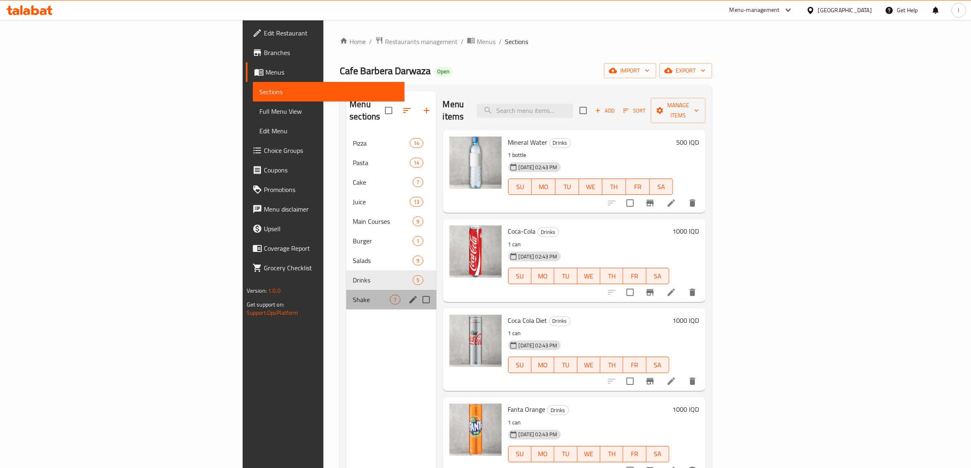
click at [346, 290] on div "Shake 7" at bounding box center [391, 300] width 90 height 20
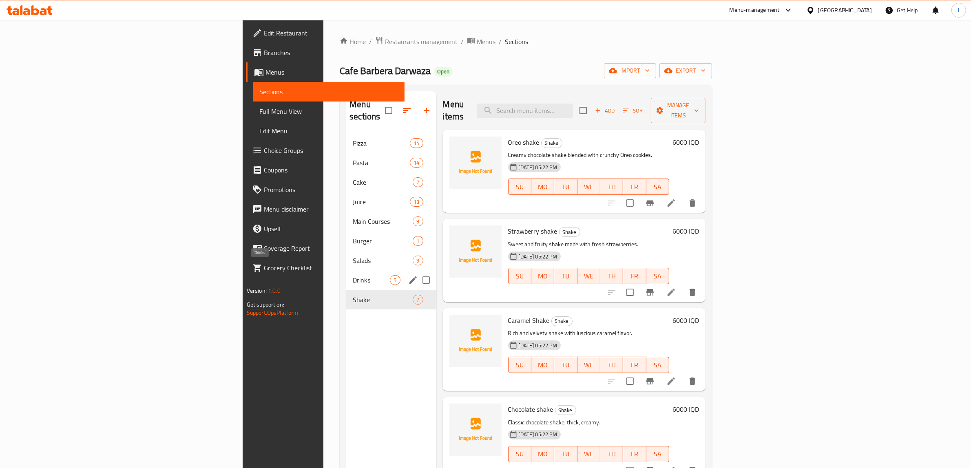
click at [353, 275] on span "Drinks" at bounding box center [371, 280] width 37 height 10
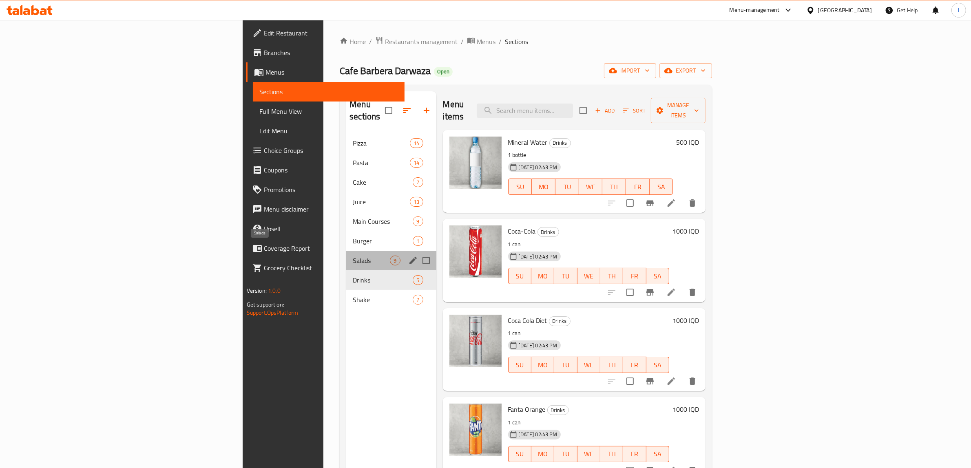
click at [353, 256] on span "Salads" at bounding box center [371, 261] width 37 height 10
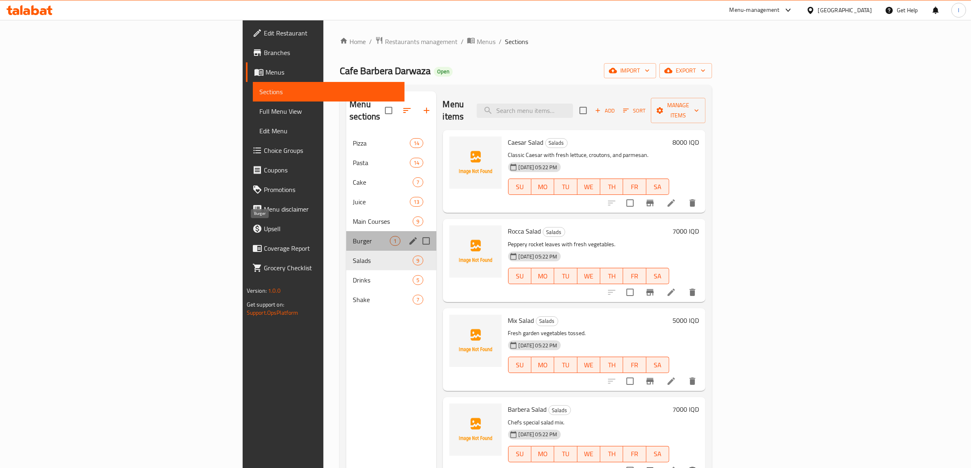
click at [353, 236] on span "Burger" at bounding box center [371, 241] width 37 height 10
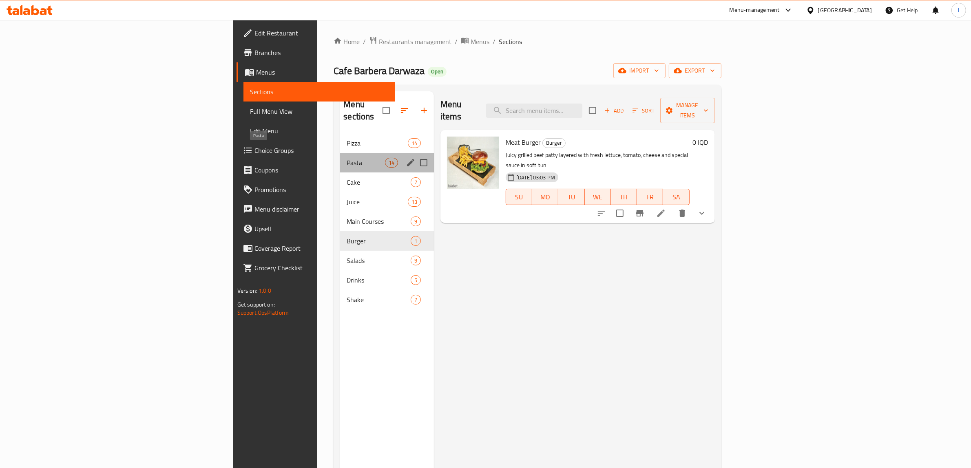
click at [347, 158] on span "Pasta" at bounding box center [366, 163] width 38 height 10
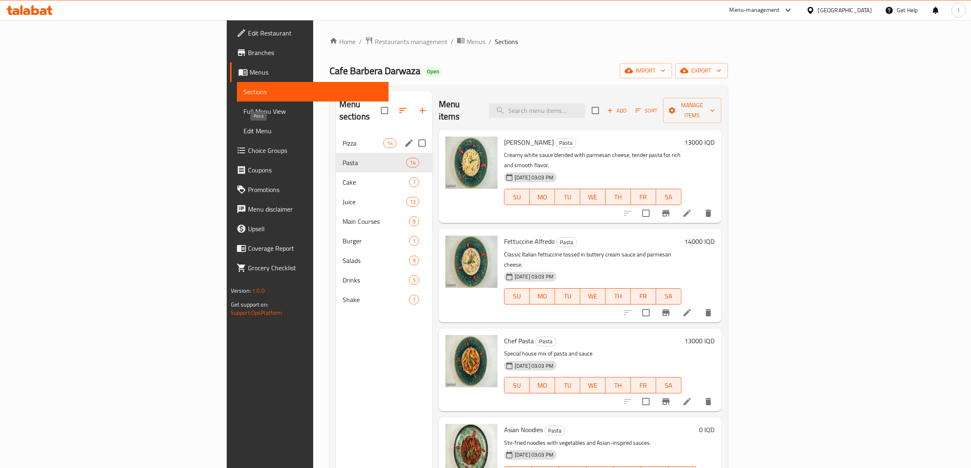
click at [343, 138] on span "Pizza" at bounding box center [363, 143] width 41 height 10
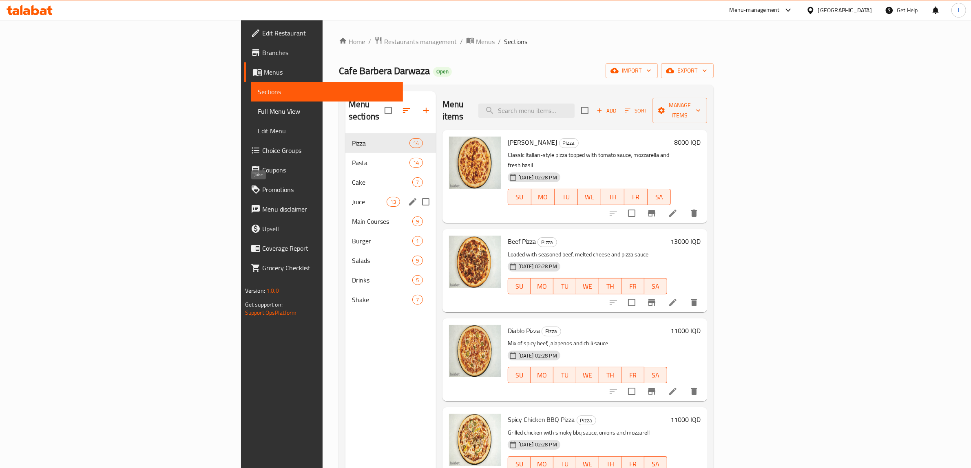
click at [352, 197] on span "Juice" at bounding box center [369, 202] width 35 height 10
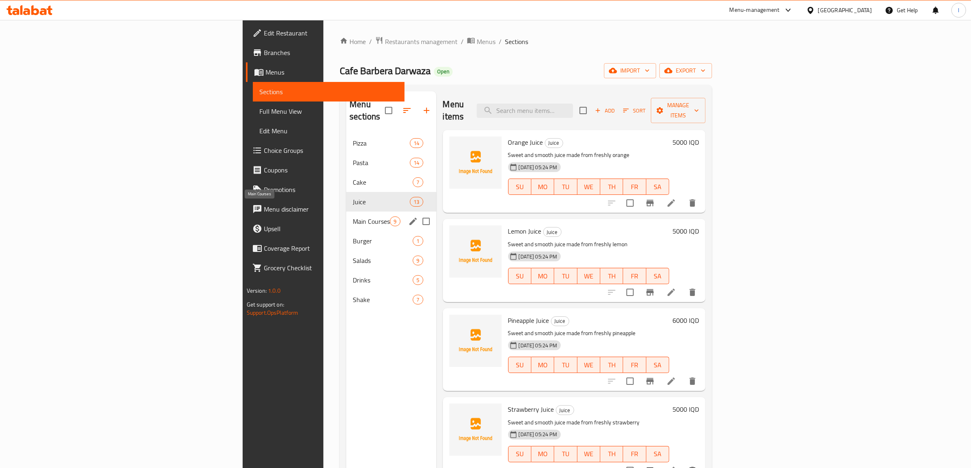
click at [353, 217] on span "Main Courses" at bounding box center [371, 222] width 37 height 10
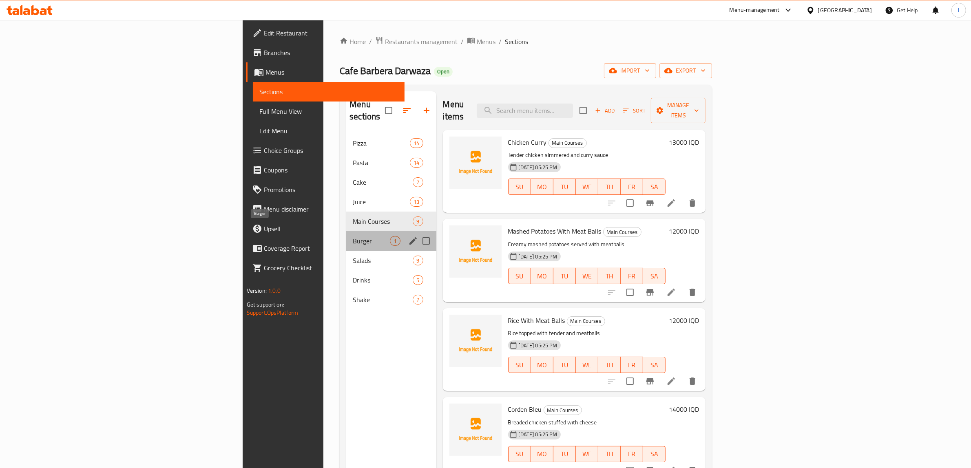
click at [353, 236] on span "Burger" at bounding box center [371, 241] width 37 height 10
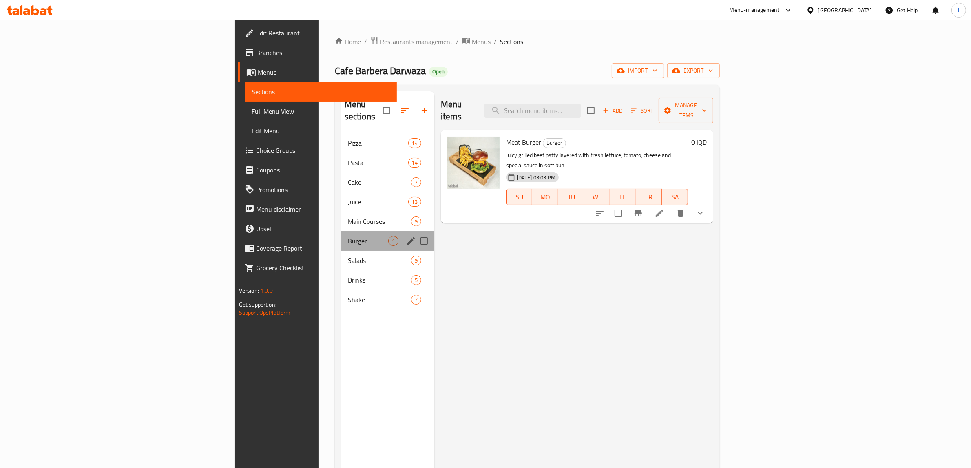
click at [341, 236] on div "Burger 1" at bounding box center [387, 241] width 93 height 20
click at [348, 275] on span "Drinks" at bounding box center [368, 280] width 40 height 10
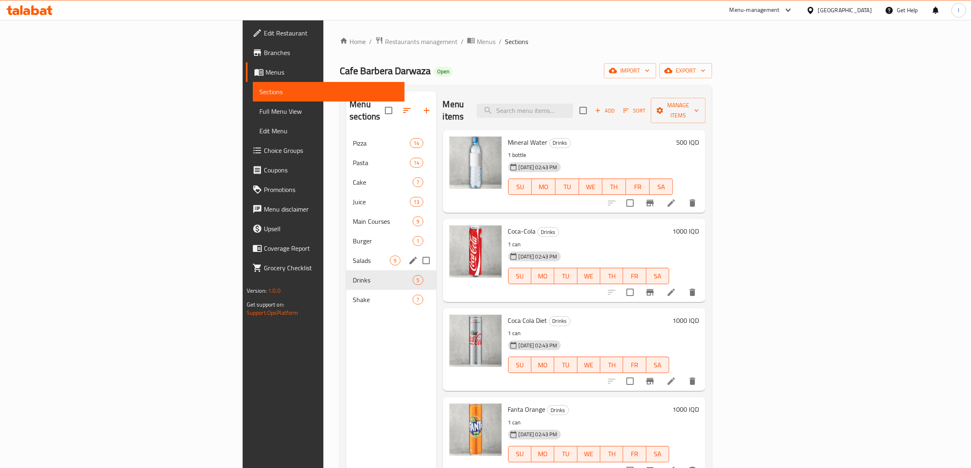
click at [346, 255] on div "Salads 9" at bounding box center [391, 261] width 90 height 20
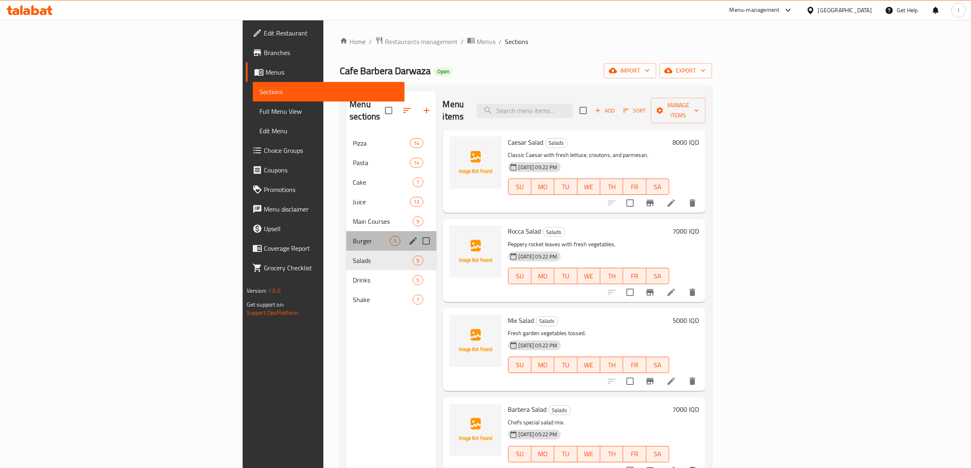
click at [346, 235] on div "Burger 1" at bounding box center [391, 241] width 90 height 20
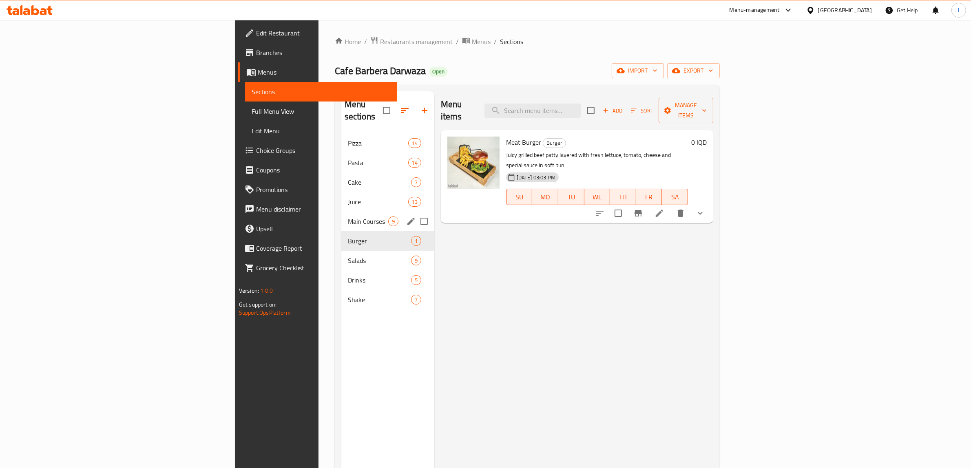
click at [341, 217] on div "Main Courses 9" at bounding box center [387, 222] width 93 height 20
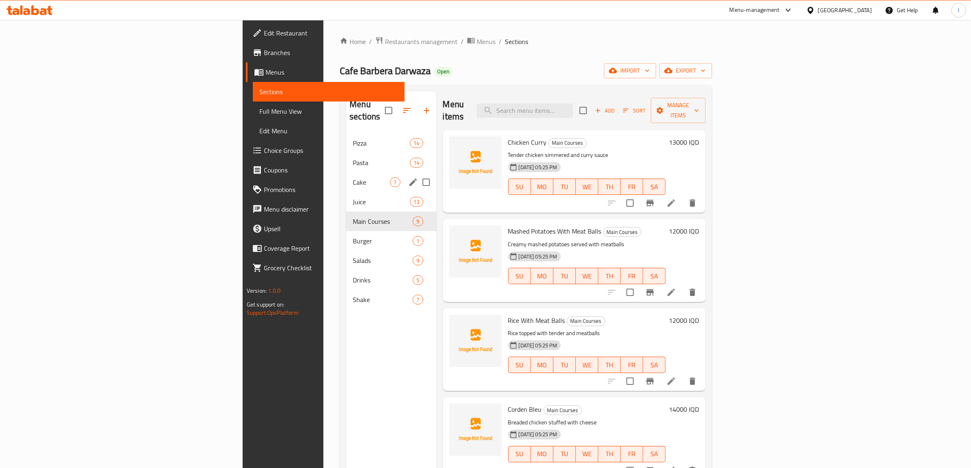
click at [346, 177] on div "Cake 7" at bounding box center [391, 182] width 90 height 20
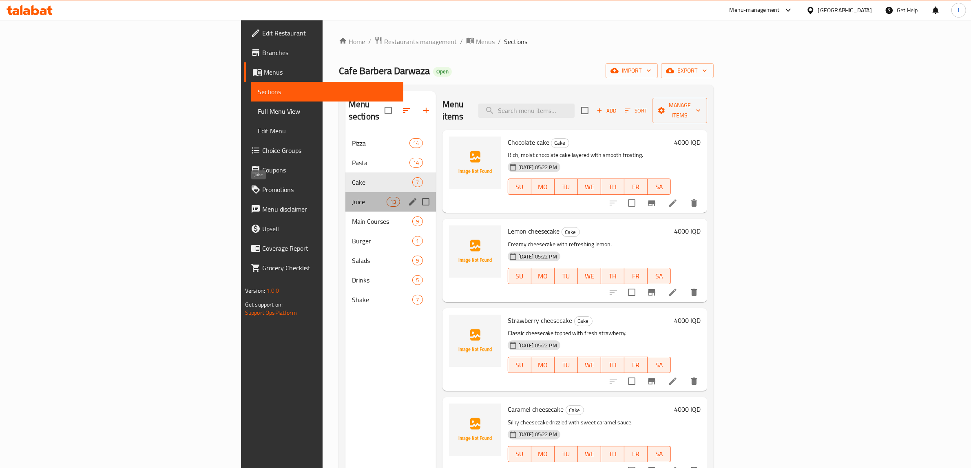
click at [352, 197] on span "Juice" at bounding box center [369, 202] width 35 height 10
click at [345, 192] on div "Juice 13" at bounding box center [390, 202] width 91 height 20
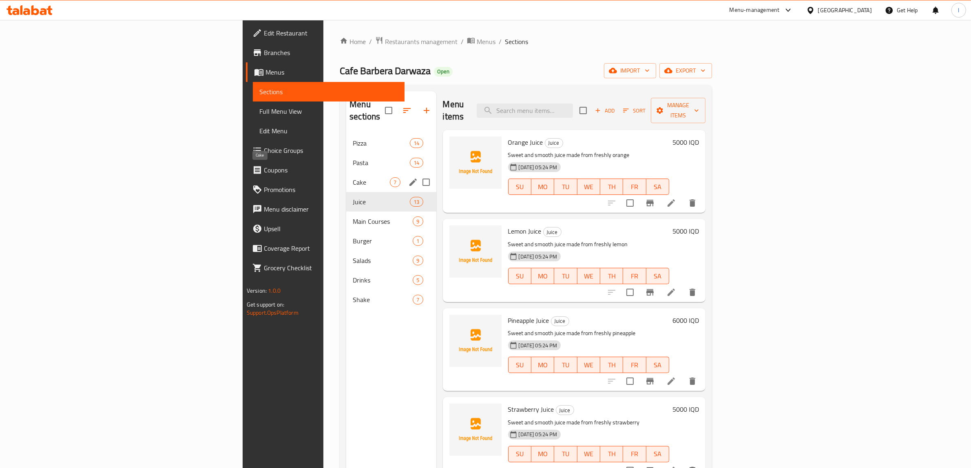
click at [353, 177] on span "Cake" at bounding box center [371, 182] width 37 height 10
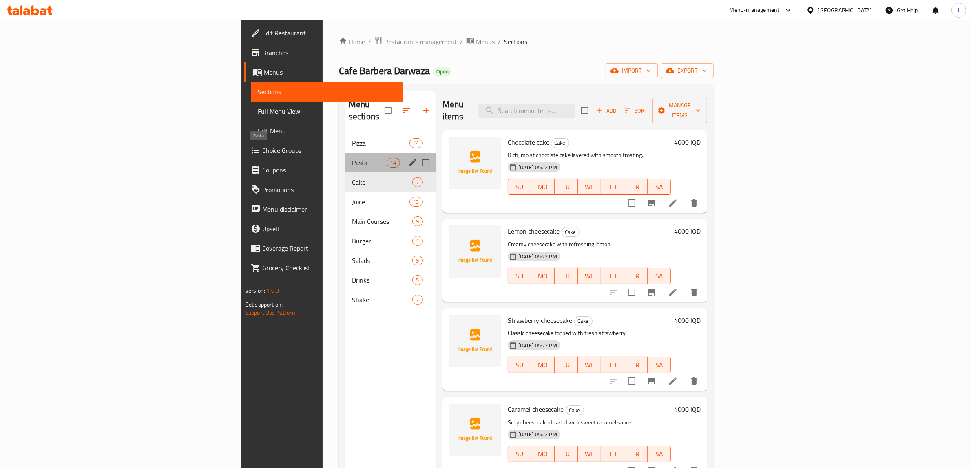
click at [352, 158] on span "Pasta" at bounding box center [369, 163] width 35 height 10
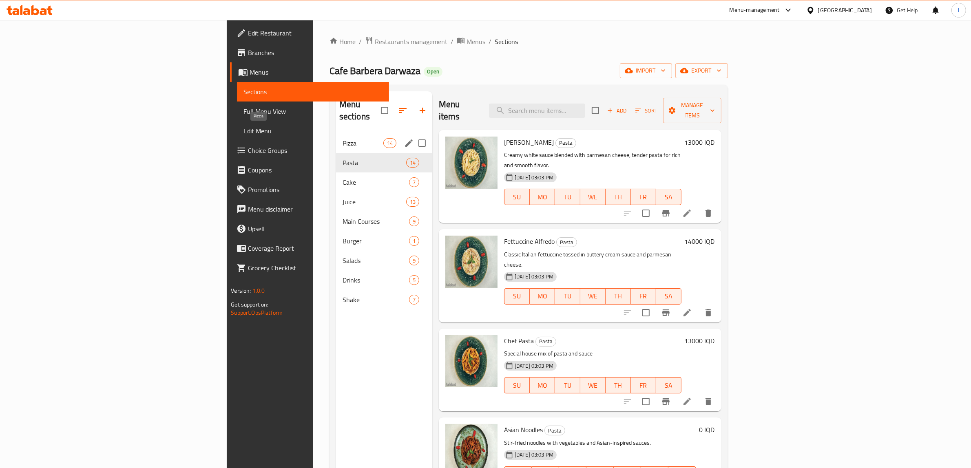
click at [343, 138] on span "Pizza" at bounding box center [363, 143] width 41 height 10
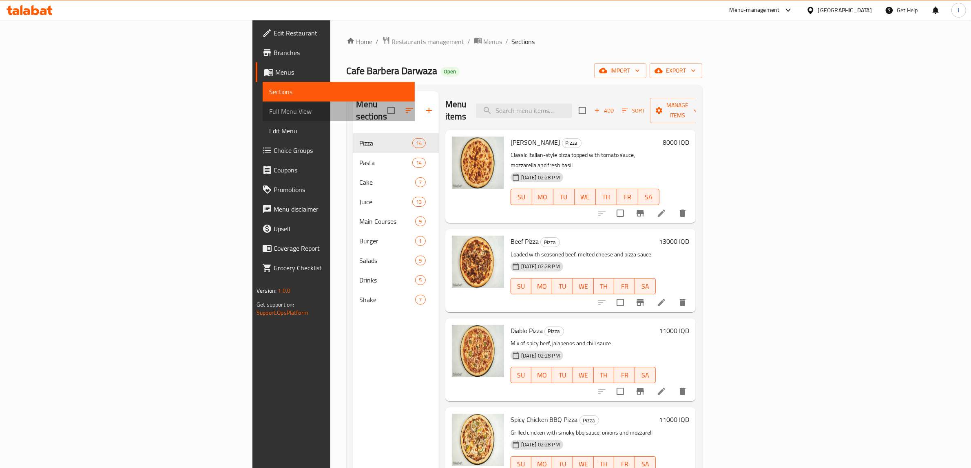
click at [269, 110] on span "Full Menu View" at bounding box center [338, 111] width 139 height 10
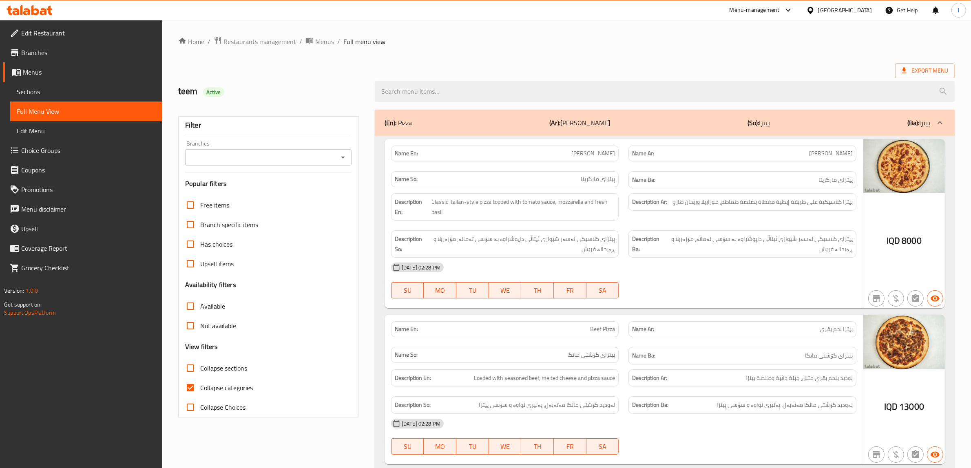
click at [242, 162] on input "Branches" at bounding box center [262, 157] width 148 height 11
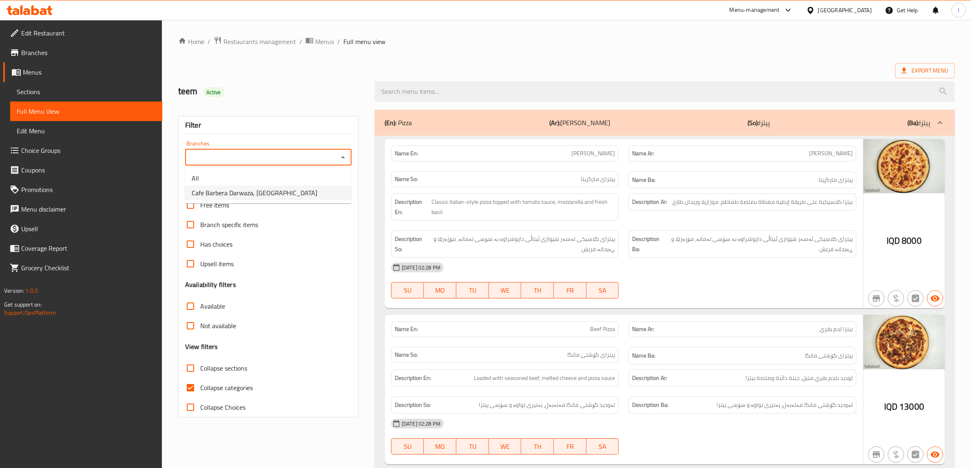
click at [251, 192] on span "Cafe Barbera Darwaza, Darwaza City" at bounding box center [255, 193] width 126 height 10
type input "Cafe Barbera Darwaza, Darwaza City"
click at [191, 389] on input "Collapse categories" at bounding box center [191, 388] width 20 height 20
checkbox input "false"
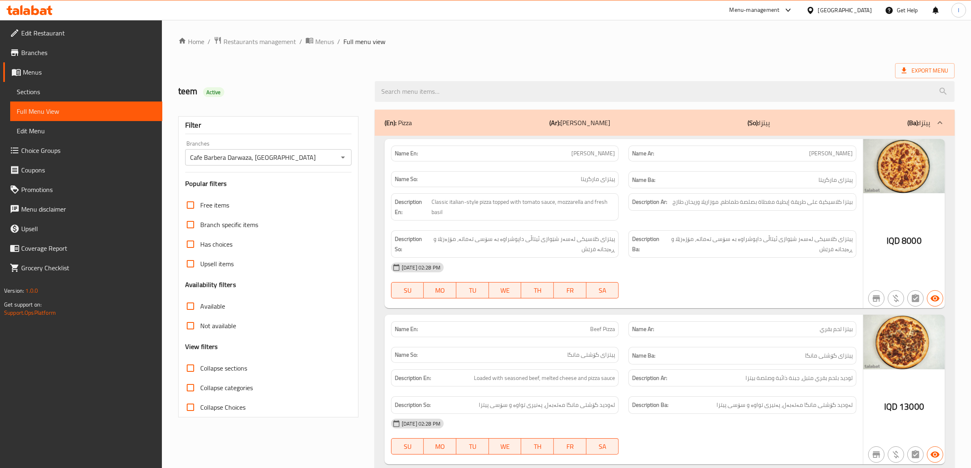
click at [189, 369] on input "Collapse sections" at bounding box center [191, 368] width 20 height 20
checkbox input "true"
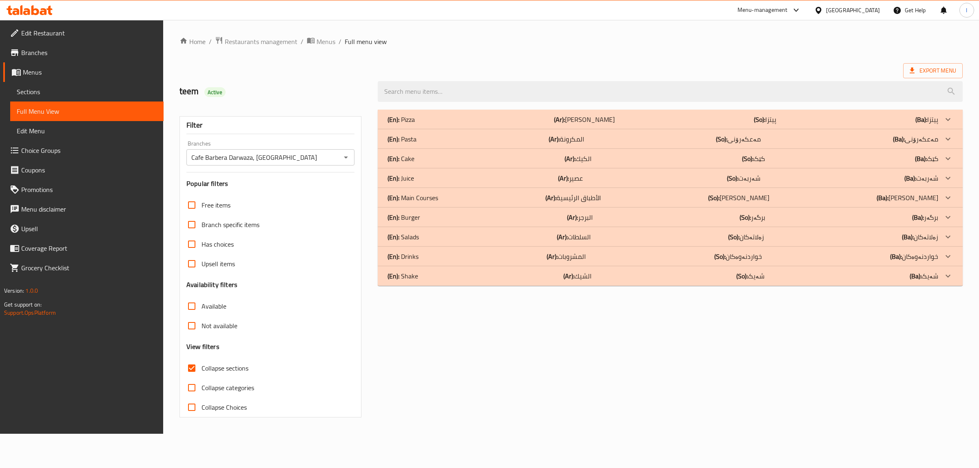
click at [447, 192] on div "(En): Main Courses (Ar): الأطباق الرئيسية (So): ژەمە سەرەکییەکان (Ba): ژەمە سەر…" at bounding box center [670, 198] width 585 height 20
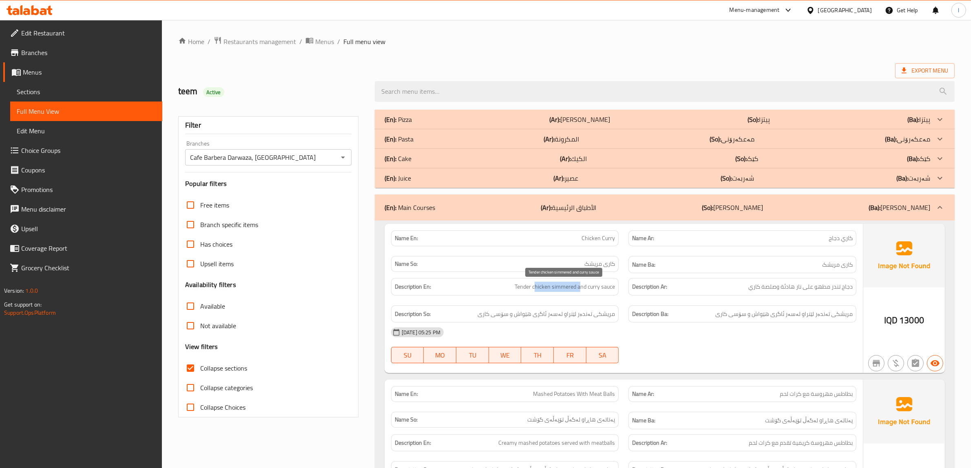
drag, startPoint x: 537, startPoint y: 290, endPoint x: 584, endPoint y: 291, distance: 47.7
click at [583, 291] on span "Tender chicken simmered and curry sauce" at bounding box center [565, 287] width 100 height 10
click at [587, 291] on span "Tender chicken simmered and curry sauce" at bounding box center [565, 287] width 100 height 10
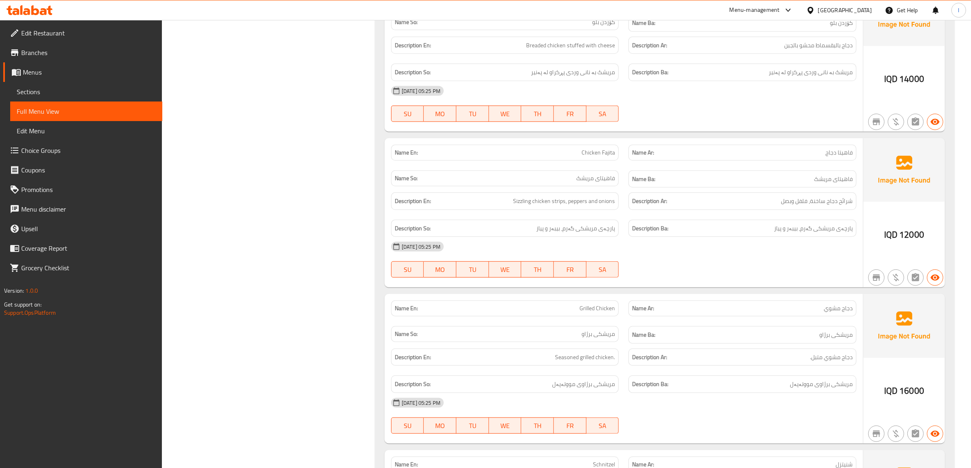
scroll to position [714, 0]
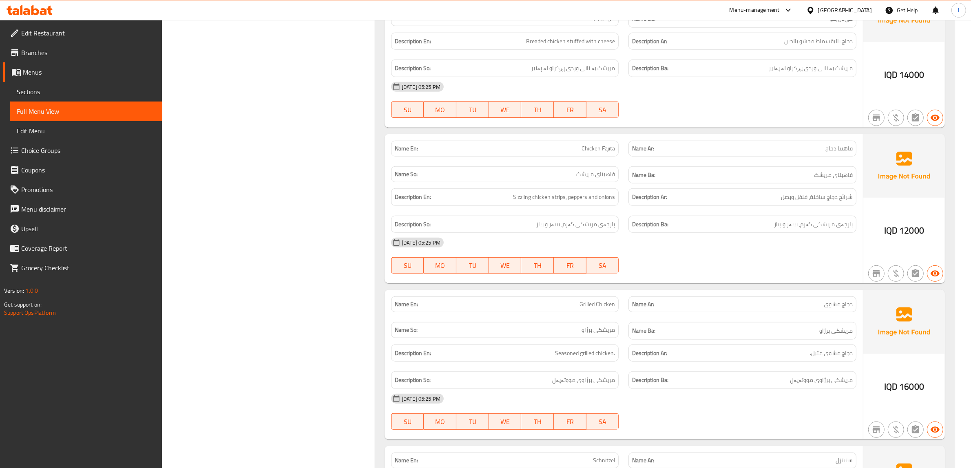
click at [596, 153] on span "Chicken Fajita" at bounding box center [597, 148] width 33 height 9
click at [597, 153] on span "Chicken Fajita" at bounding box center [597, 148] width 33 height 9
copy span "Chicken Fajita"
click at [556, 202] on span "Sizzling chicken strips, peppers and onions" at bounding box center [564, 197] width 102 height 10
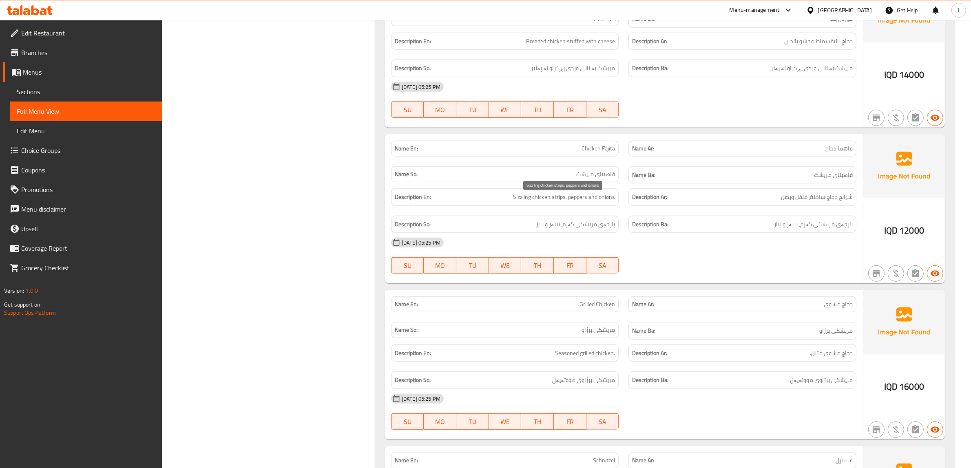
click at [557, 202] on span "Sizzling chicken strips, peppers and onions" at bounding box center [564, 197] width 102 height 10
click at [560, 198] on span "Sizzling chicken strips, peppers and onions" at bounding box center [564, 197] width 102 height 10
copy span "strips"
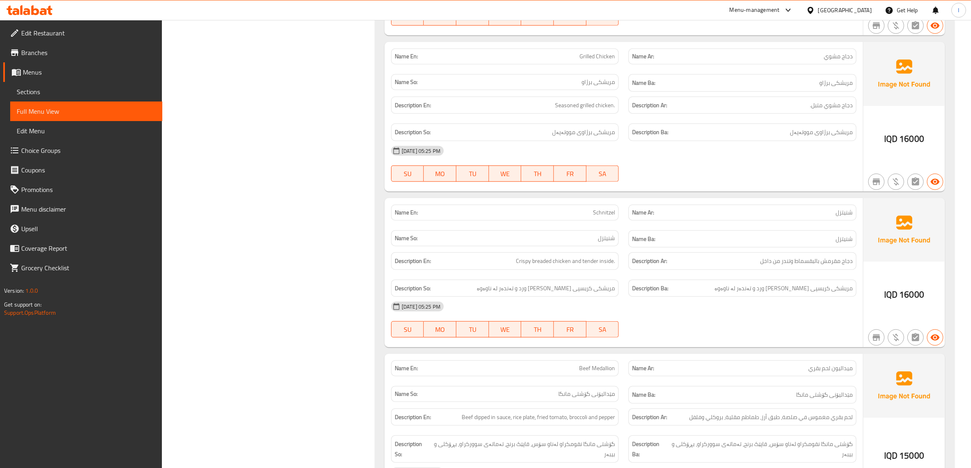
scroll to position [968, 0]
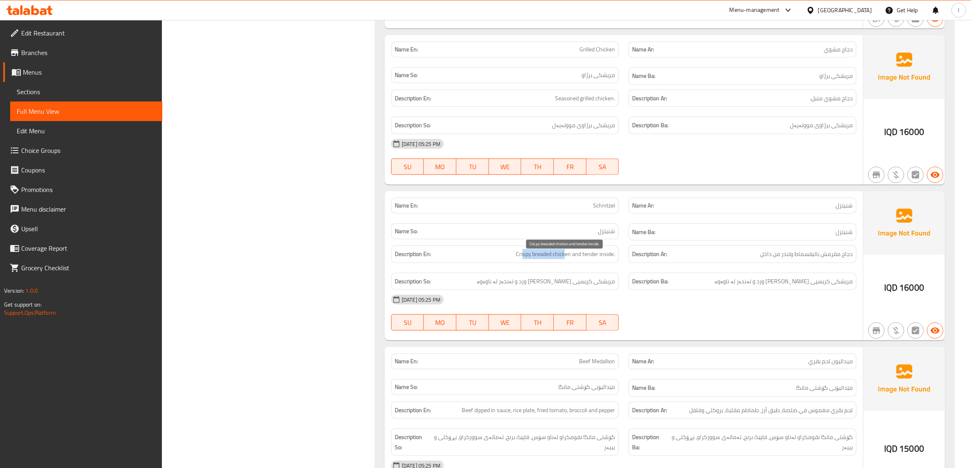
drag, startPoint x: 528, startPoint y: 263, endPoint x: 566, endPoint y: 262, distance: 37.5
click at [566, 259] on span "Crispy breaded chicken and tender inside." at bounding box center [565, 254] width 99 height 10
click at [579, 259] on span "Crispy breaded chicken and tender inside." at bounding box center [565, 254] width 99 height 10
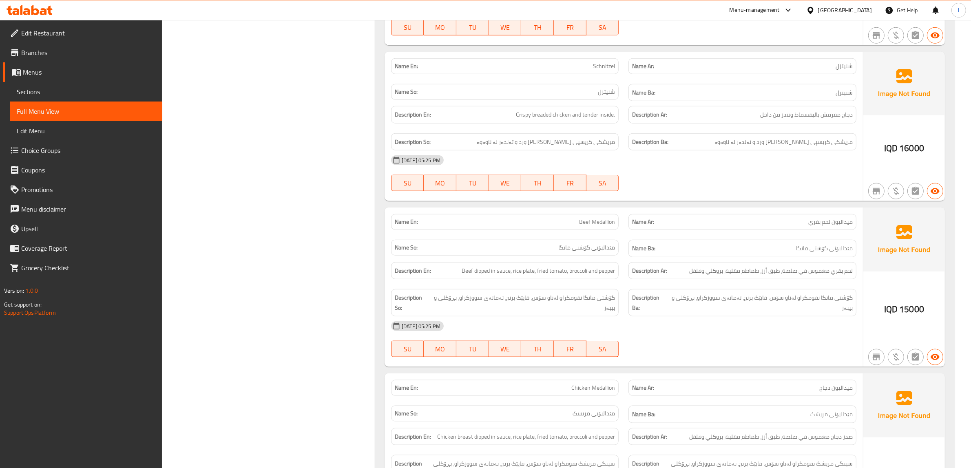
scroll to position [1172, 0]
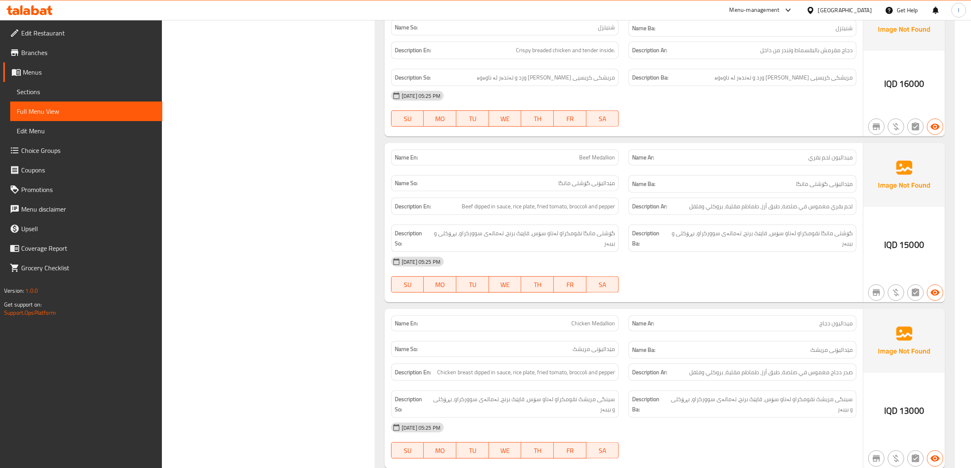
click at [586, 162] on span "Beef Medallion" at bounding box center [597, 157] width 36 height 9
copy span "Beef"
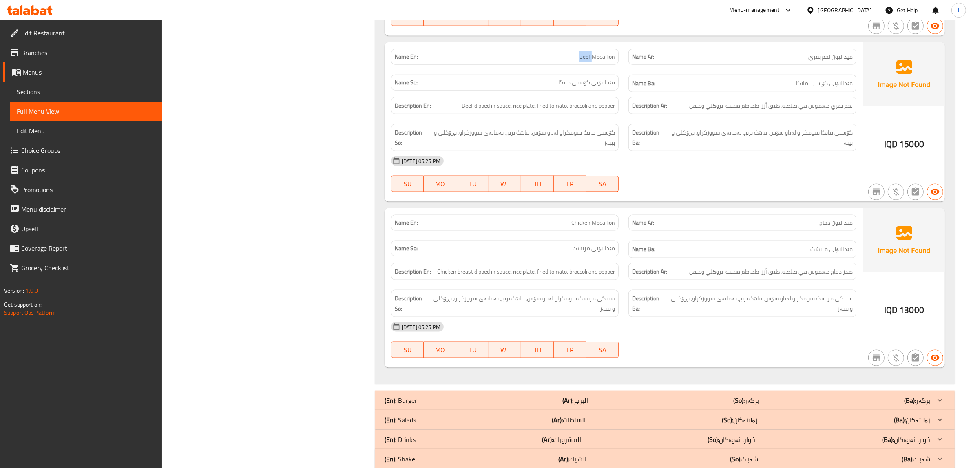
scroll to position [1274, 0]
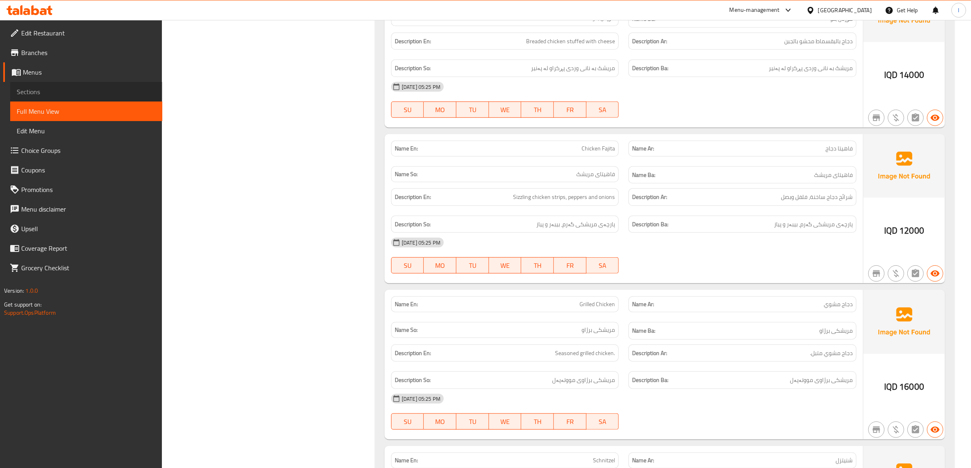
click at [48, 99] on link "Sections" at bounding box center [86, 92] width 152 height 20
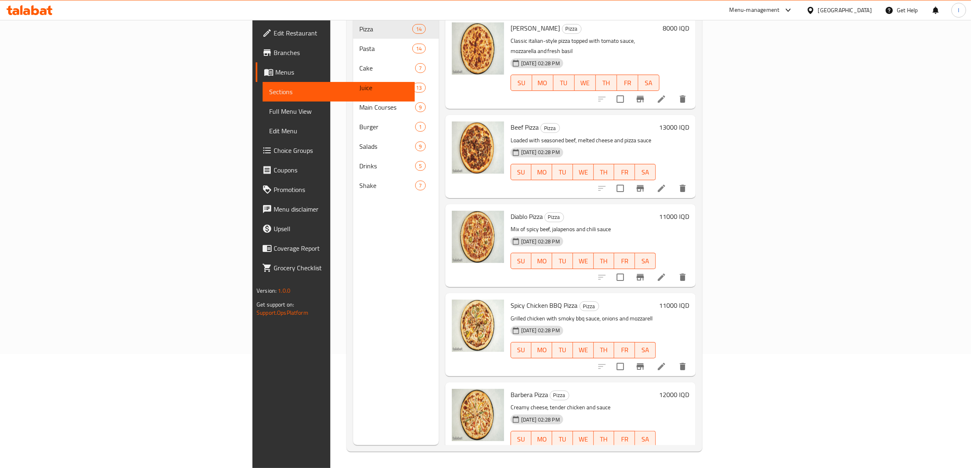
scroll to position [115, 0]
click at [269, 114] on span "Full Menu View" at bounding box center [338, 111] width 139 height 10
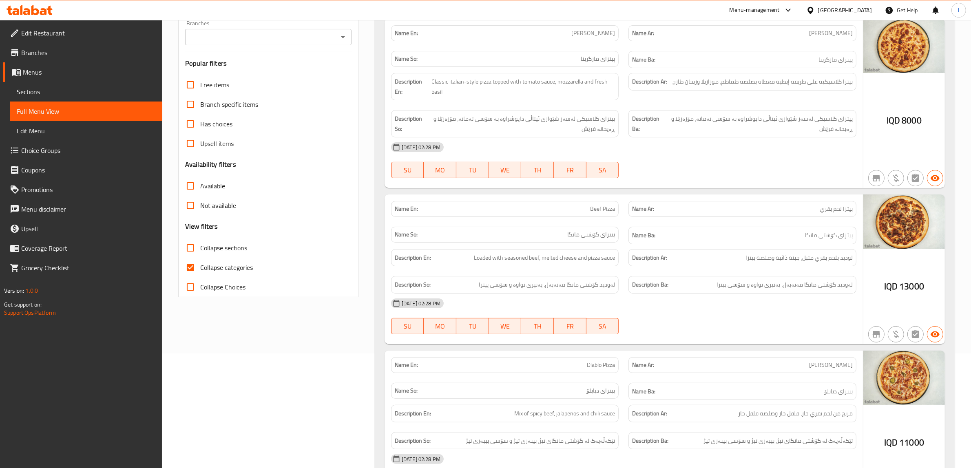
click at [238, 43] on div "Branches" at bounding box center [268, 37] width 166 height 16
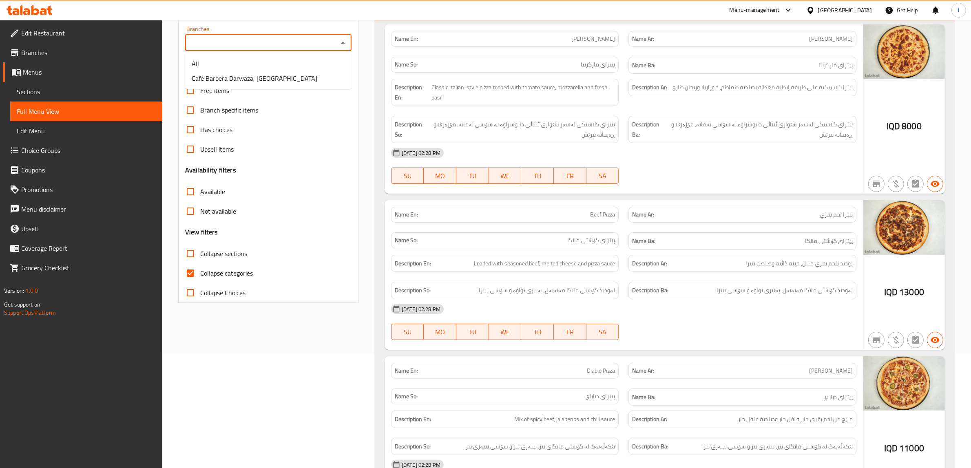
click at [323, 42] on input "Branches" at bounding box center [262, 42] width 148 height 11
drag, startPoint x: 296, startPoint y: 64, endPoint x: 282, endPoint y: 70, distance: 16.1
click at [296, 64] on li "All" at bounding box center [268, 63] width 166 height 15
click at [281, 41] on input "All" at bounding box center [262, 42] width 148 height 11
click at [343, 43] on icon "Open" at bounding box center [343, 43] width 4 height 2
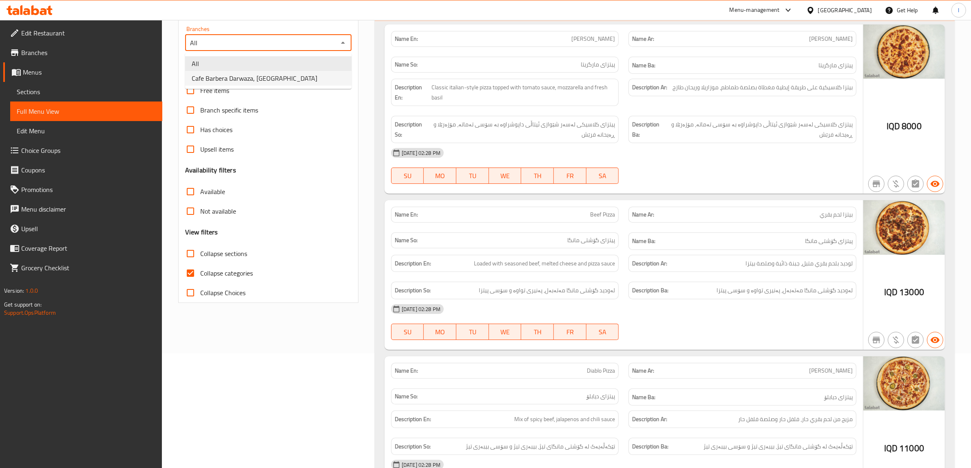
click at [275, 80] on span "Cafe Barbera Darwaza, Darwaza City" at bounding box center [255, 78] width 126 height 10
type input "Cafe Barbera Darwaza, Darwaza City"
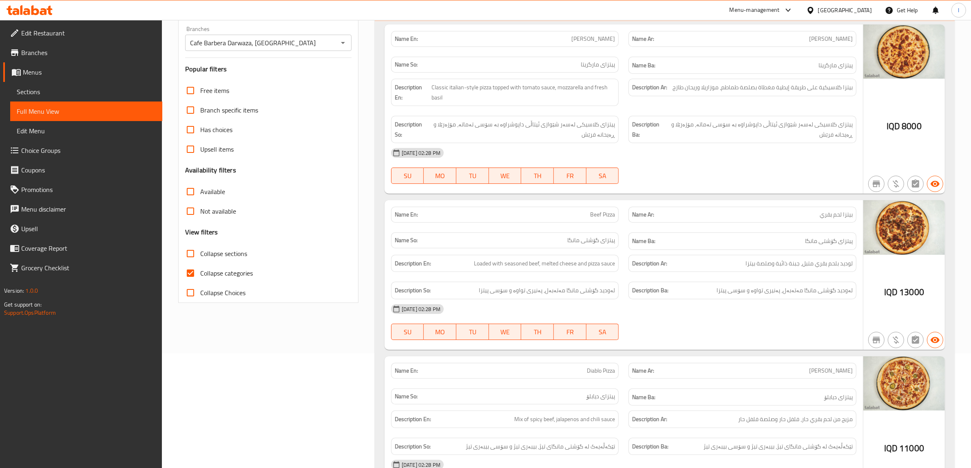
click at [203, 270] on span "Collapse categories" at bounding box center [226, 273] width 53 height 10
click at [200, 270] on input "Collapse categories" at bounding box center [191, 273] width 20 height 20
checkbox input "false"
click at [189, 255] on input "Collapse sections" at bounding box center [191, 254] width 20 height 20
checkbox input "true"
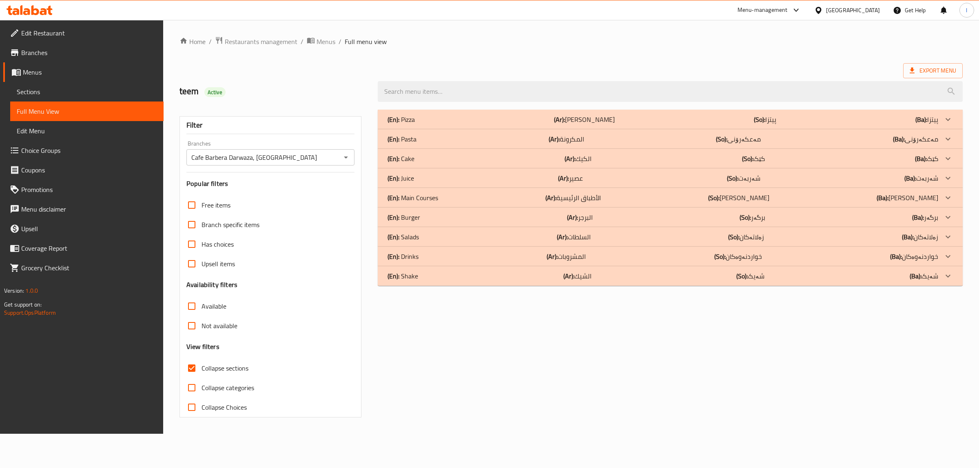
click at [435, 197] on p "(En): Main Courses" at bounding box center [412, 198] width 51 height 10
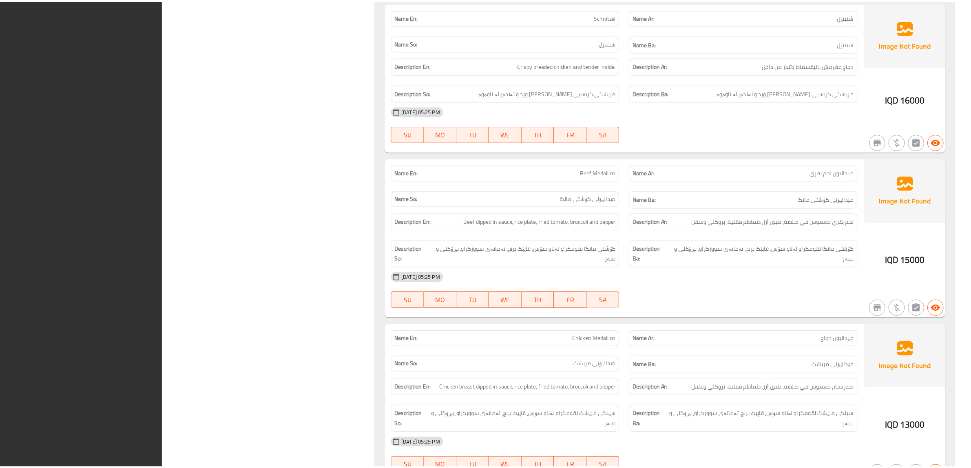
scroll to position [1297, 0]
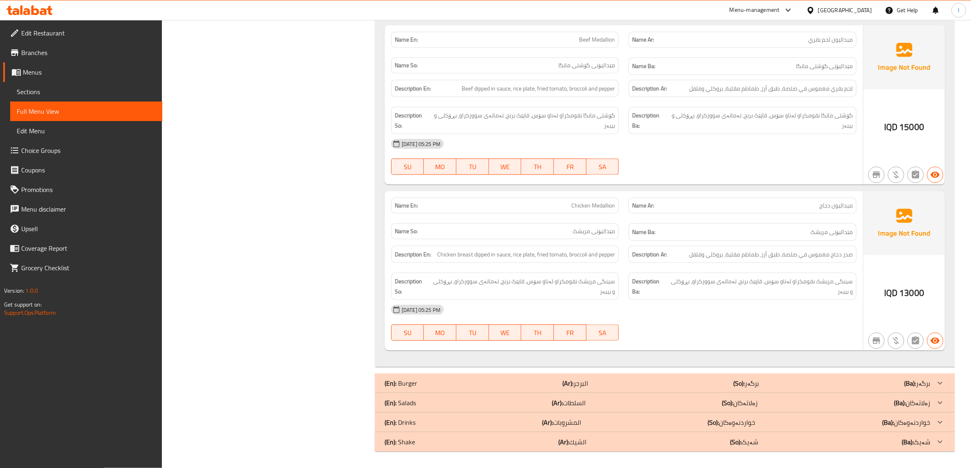
click at [31, 8] on icon at bounding box center [35, 10] width 8 height 10
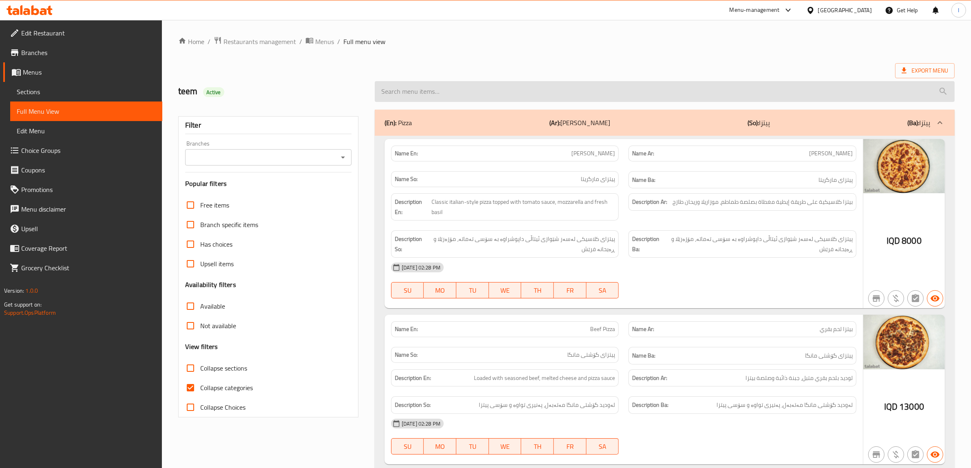
click at [499, 88] on input "search" at bounding box center [665, 91] width 580 height 21
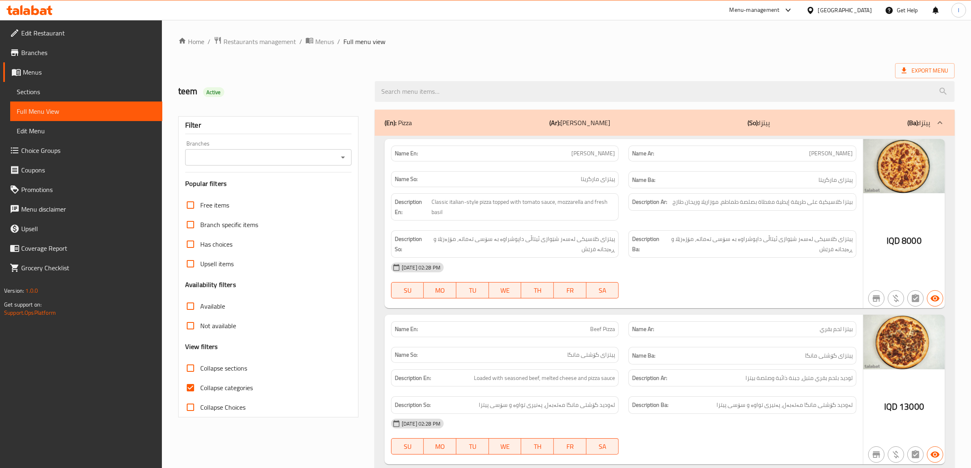
click at [23, 97] on span "Sections" at bounding box center [86, 92] width 139 height 10
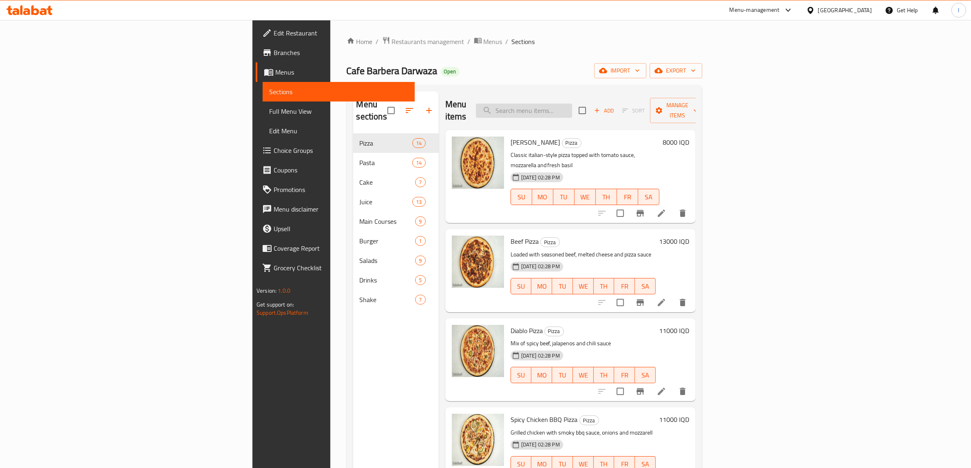
click at [572, 105] on input "search" at bounding box center [524, 111] width 96 height 14
click at [572, 104] on input "search" at bounding box center [524, 111] width 96 height 14
paste input "Chicken Fajita"
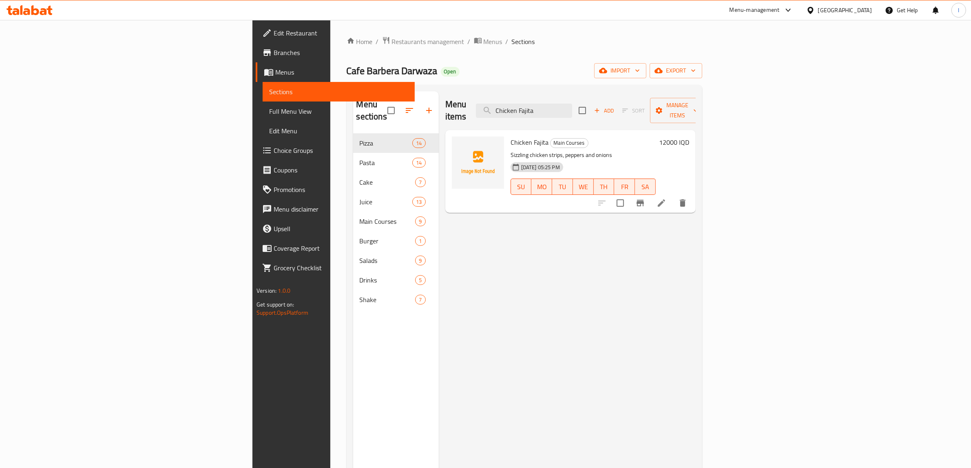
type input "Chicken Fajita"
click at [665, 199] on icon at bounding box center [661, 202] width 7 height 7
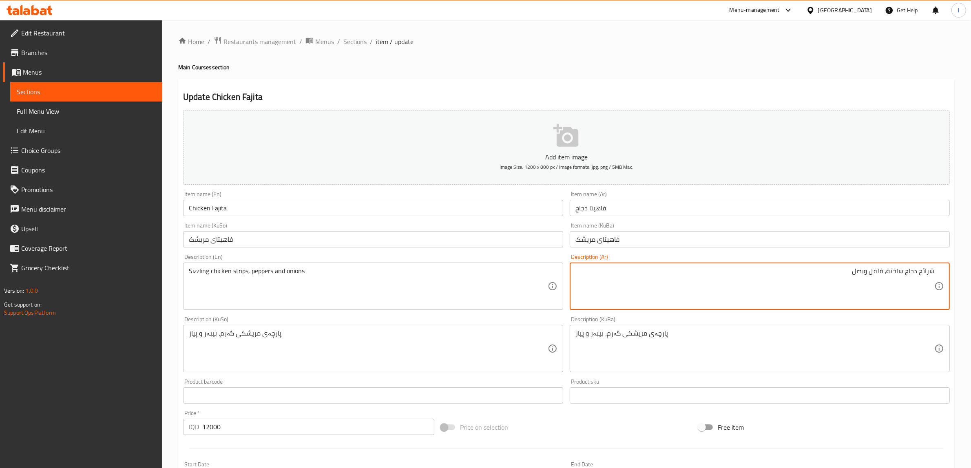
click at [931, 272] on textarea "شرائح دجاج ساخنة، فلفل وبصل" at bounding box center [754, 286] width 359 height 39
paste textarea "تربس"
type textarea "ستربس دجاج ساخنة، فلفل وبصل"
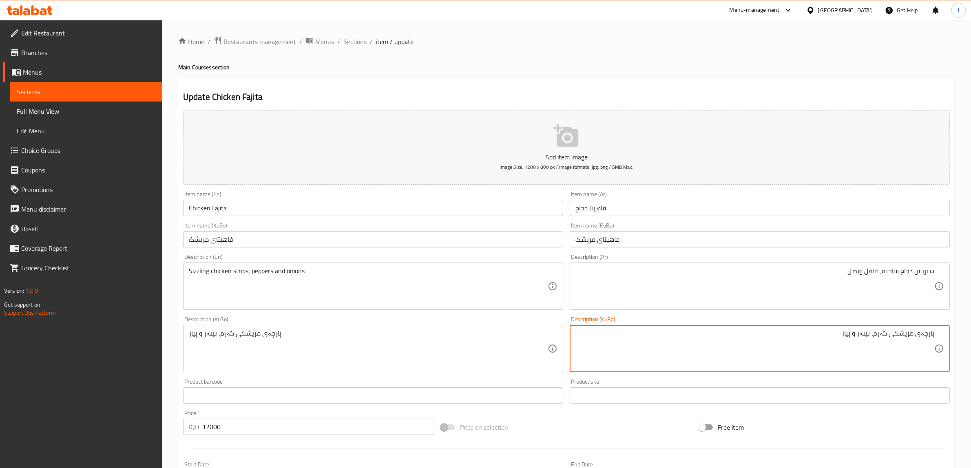
drag, startPoint x: 922, startPoint y: 334, endPoint x: 978, endPoint y: 348, distance: 57.1
click at [970, 345] on html "​ Menu-management Iraq Get Help l Edit Restaurant Branches Menus Sections Full …" at bounding box center [485, 234] width 971 height 468
paste textarea "ستریپس"
click at [780, 337] on textarea "ستریپسی مریشکی گەرم، بیبەر و پیاز" at bounding box center [754, 348] width 359 height 39
drag, startPoint x: 732, startPoint y: 335, endPoint x: 974, endPoint y: 337, distance: 241.8
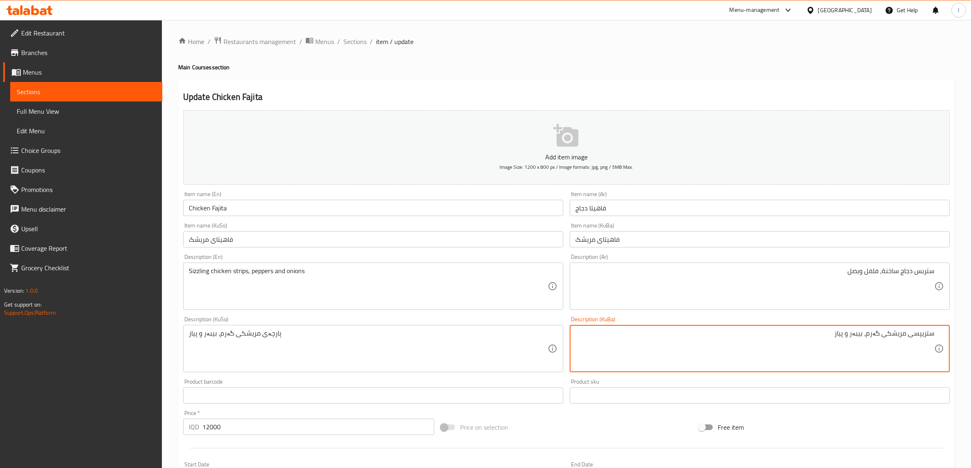
click at [970, 334] on html "​ Menu-management Iraq Get Help l Edit Restaurant Branches Menus Sections Full …" at bounding box center [485, 234] width 971 height 468
type textarea "ستریپسی مریشکی گەرم، بیبەر و پیاز"
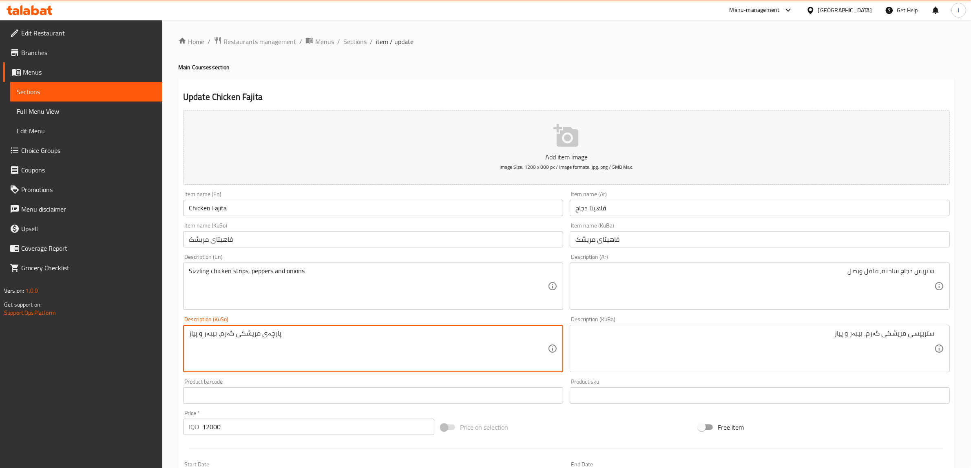
drag, startPoint x: 300, startPoint y: 343, endPoint x: 0, endPoint y: 329, distance: 300.4
paste textarea "ستریپس"
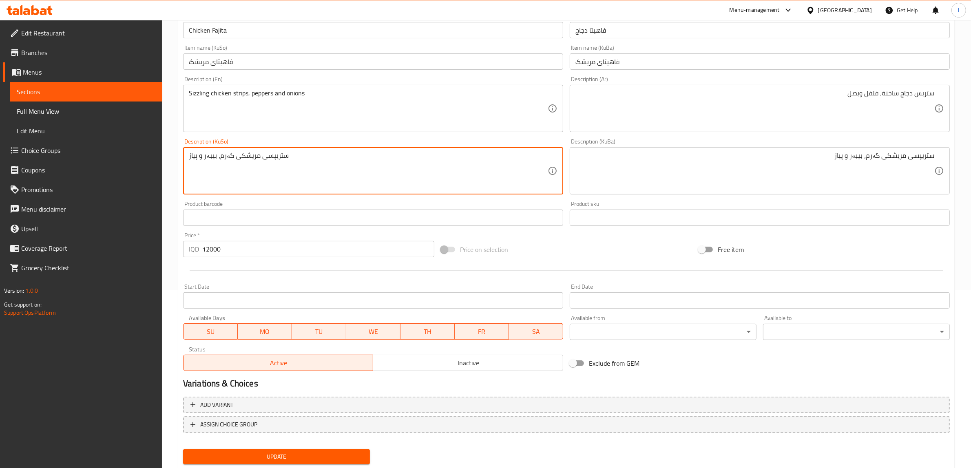
scroll to position [200, 0]
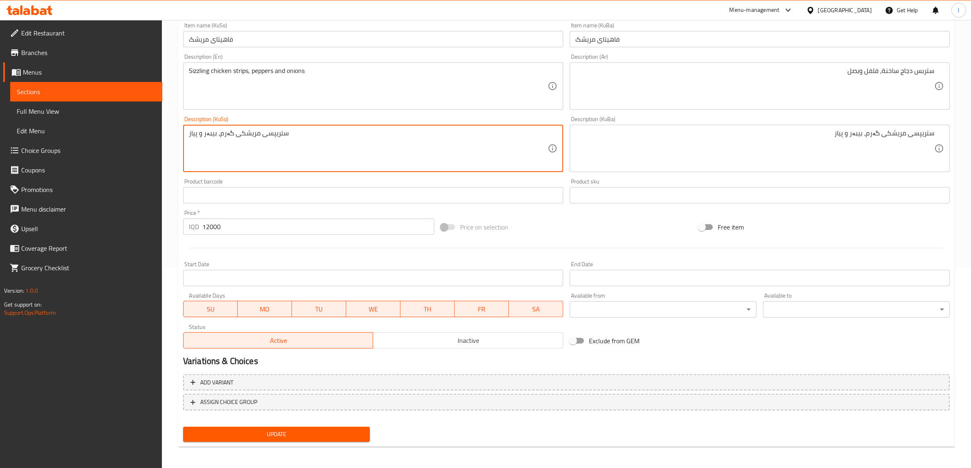
type textarea "ستریپسی مریشکی گەرم، بیبەر و پیاز"
click at [253, 431] on span "Update" at bounding box center [277, 434] width 174 height 10
